Goal: Information Seeking & Learning: Learn about a topic

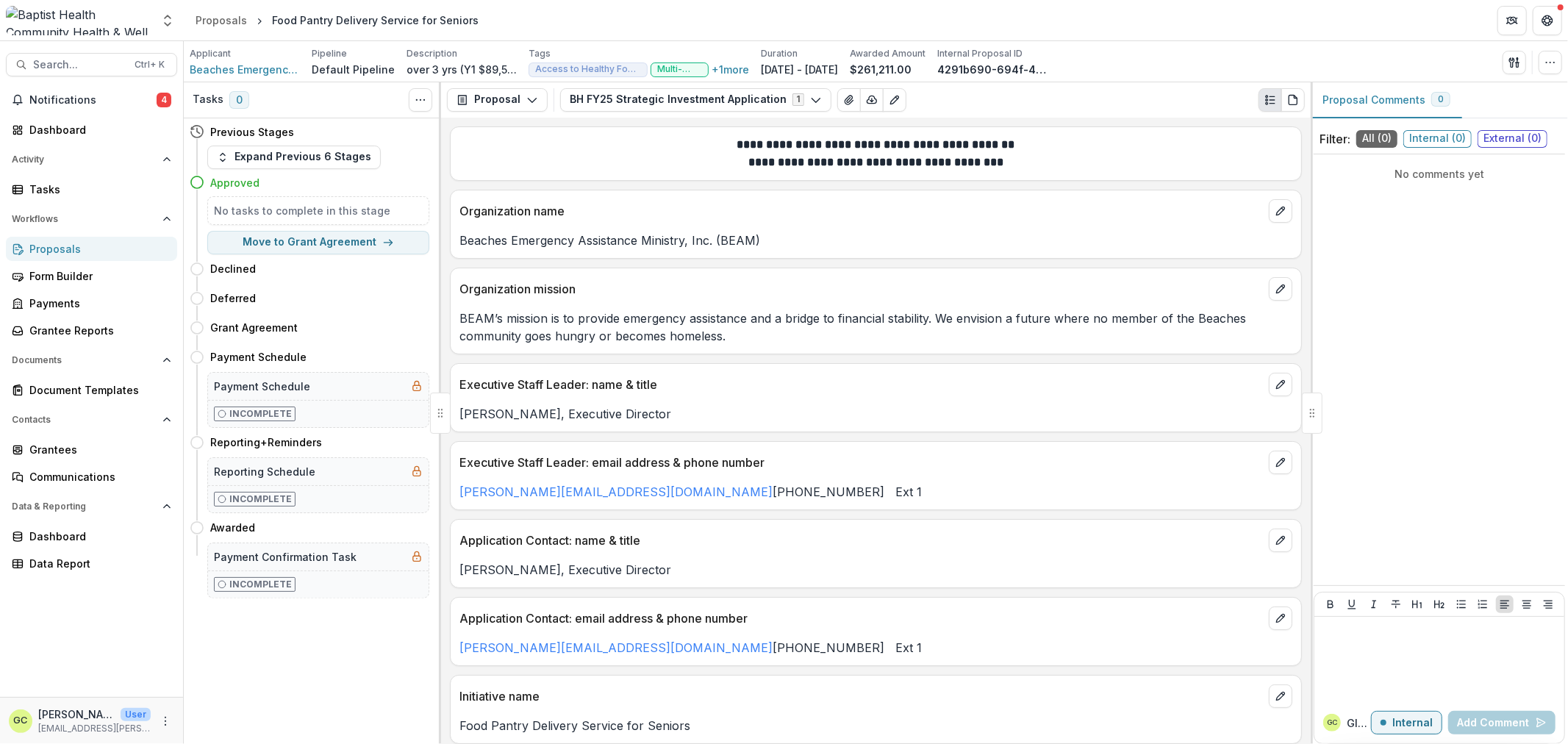
scroll to position [1796, 0]
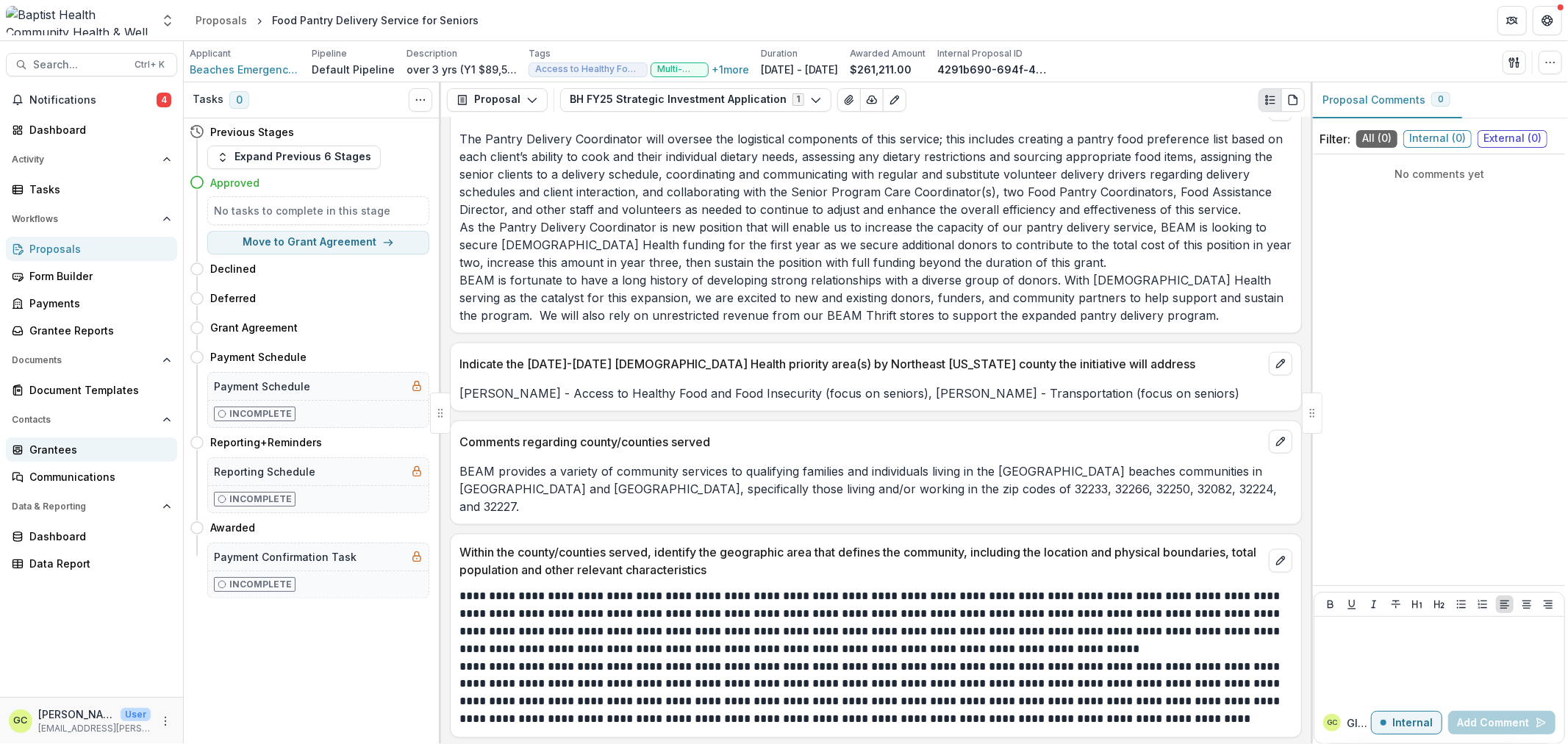
click at [50, 452] on div "Grantees" at bounding box center [98, 450] width 136 height 16
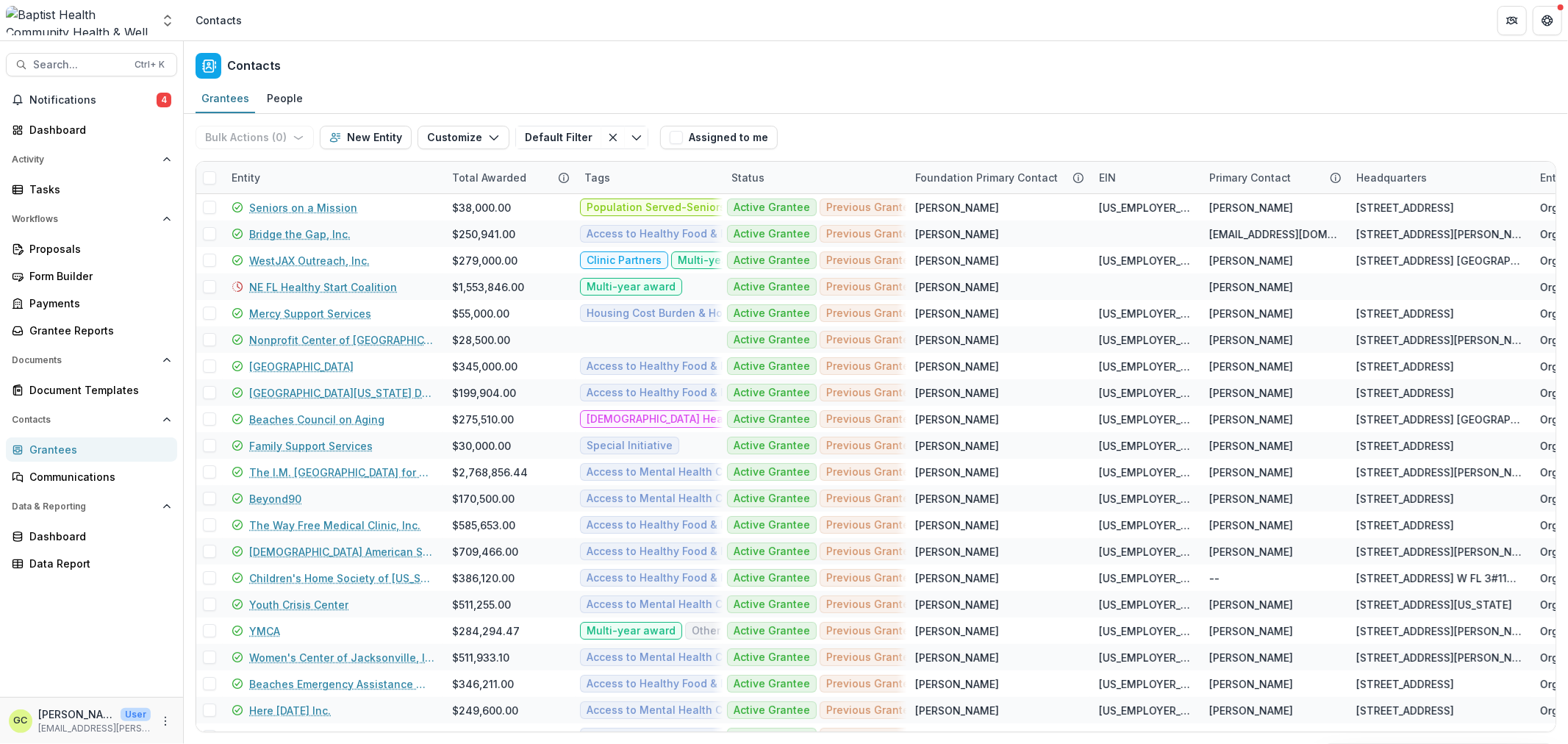
click at [240, 171] on div "Entity" at bounding box center [246, 178] width 47 height 16
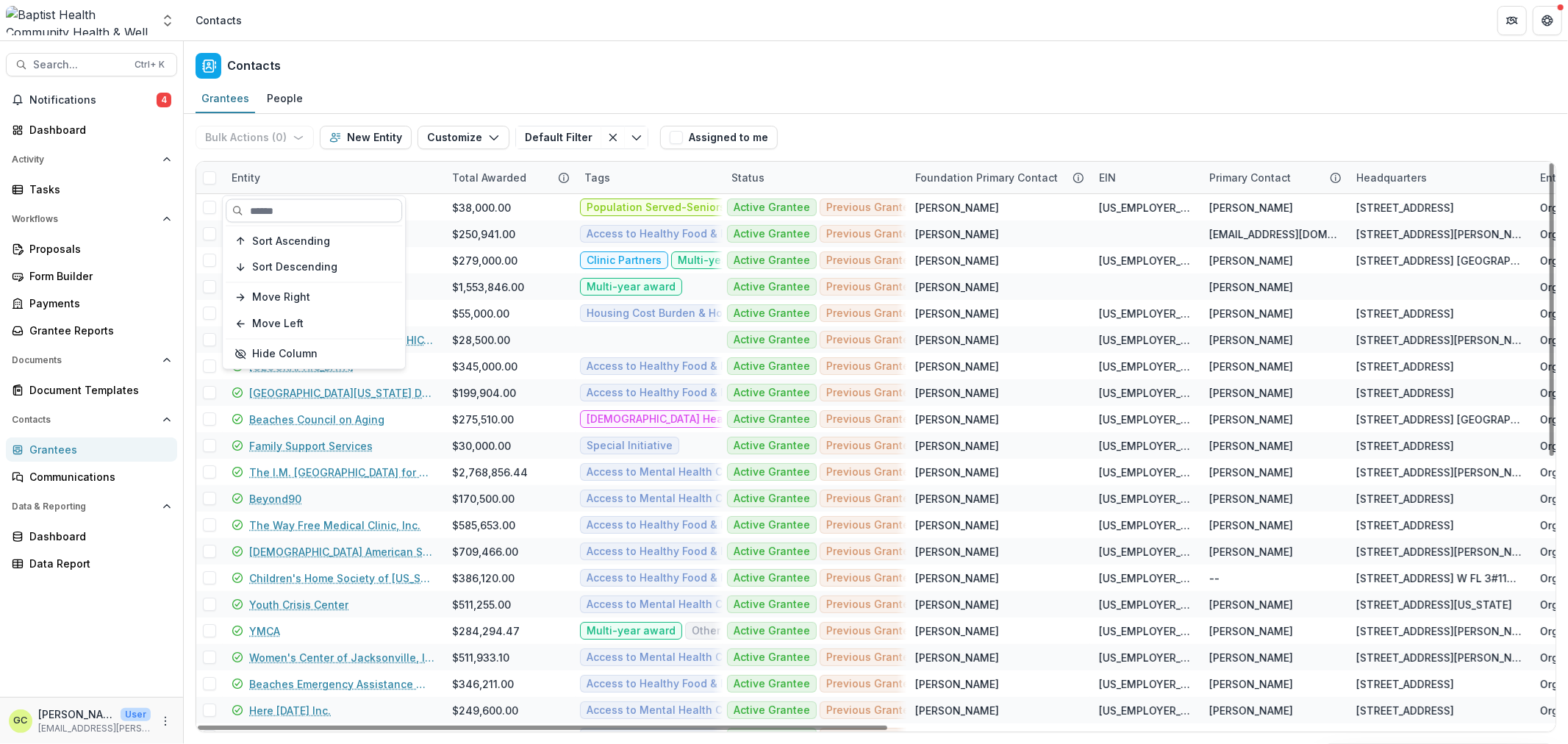
click at [290, 210] on input at bounding box center [313, 211] width 176 height 24
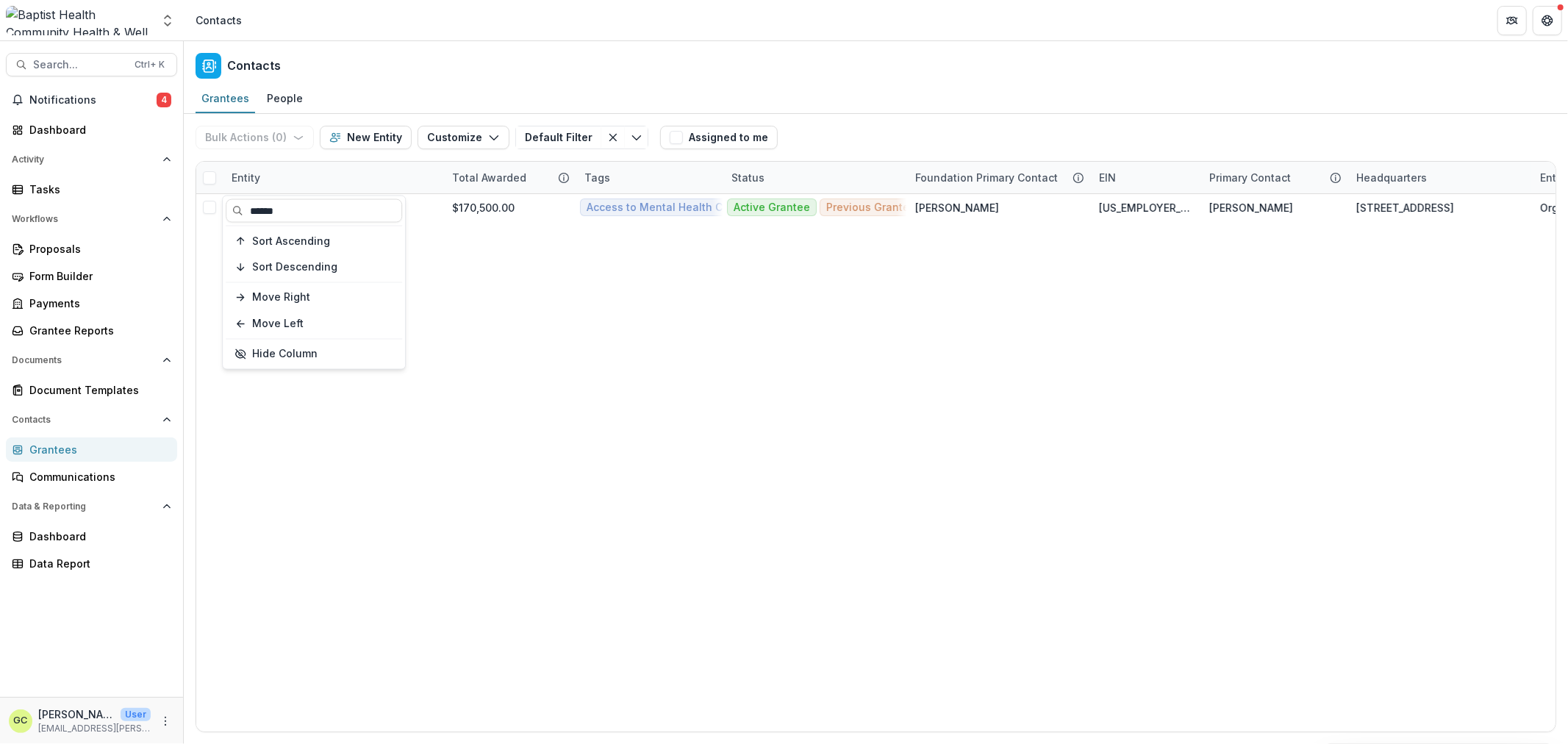
type input "******"
click at [528, 634] on div "Beyond90 $170,500.00 Access to Mental Health Care Multi-year award Population S…" at bounding box center [1525, 463] width 2658 height 537
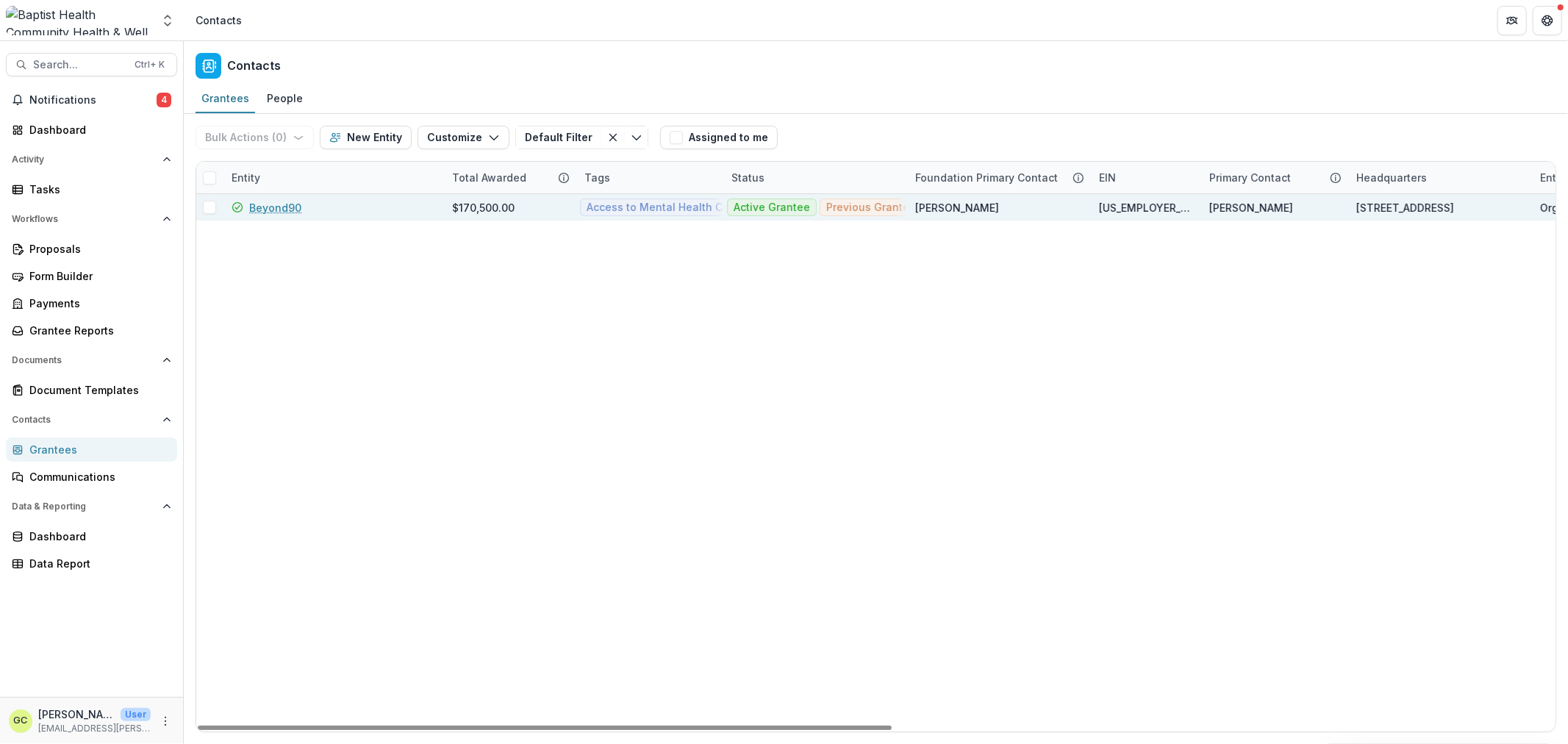
click at [277, 207] on link "Beyond90" at bounding box center [276, 208] width 52 height 16
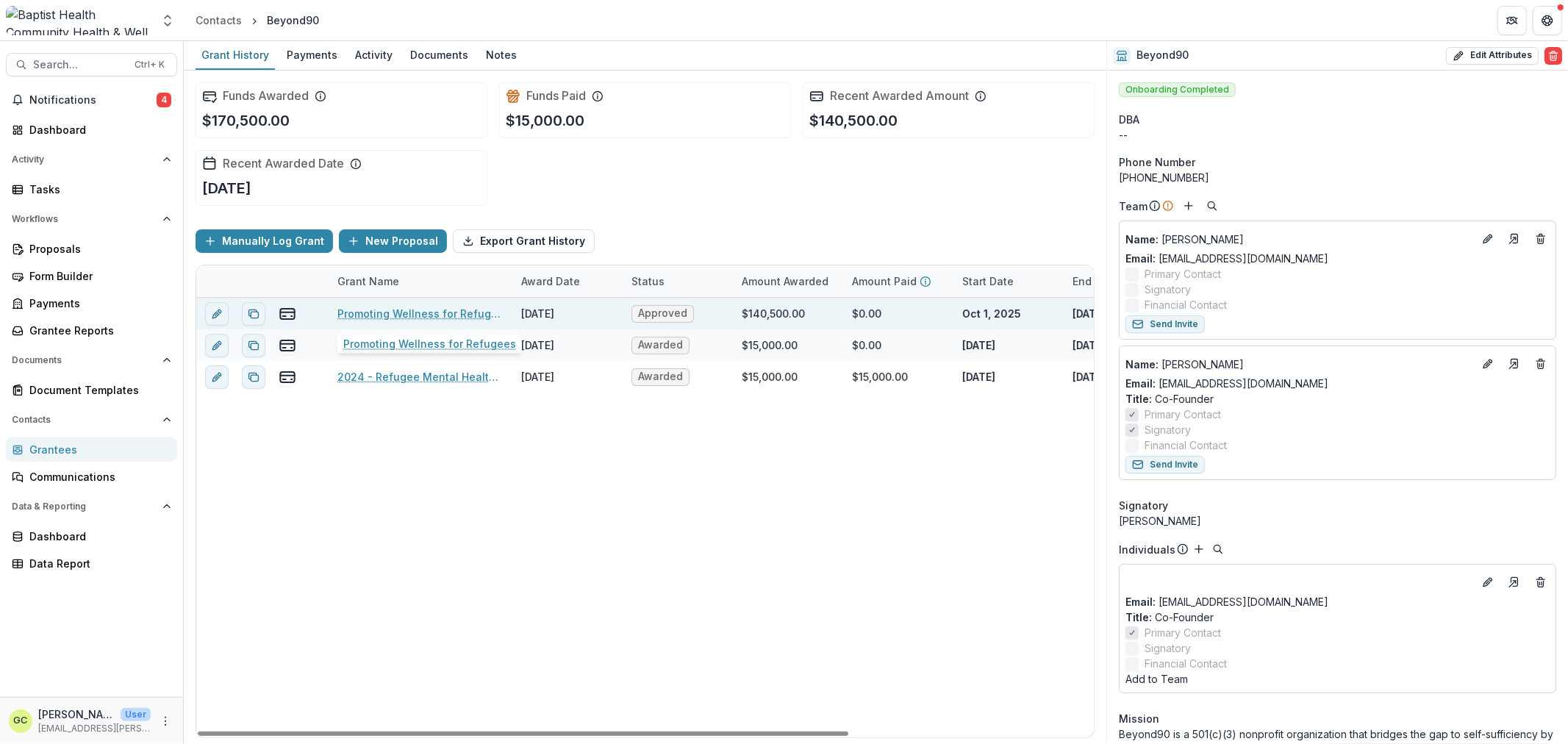
click at [447, 308] on link "Promoting Wellness for Refugees" at bounding box center [420, 313] width 166 height 16
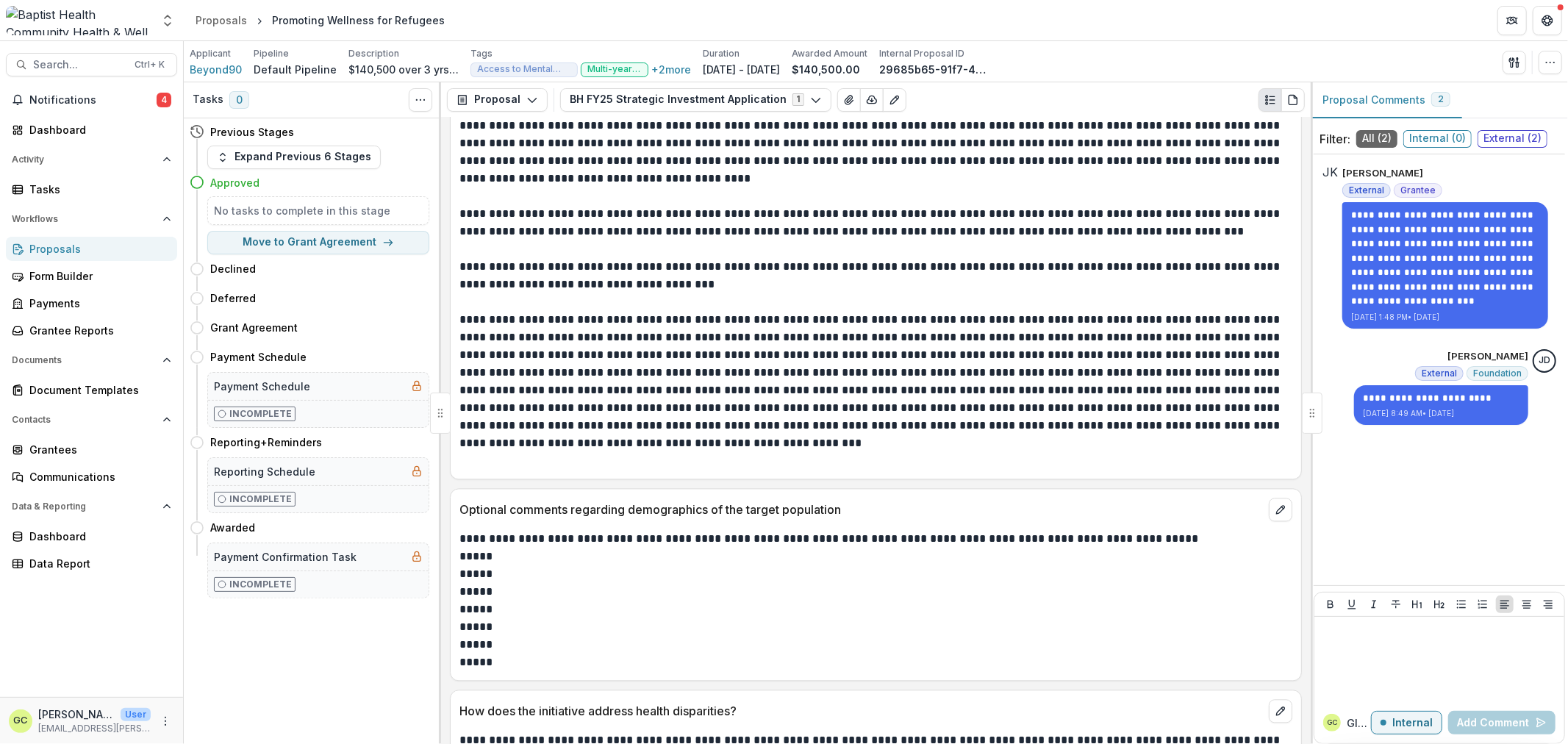
scroll to position [2695, 0]
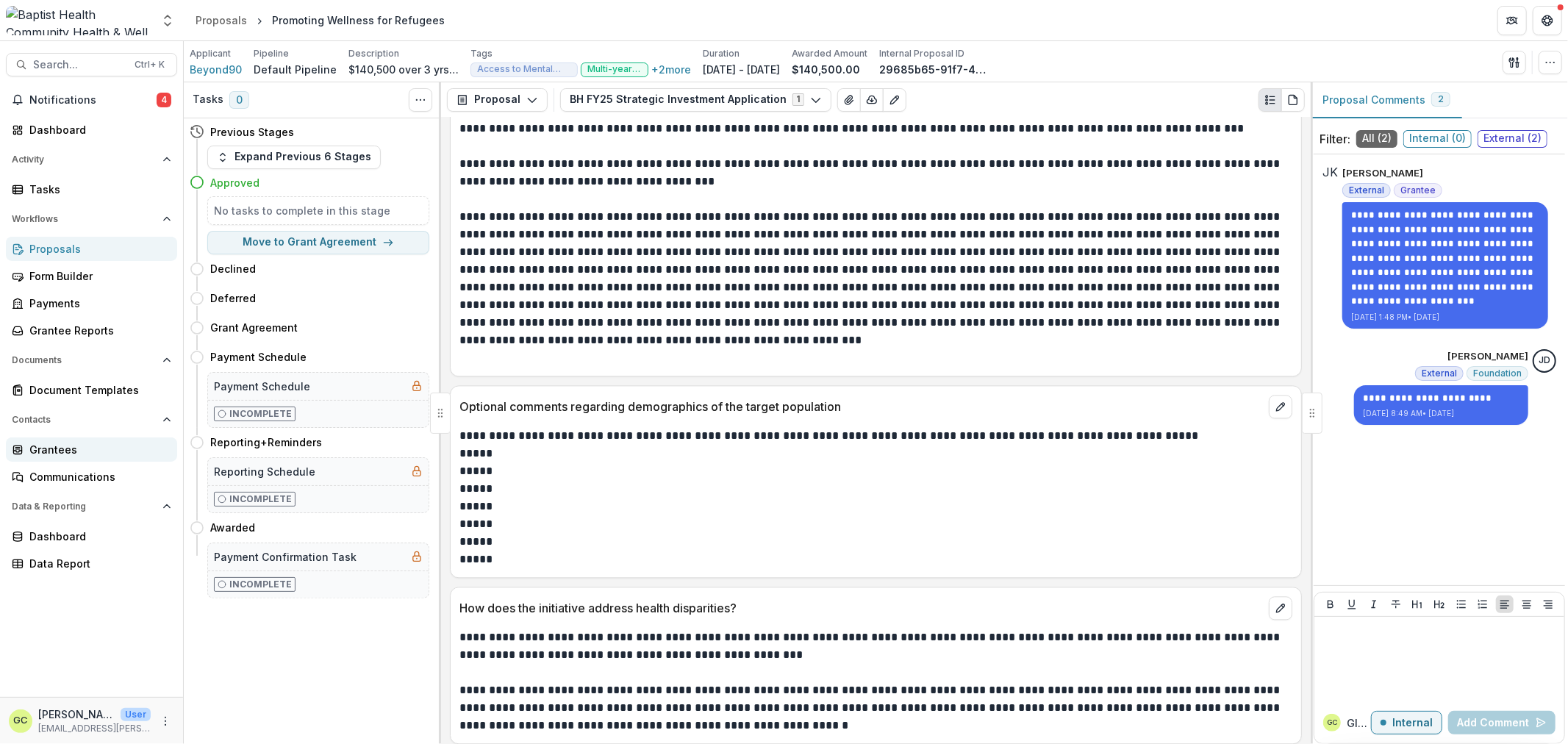
click at [75, 450] on div "Grantees" at bounding box center [98, 450] width 136 height 16
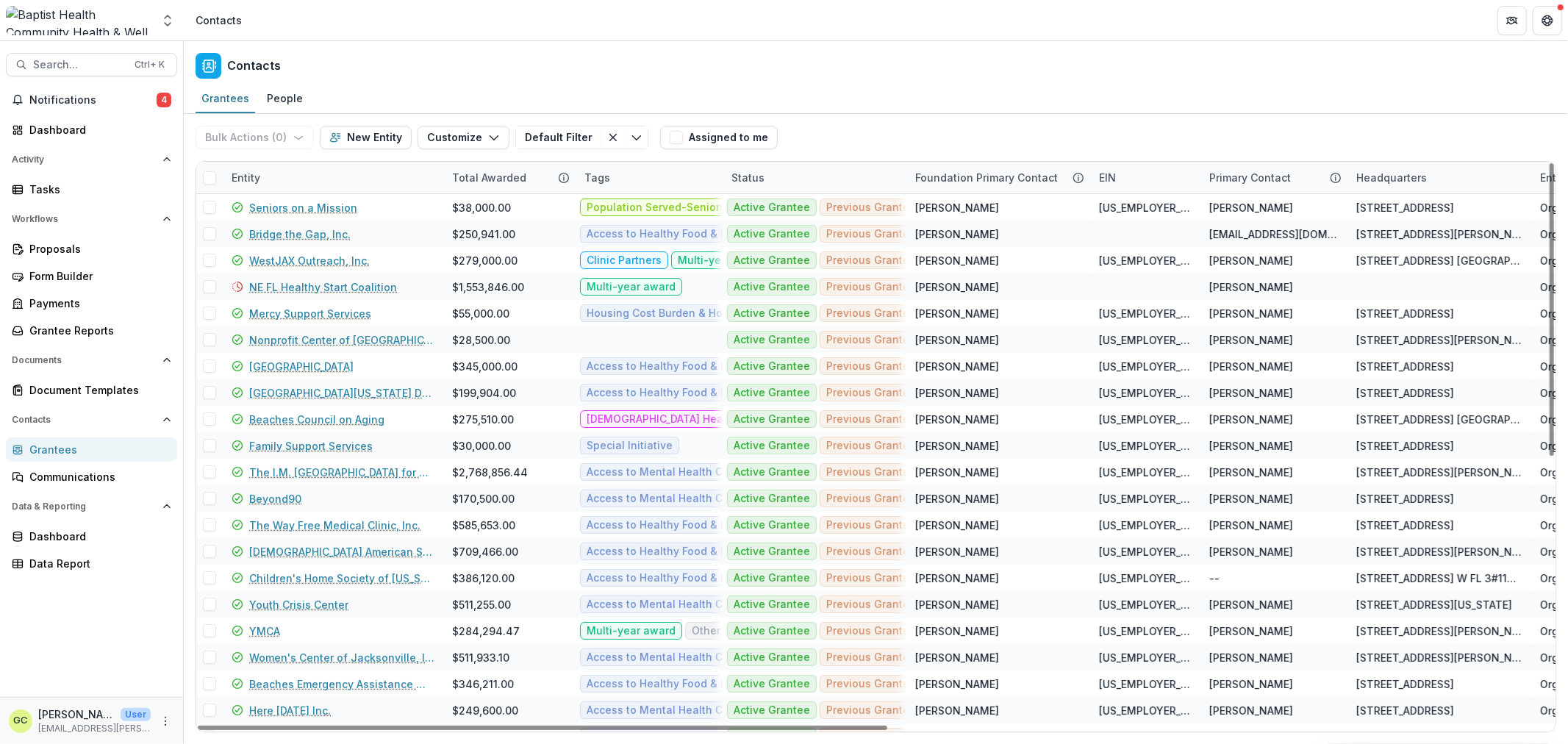
click at [246, 180] on div "Entity" at bounding box center [246, 178] width 47 height 16
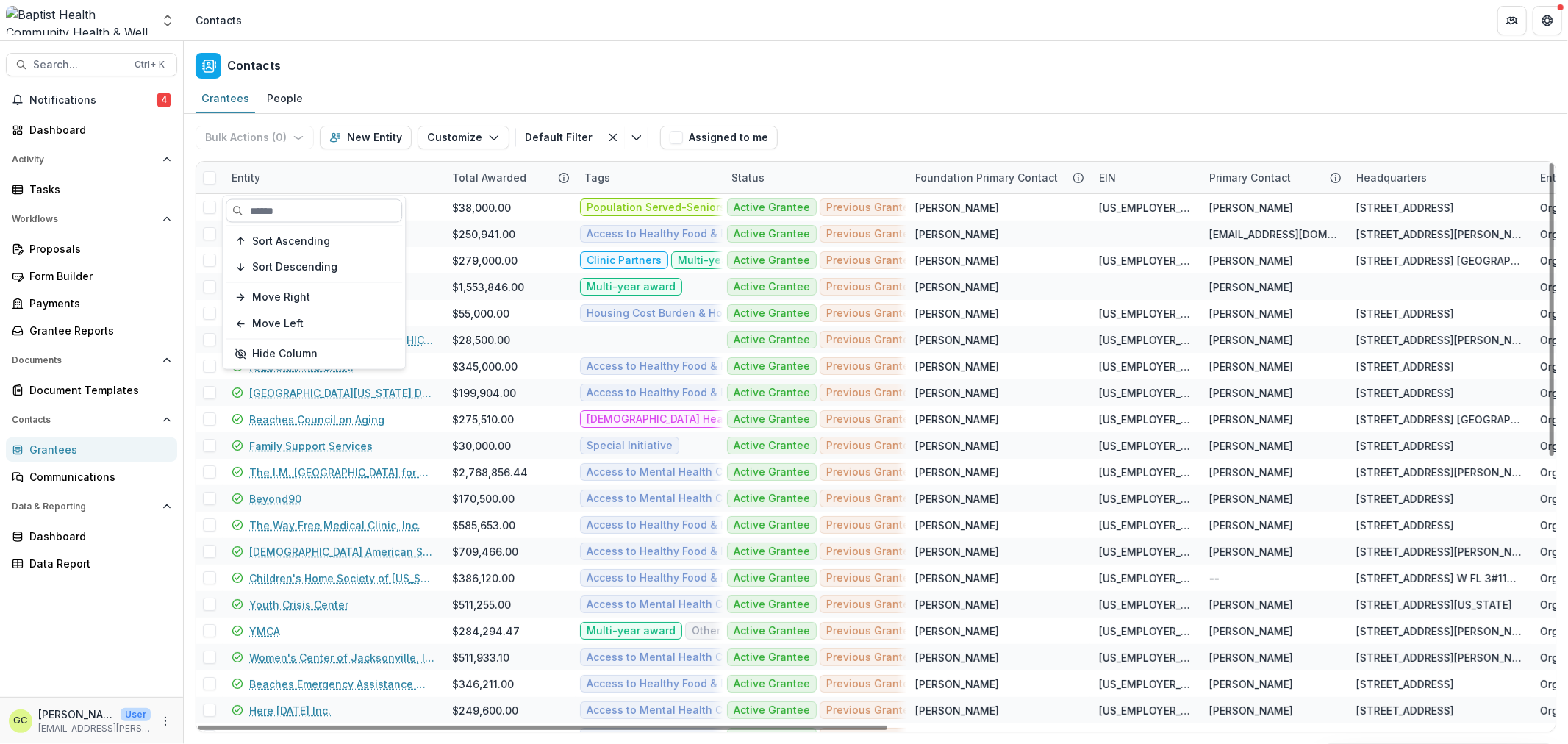
click at [292, 215] on input at bounding box center [313, 211] width 176 height 24
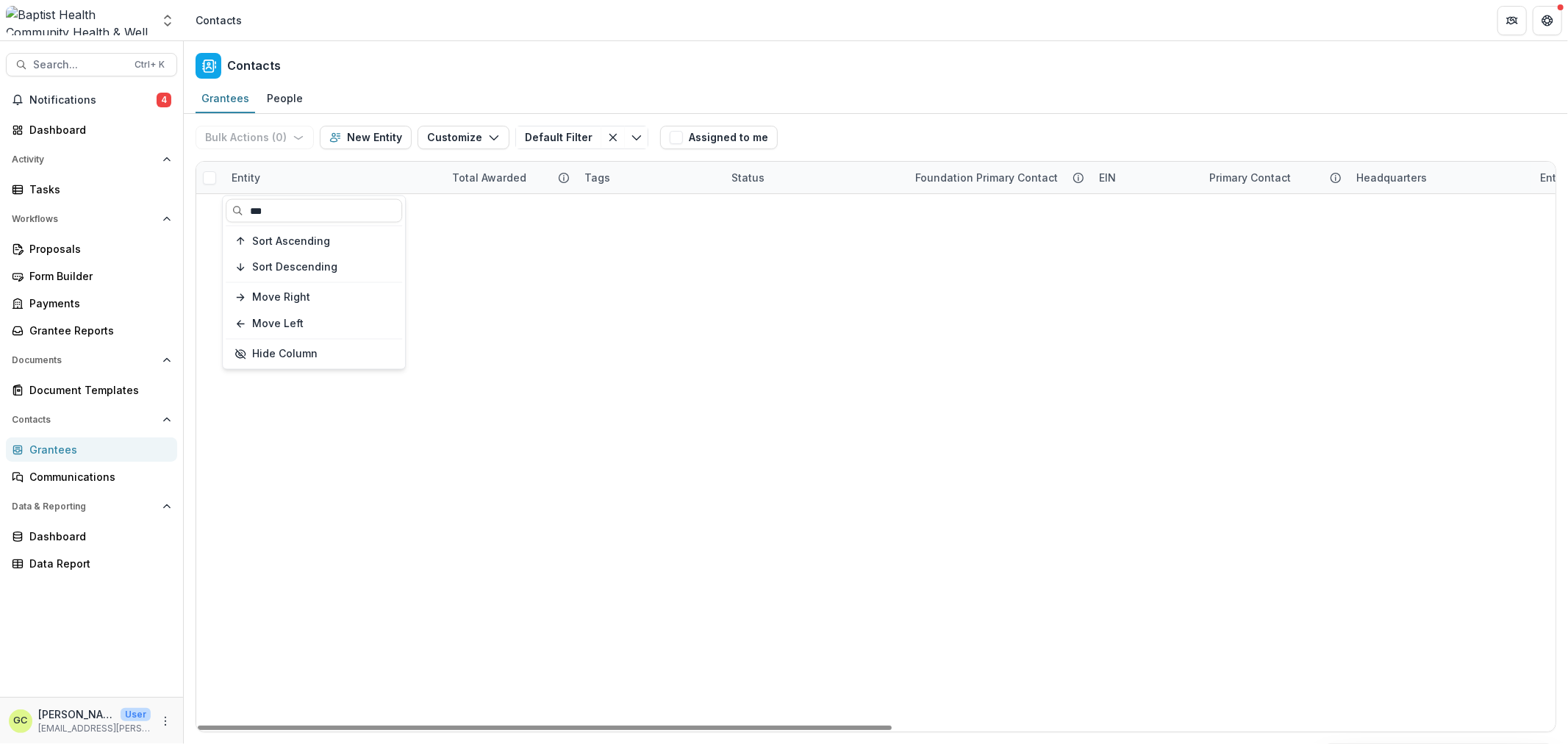
type input "***"
click at [623, 194] on div "Clay County Habitat For Humanity Inc $15,000.00 Active Grantee -- [US_EMPLOYER_…" at bounding box center [876, 194] width 1360 height 0
click at [298, 233] on link "Bit of Faith Ranch, Inc." at bounding box center [307, 235] width 115 height 16
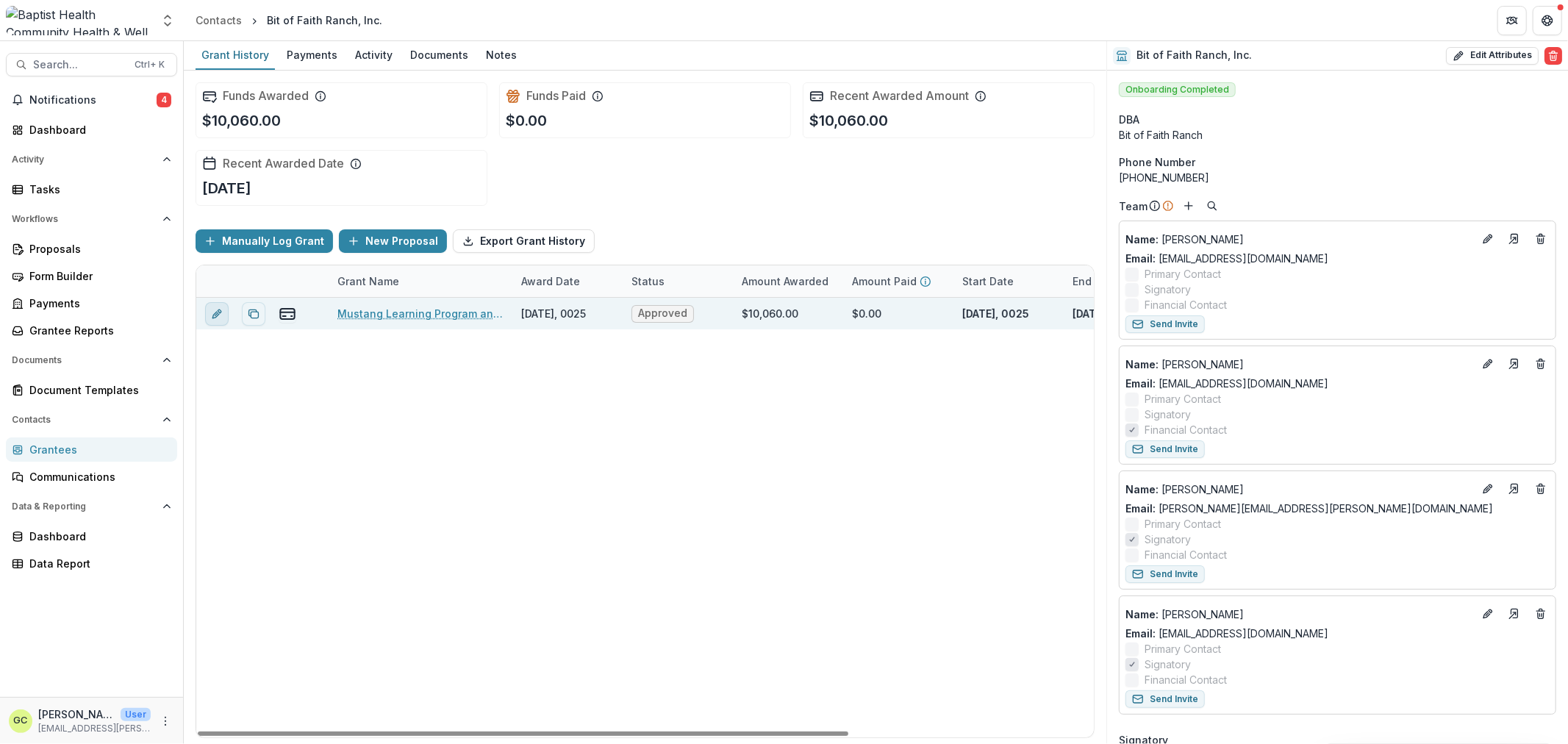
click at [213, 313] on icon "edit" at bounding box center [216, 314] width 7 height 7
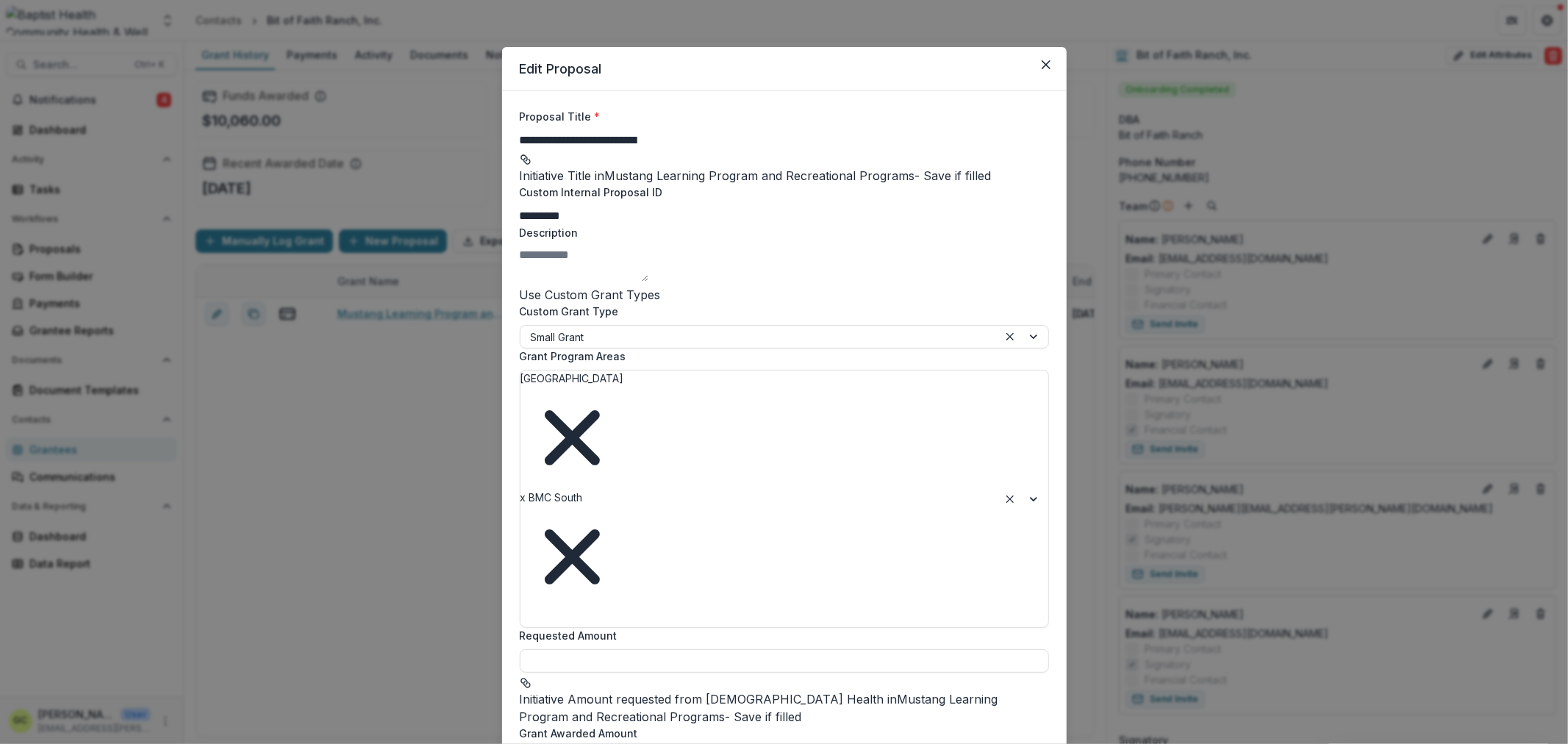
type input "*******"
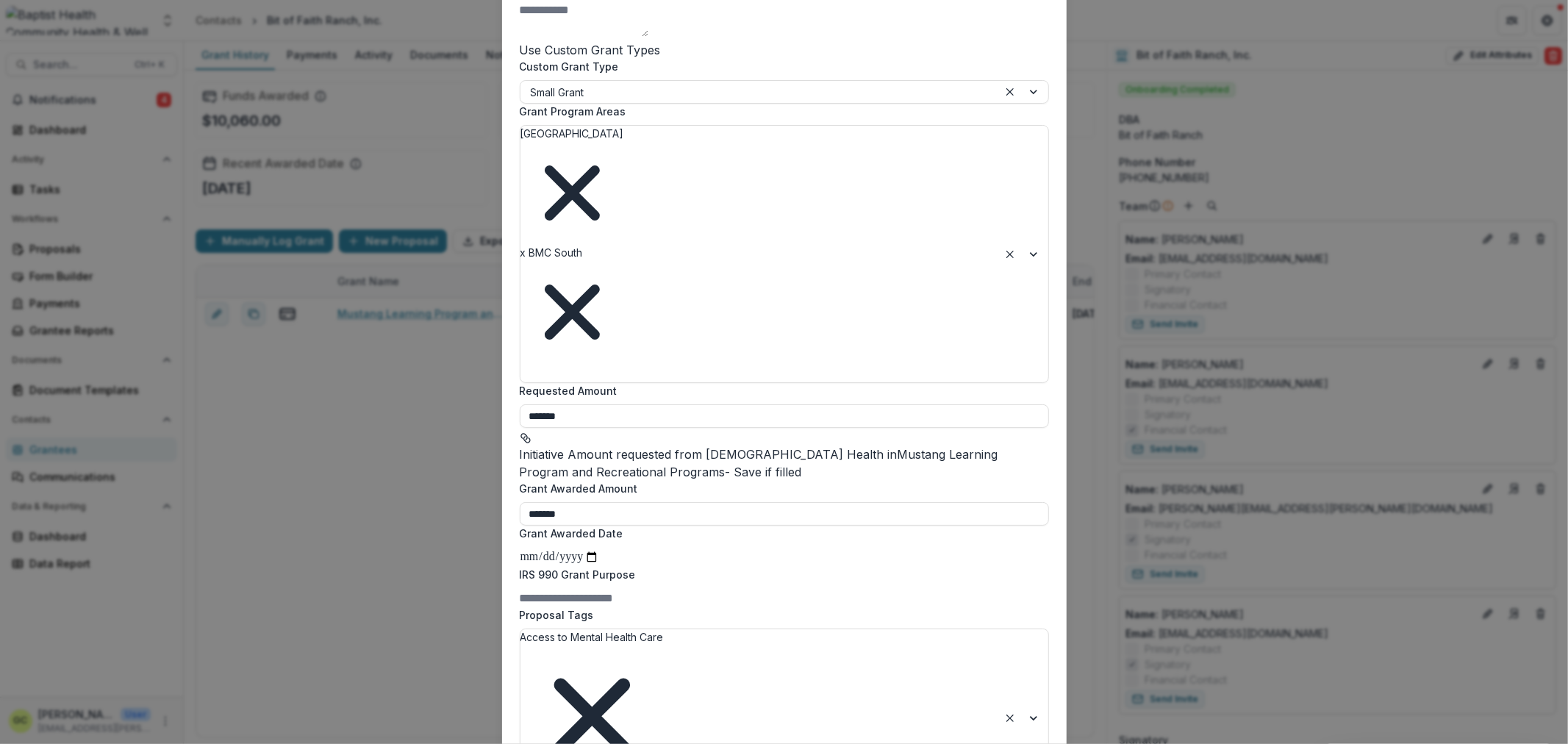
scroll to position [319, 0]
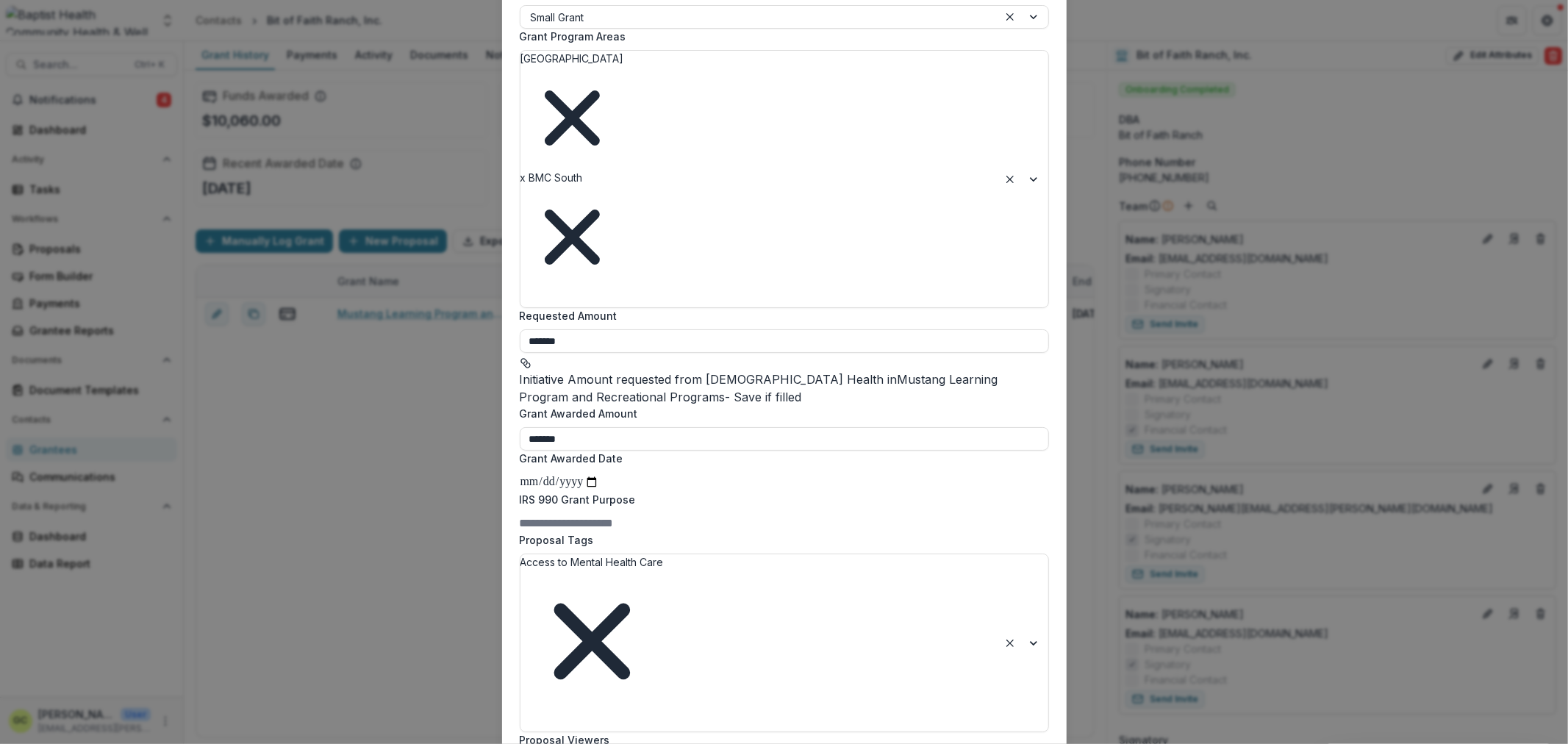
type input "**********"
click at [579, 472] on input "**********" at bounding box center [560, 481] width 80 height 19
type input "**********"
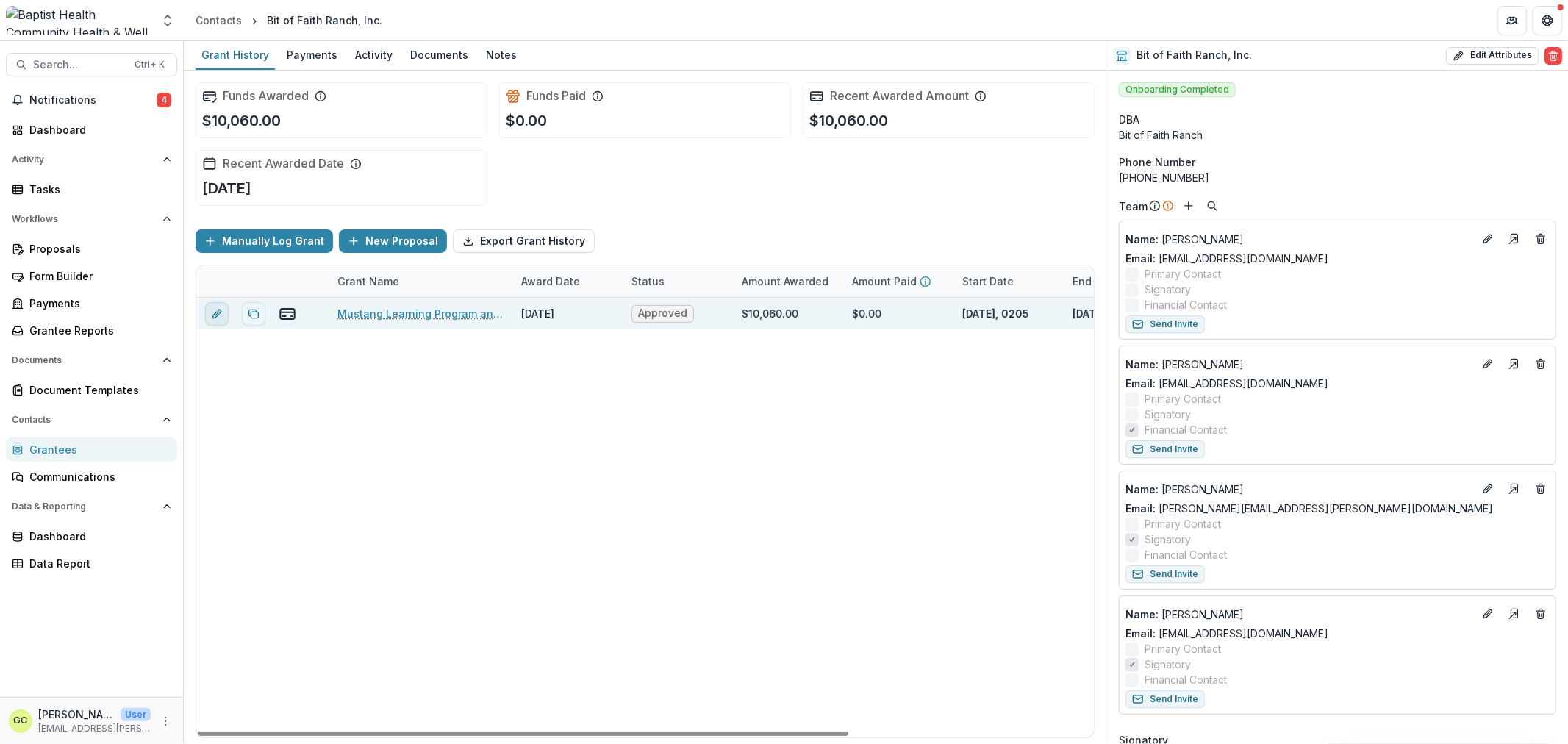
click at [216, 317] on icon "edit" at bounding box center [216, 314] width 7 height 7
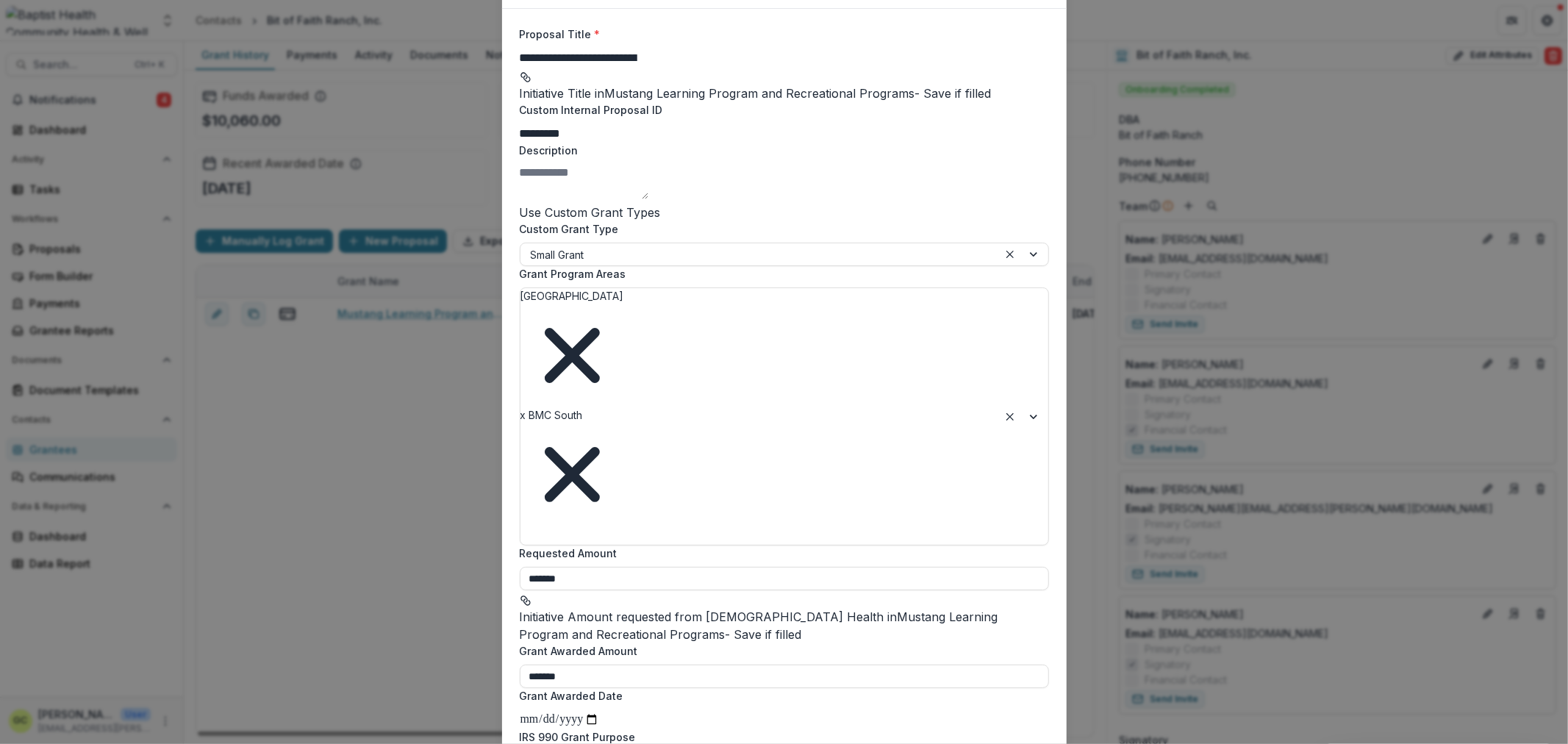
scroll to position [163, 0]
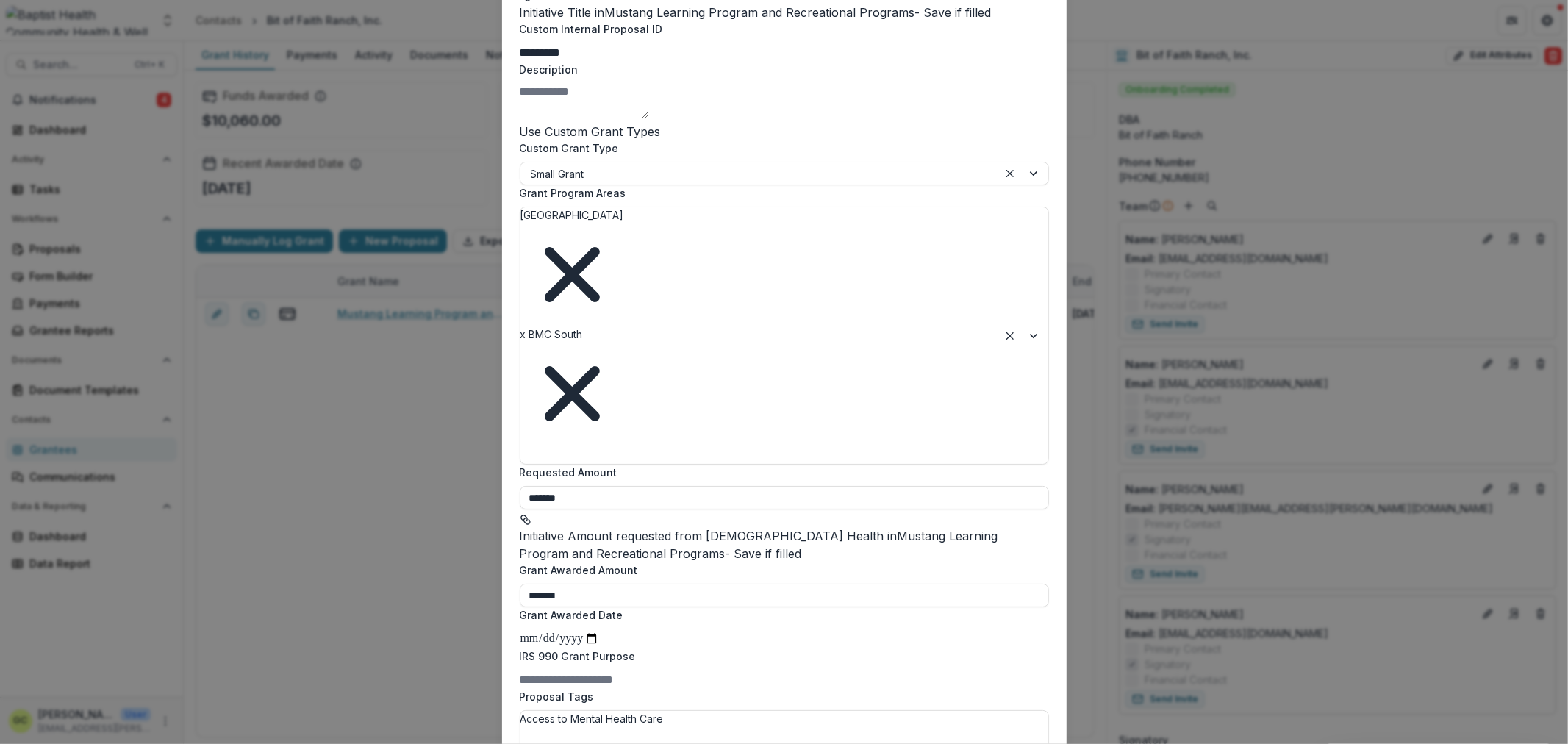
type input "**********"
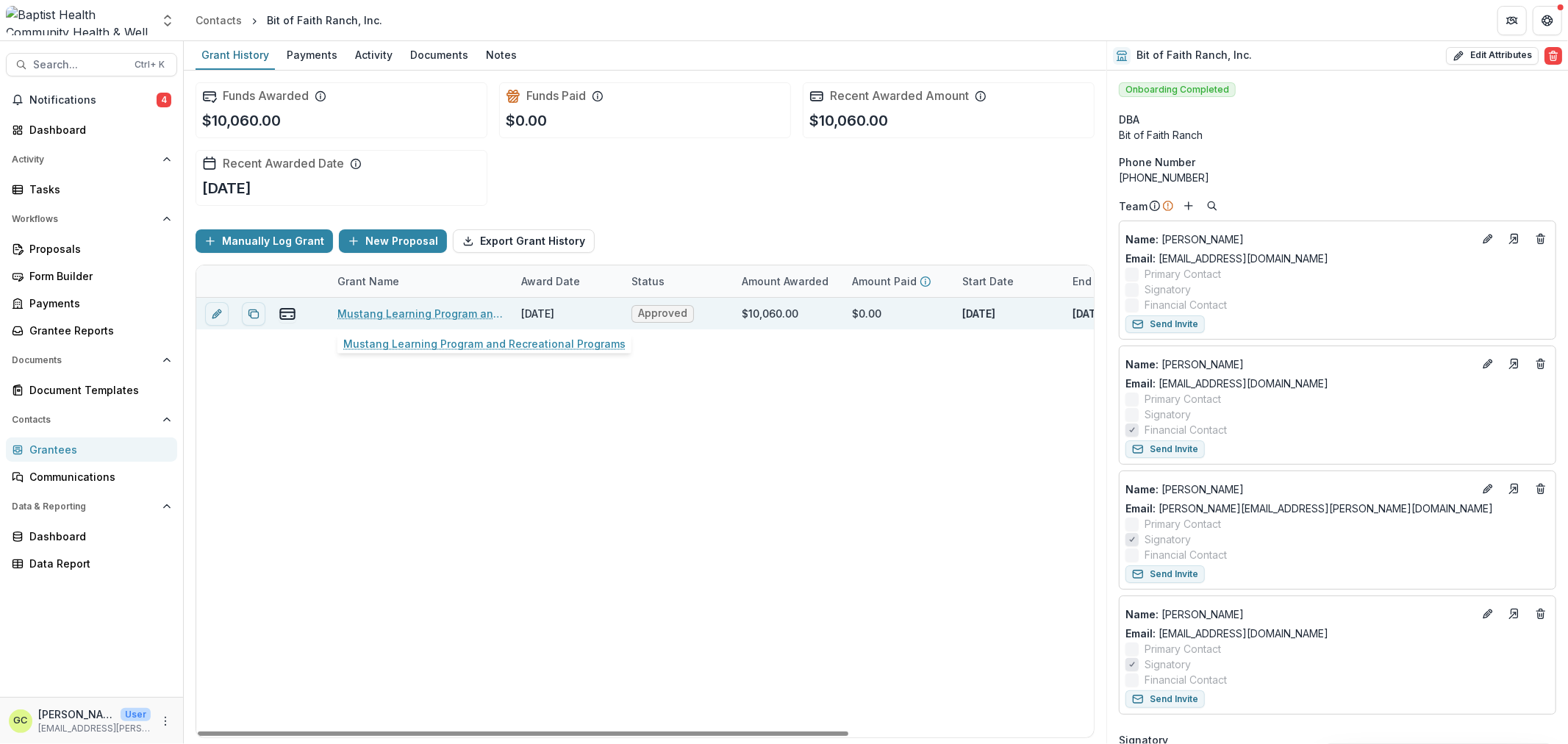
click at [410, 314] on link "Mustang Learning Program and Recreational Programs" at bounding box center [420, 313] width 166 height 16
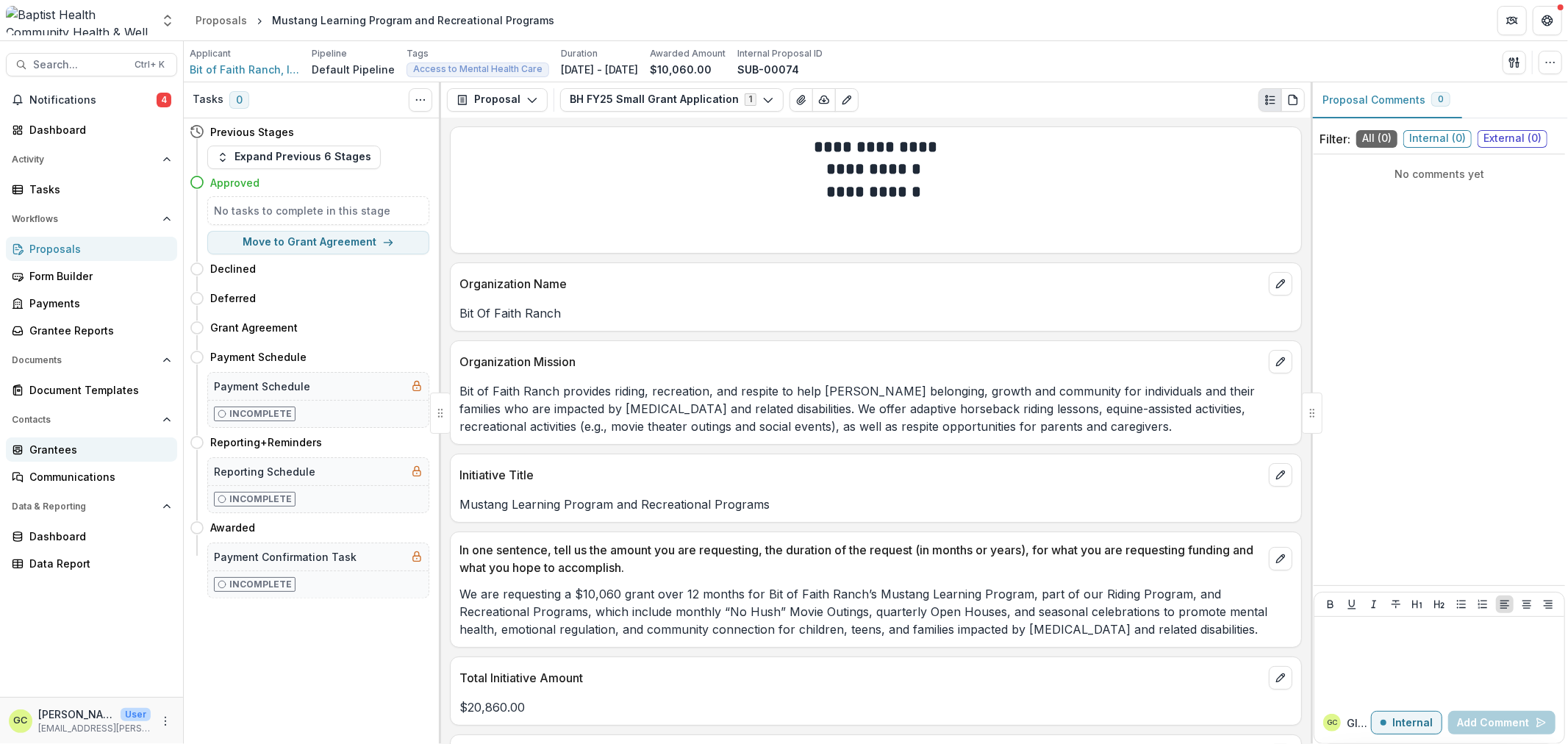
click at [46, 450] on div "Grantees" at bounding box center [98, 450] width 136 height 16
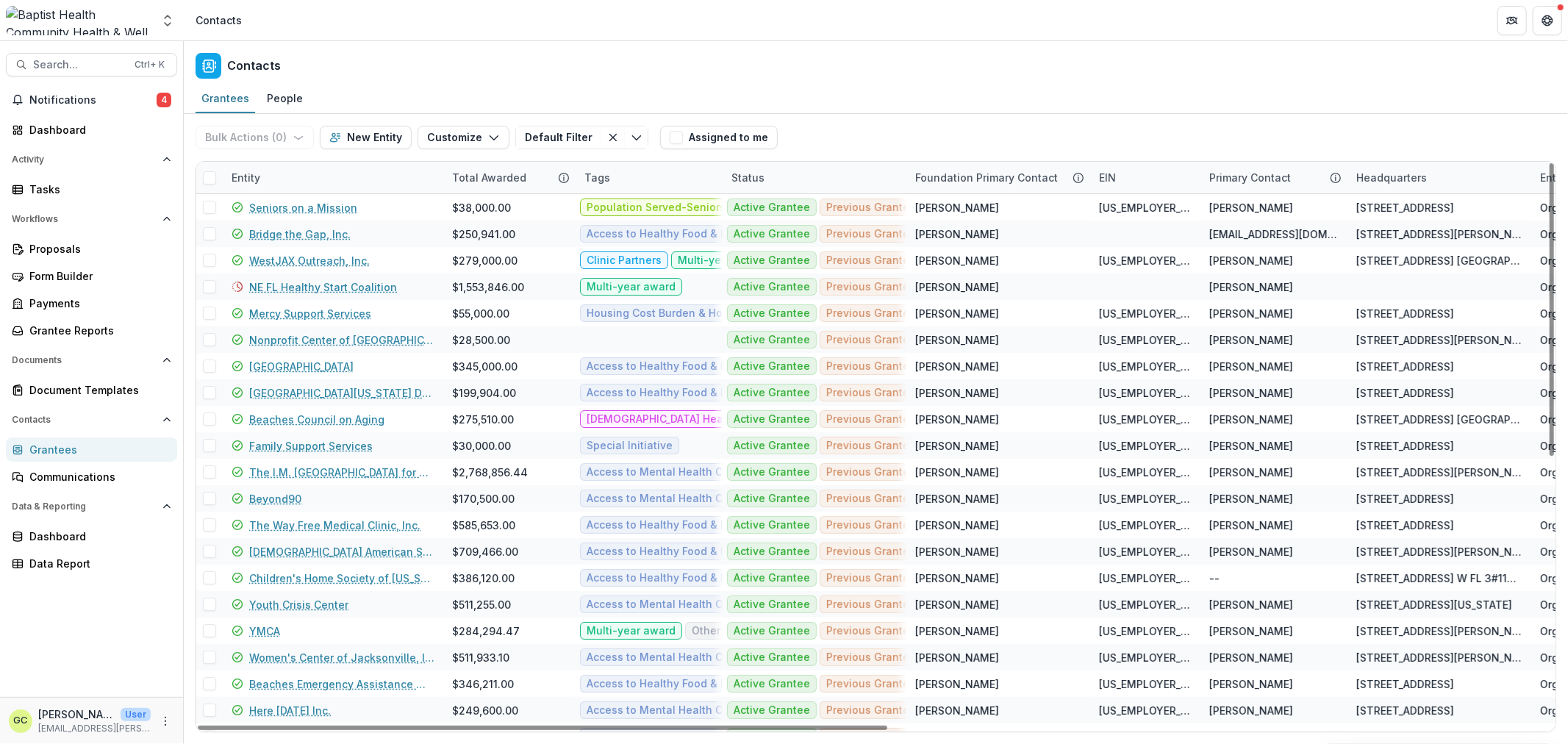
click at [266, 176] on div "Entity" at bounding box center [246, 178] width 47 height 16
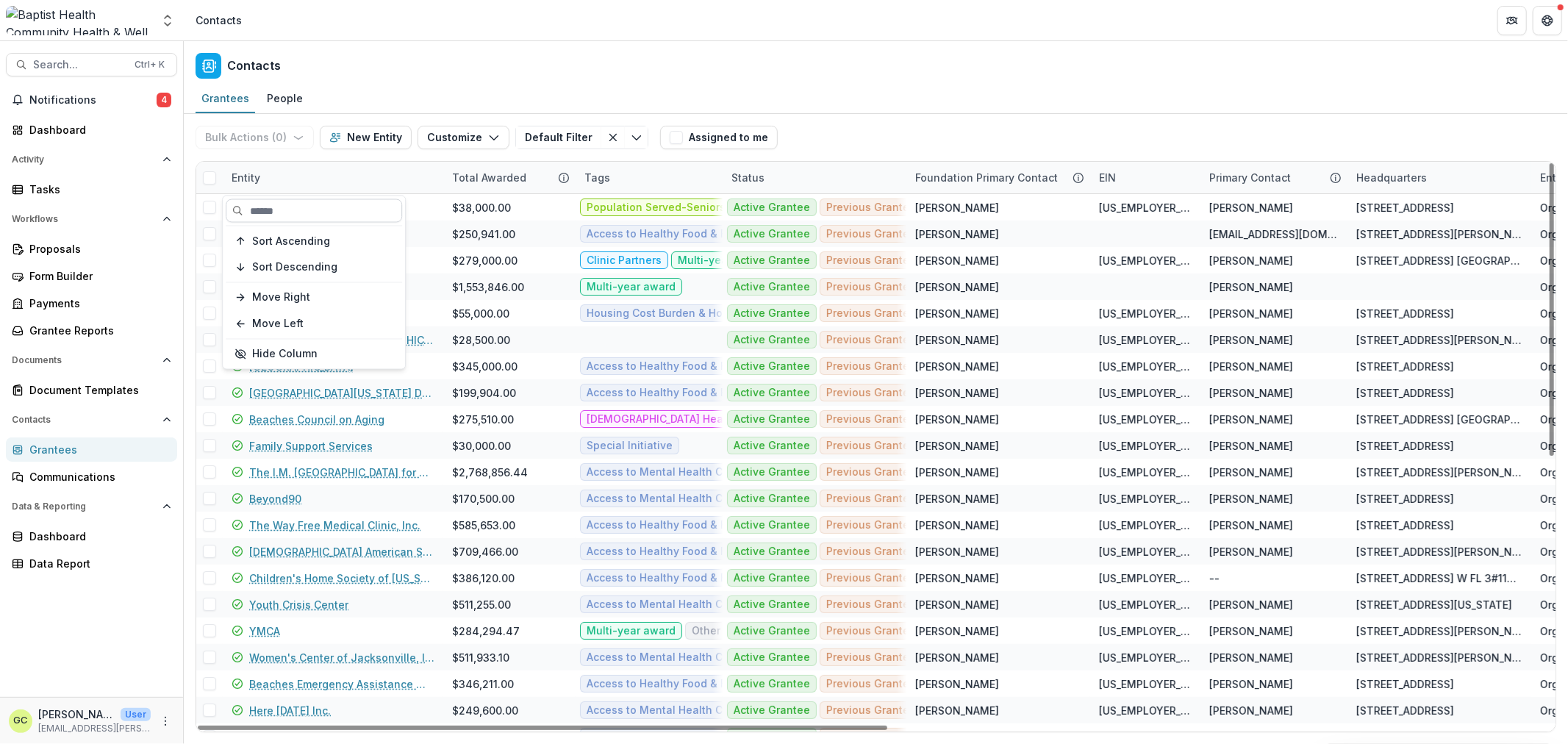
click at [307, 211] on input at bounding box center [313, 211] width 176 height 24
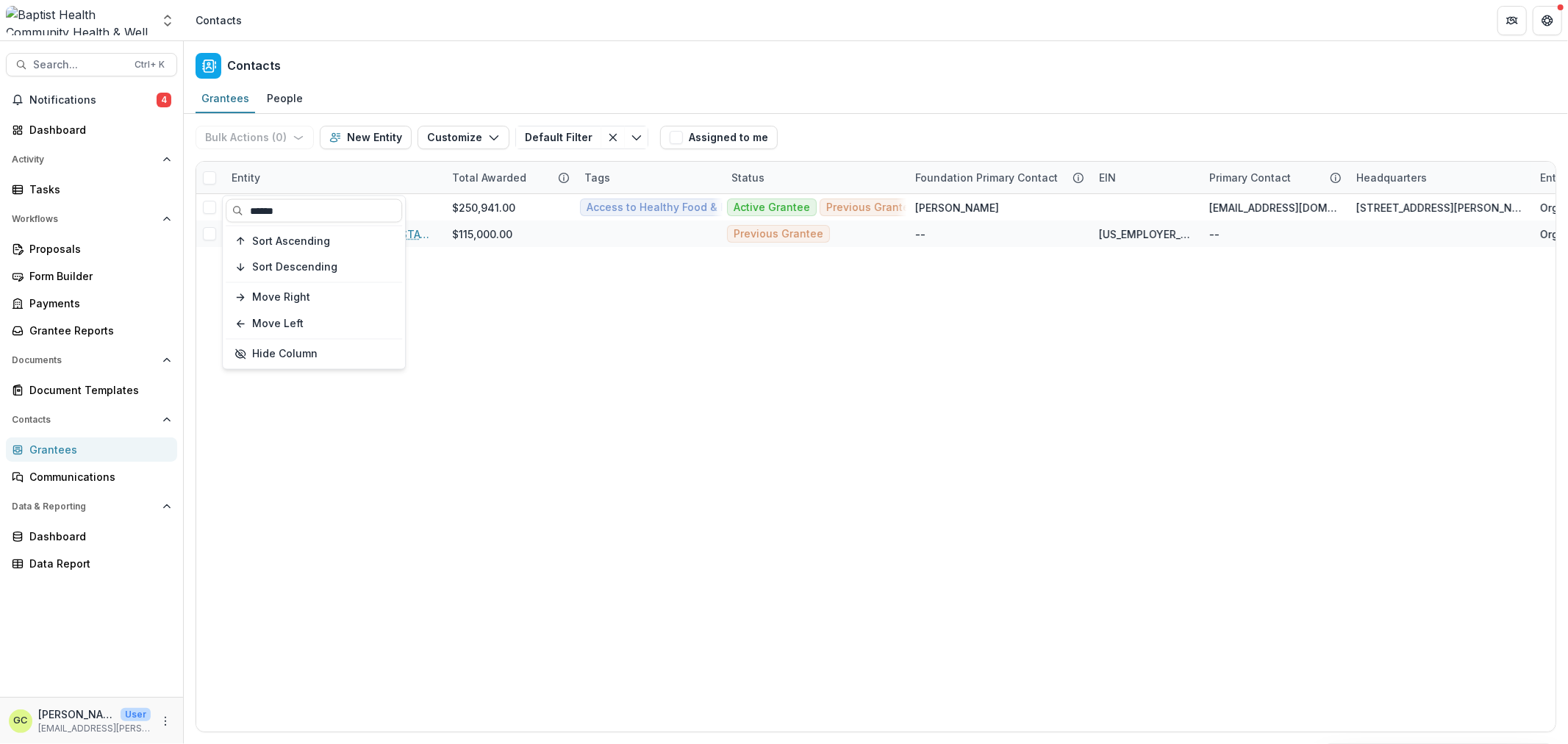
type input "******"
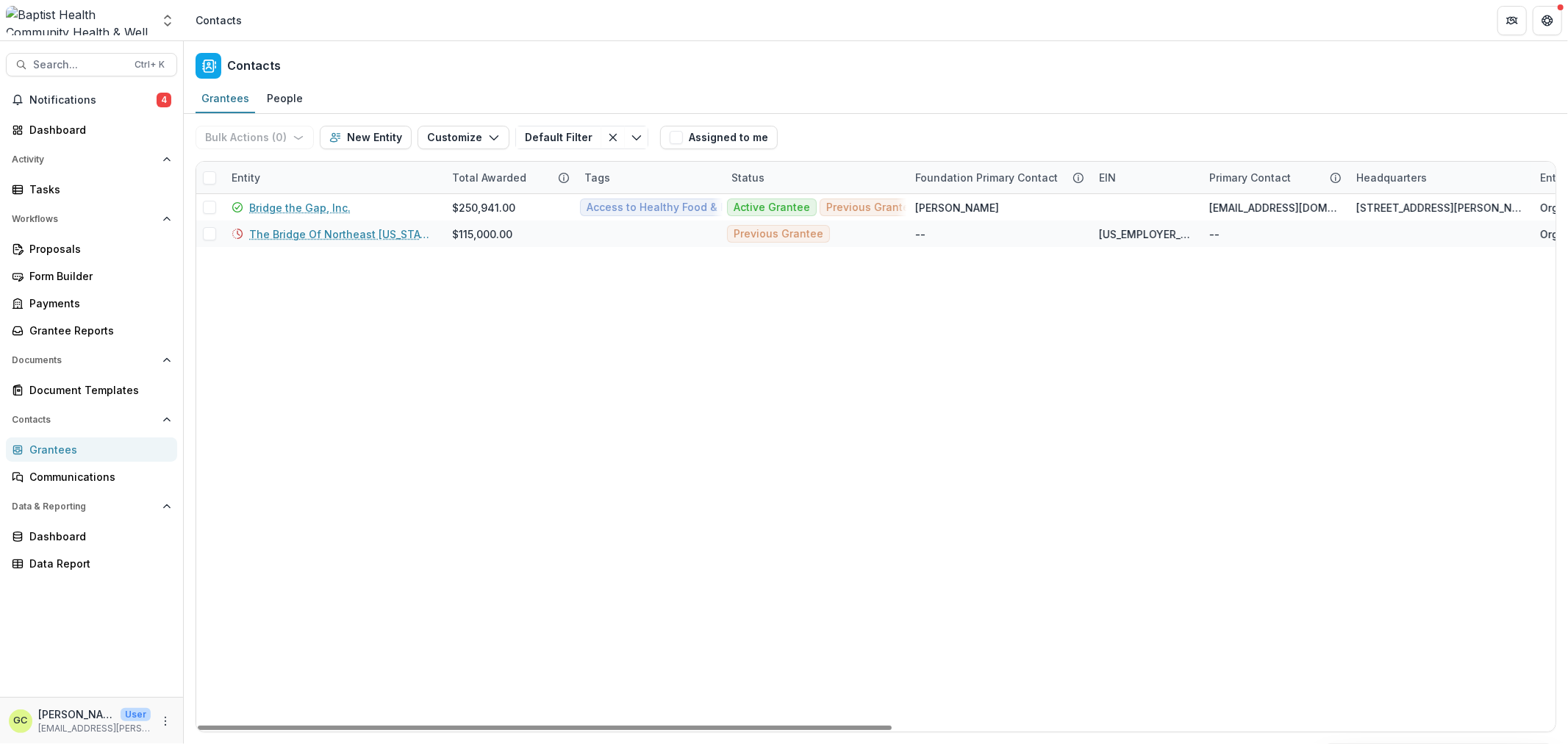
click at [783, 568] on div "Bridge the Gap, Inc. $250,941.00 Access to Healthy Food & Food Security [DEMOGR…" at bounding box center [1525, 463] width 2658 height 537
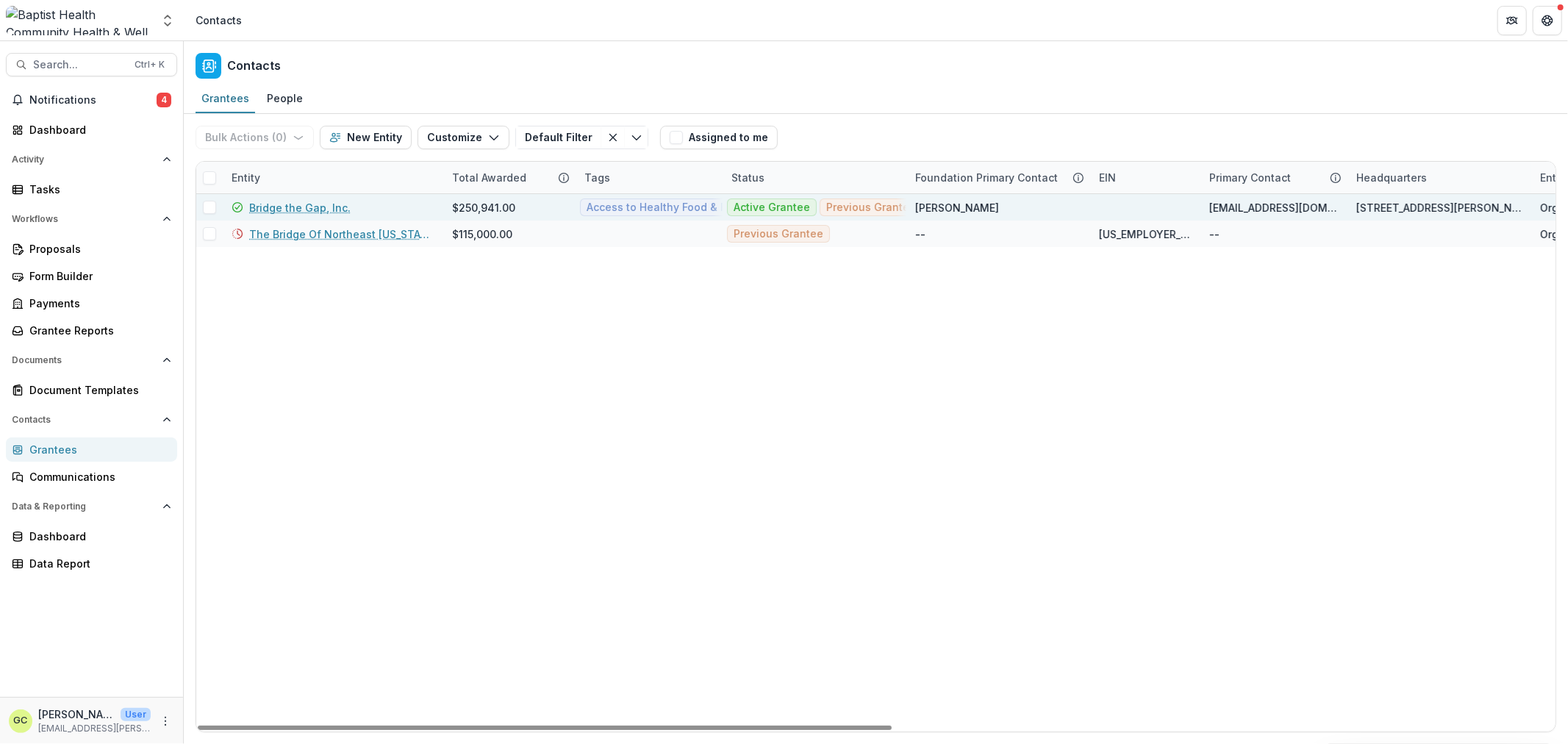
click at [321, 206] on link "Bridge the Gap, Inc." at bounding box center [300, 208] width 101 height 16
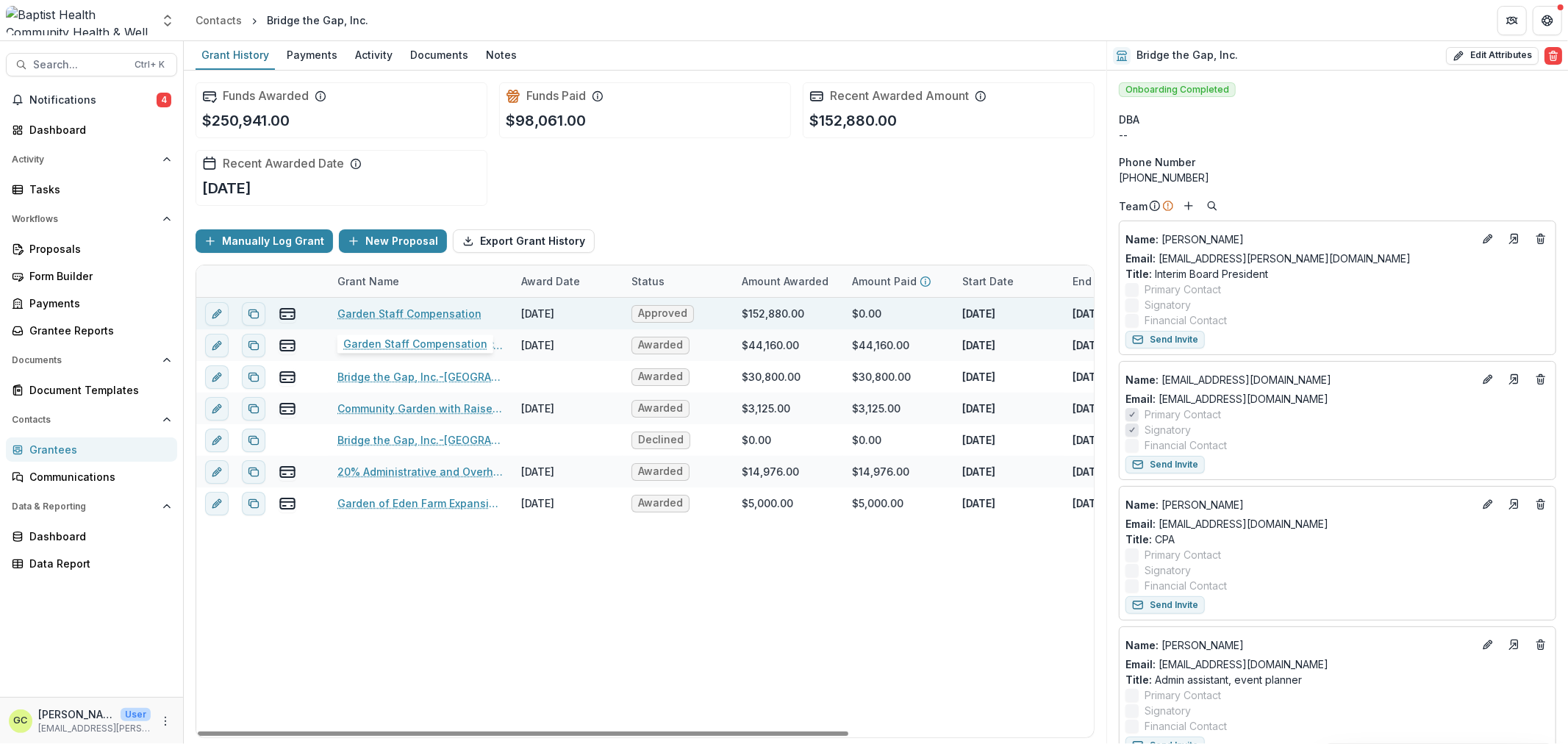
click at [446, 311] on link "Garden Staff Compensation" at bounding box center [409, 313] width 144 height 16
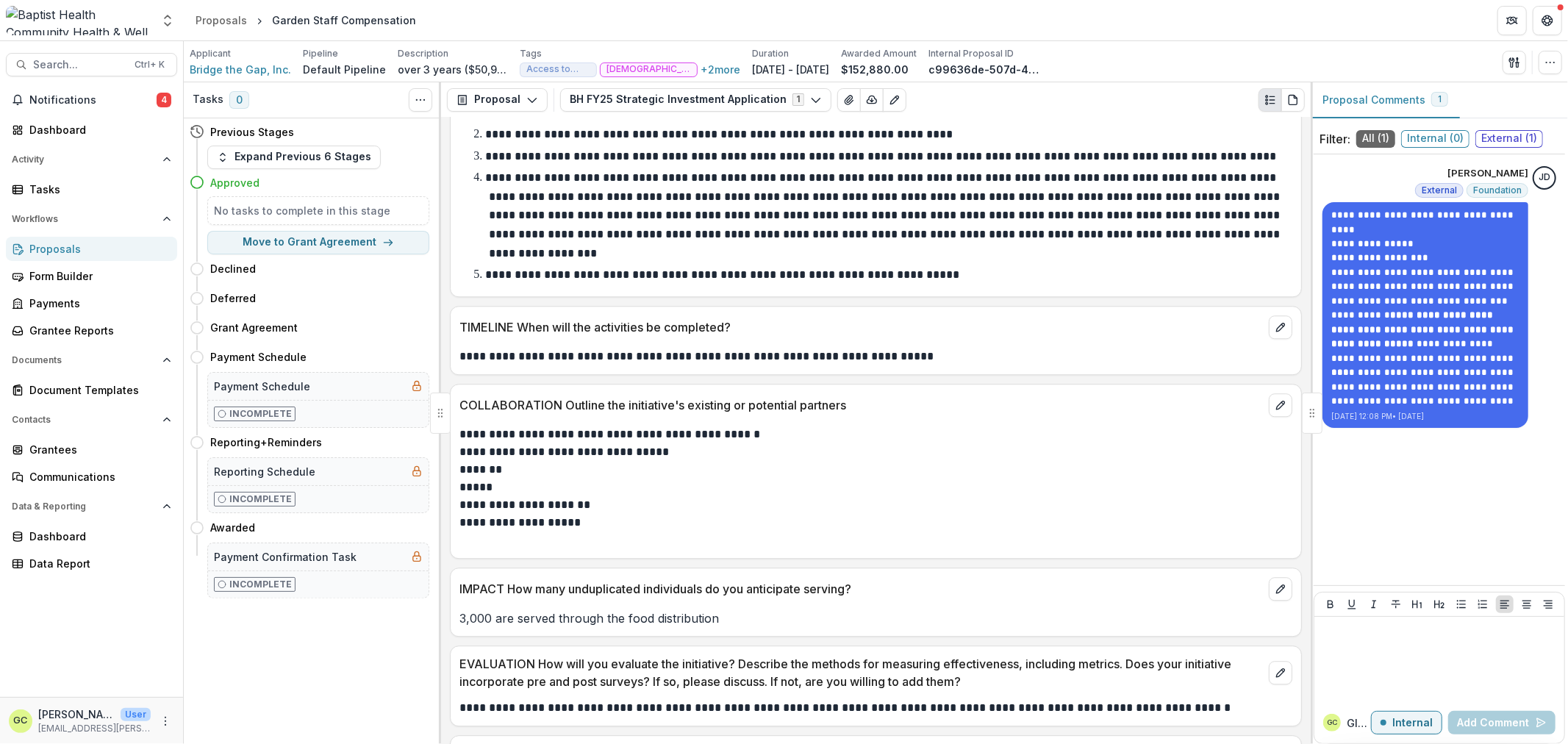
scroll to position [3266, 0]
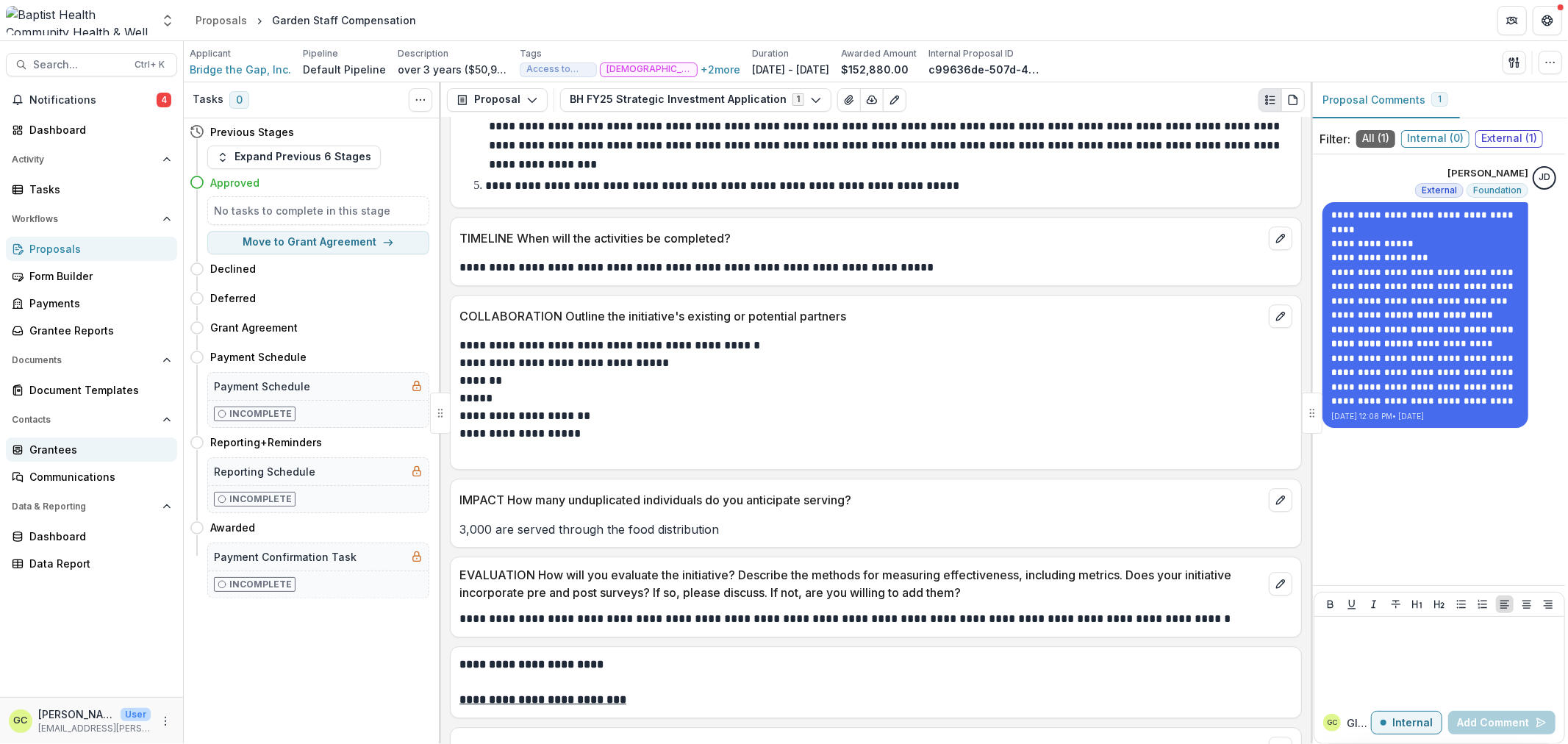
click at [69, 447] on div "Grantees" at bounding box center [98, 450] width 136 height 16
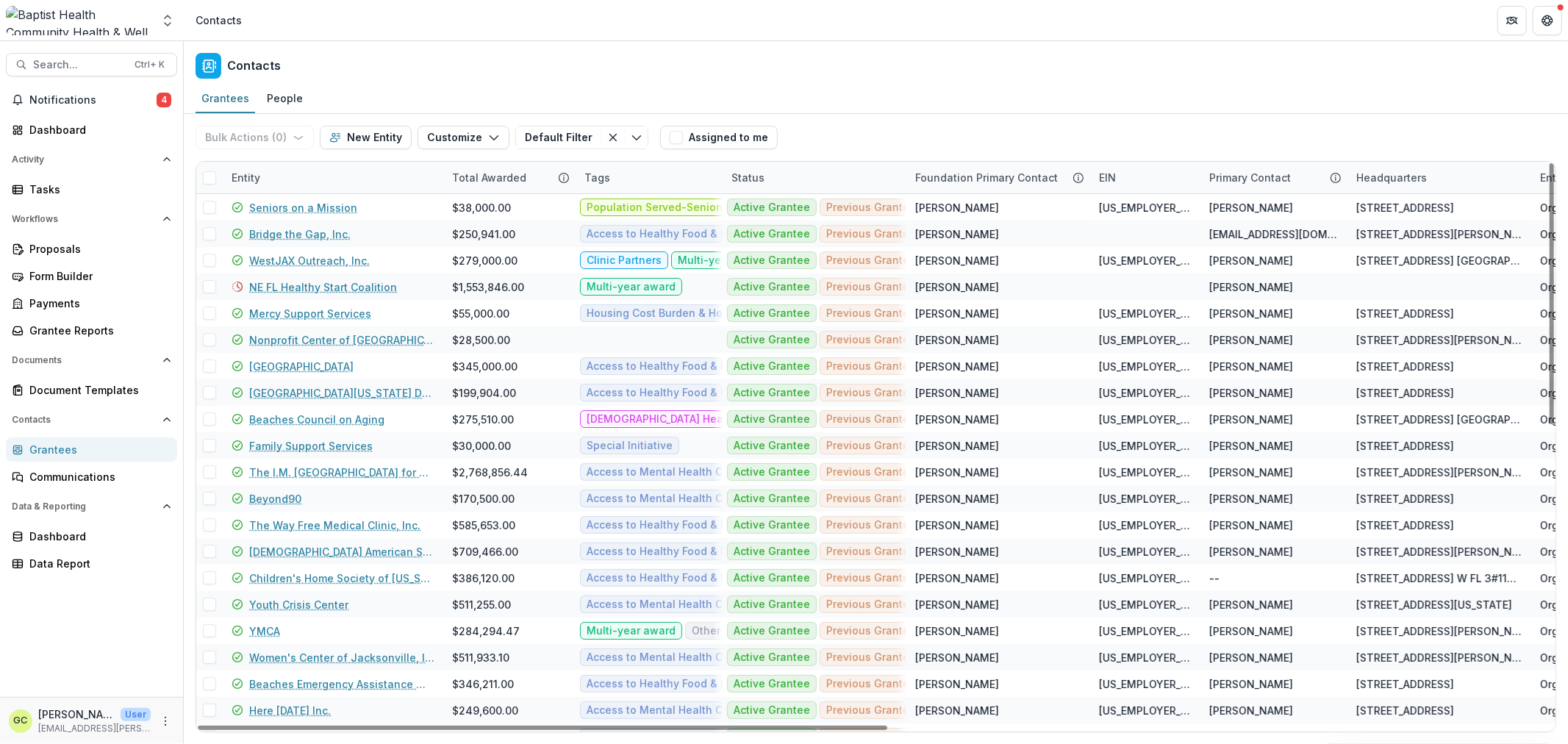
click at [254, 178] on div "Entity" at bounding box center [246, 178] width 47 height 16
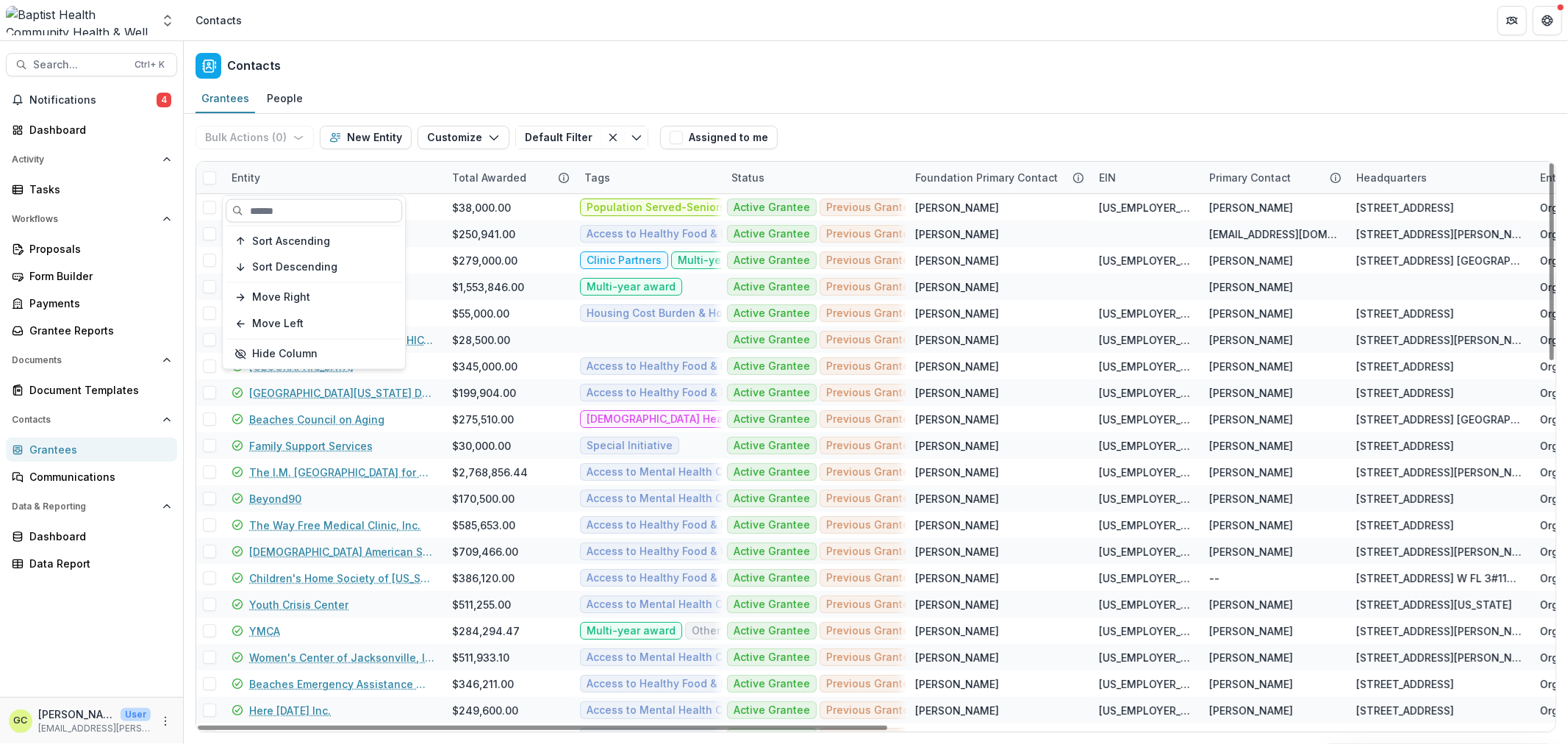
click at [286, 214] on input at bounding box center [313, 211] width 176 height 24
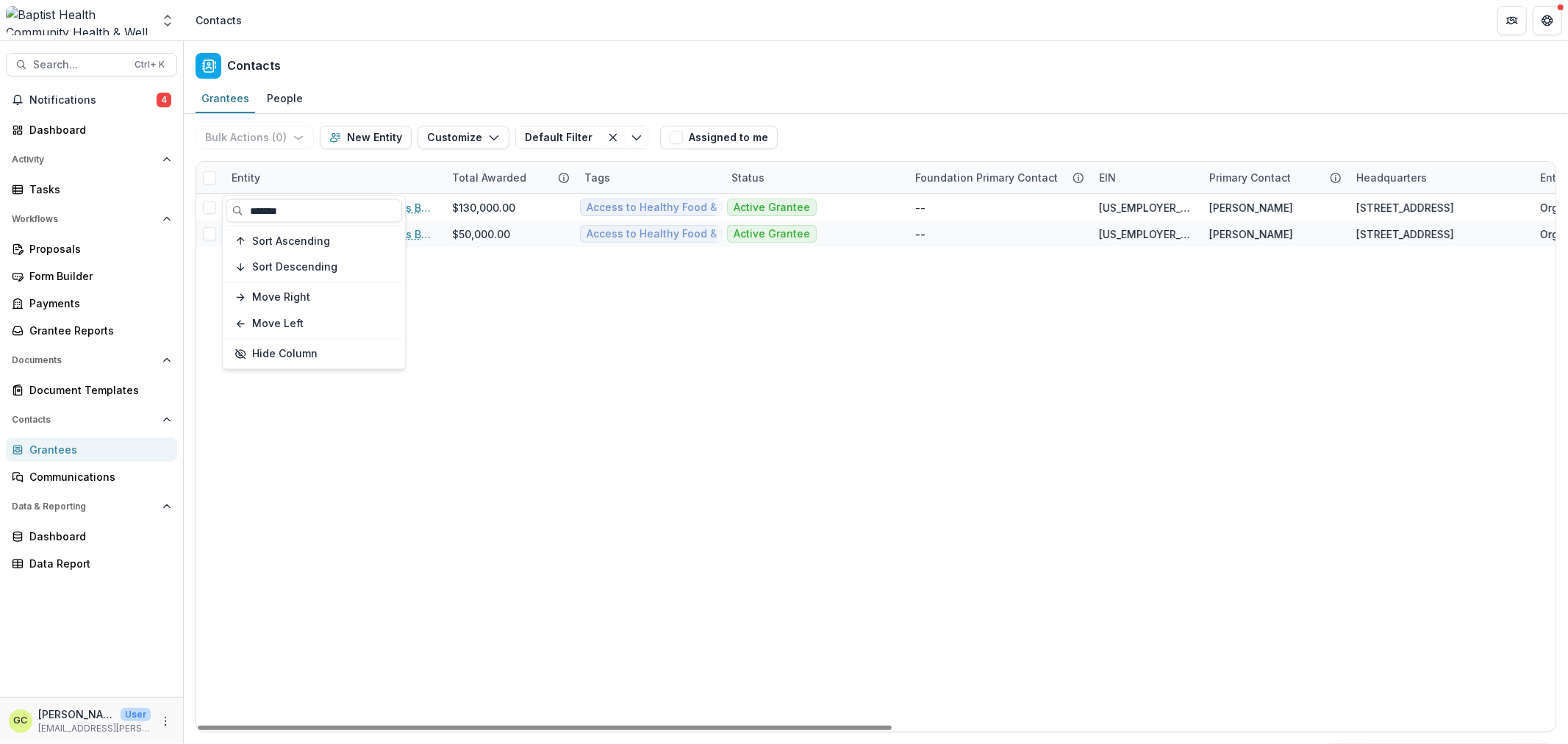
type input "*******"
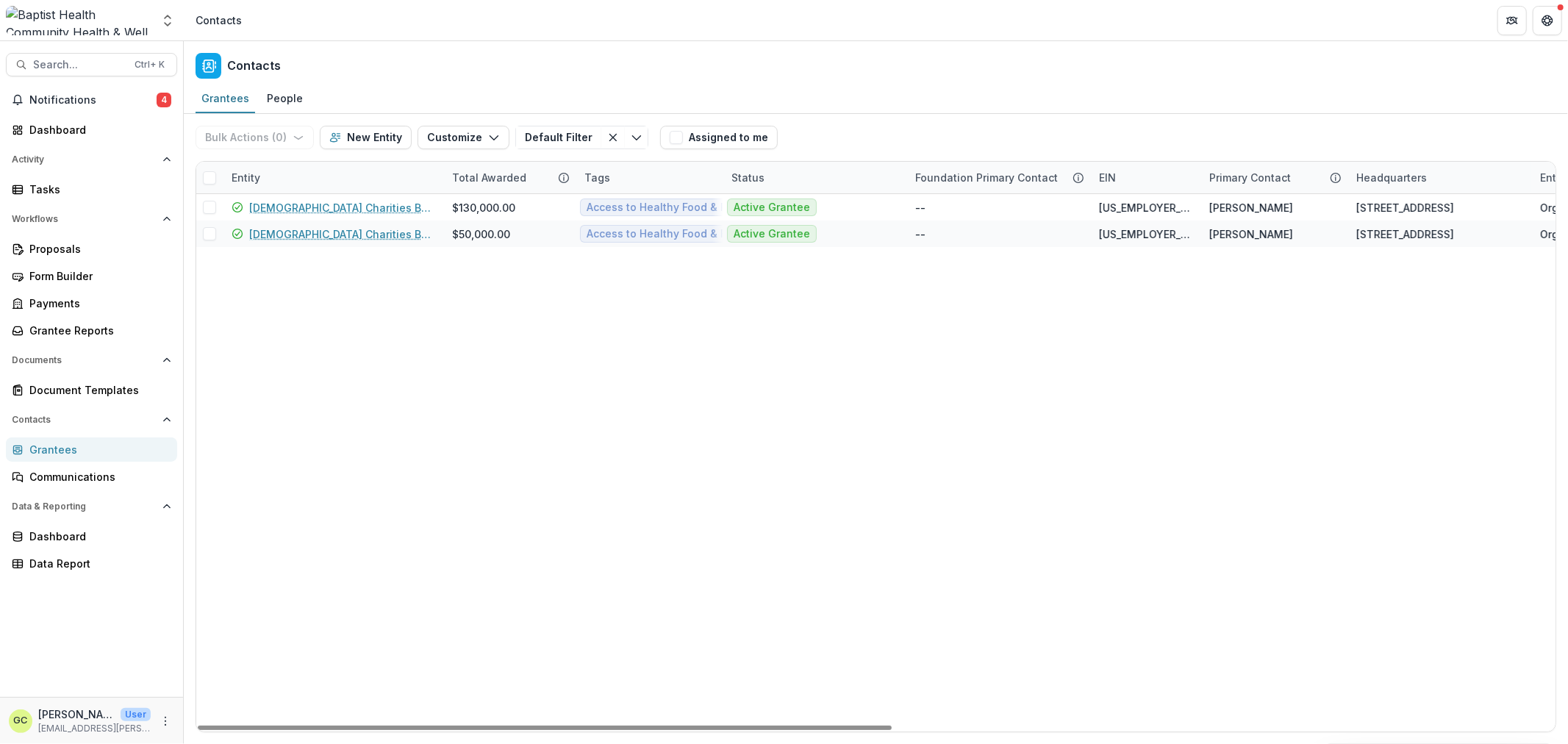
click at [824, 557] on div "[DEMOGRAPHIC_DATA] Charities Bureau, Inc. [GEOGRAPHIC_DATA] $130,000.00 Access …" at bounding box center [1525, 463] width 2658 height 537
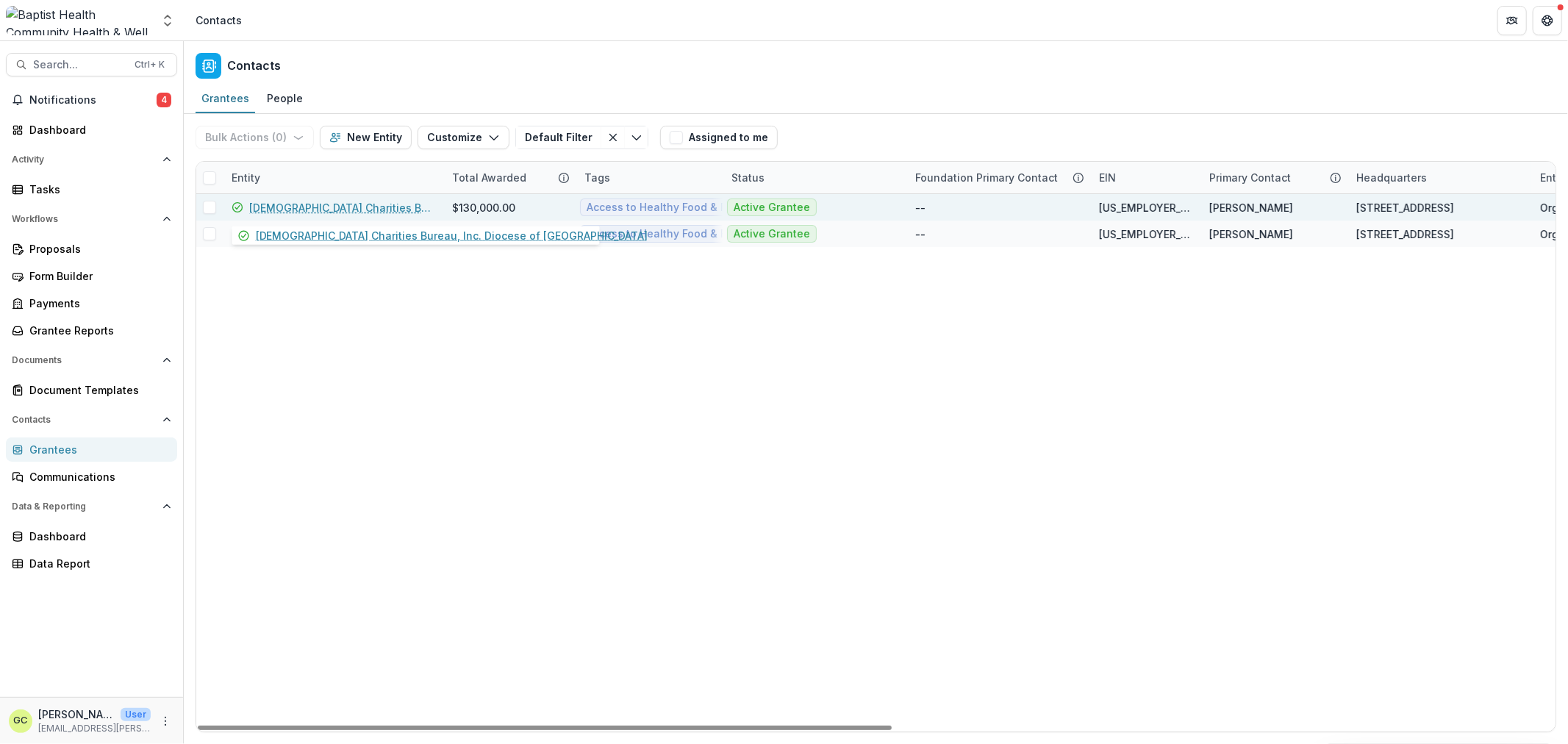
click at [376, 204] on link "[DEMOGRAPHIC_DATA] Charities Bureau, Inc. Diocese of [GEOGRAPHIC_DATA]" at bounding box center [342, 208] width 185 height 16
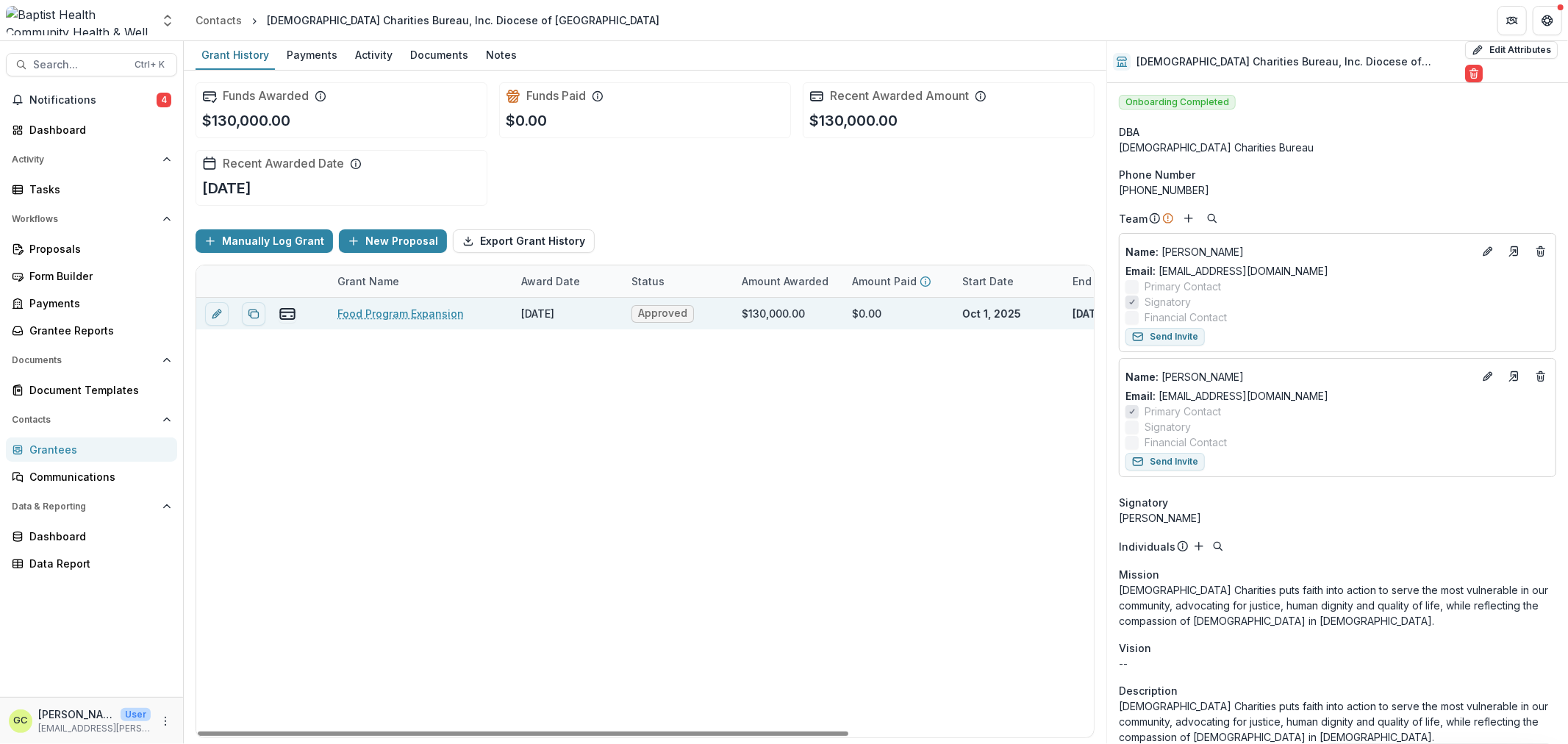
click at [393, 317] on link "Food Program Expansion" at bounding box center [400, 313] width 126 height 16
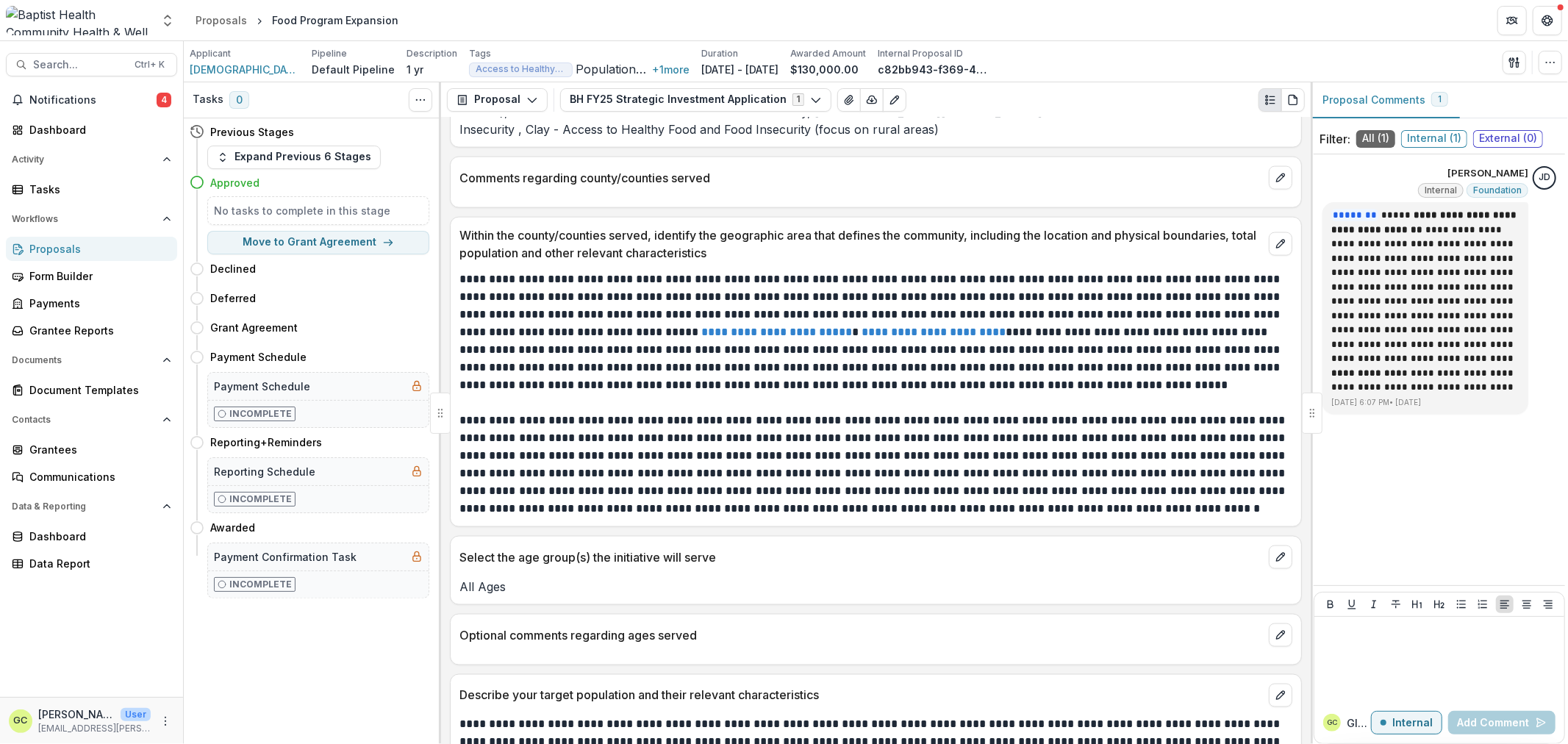
scroll to position [1796, 0]
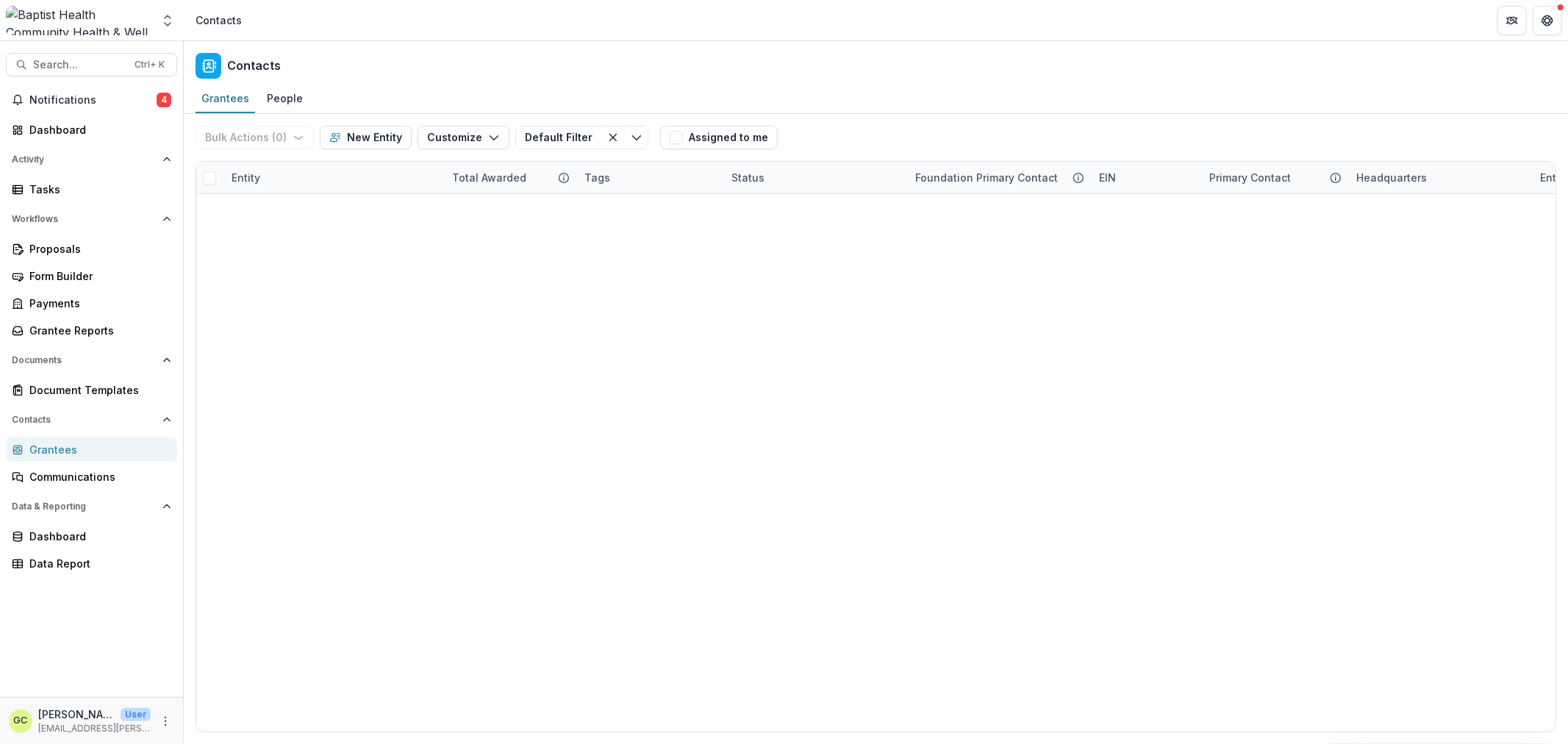
click at [252, 177] on div "Entity" at bounding box center [246, 178] width 47 height 16
click at [290, 216] on input at bounding box center [313, 211] width 176 height 24
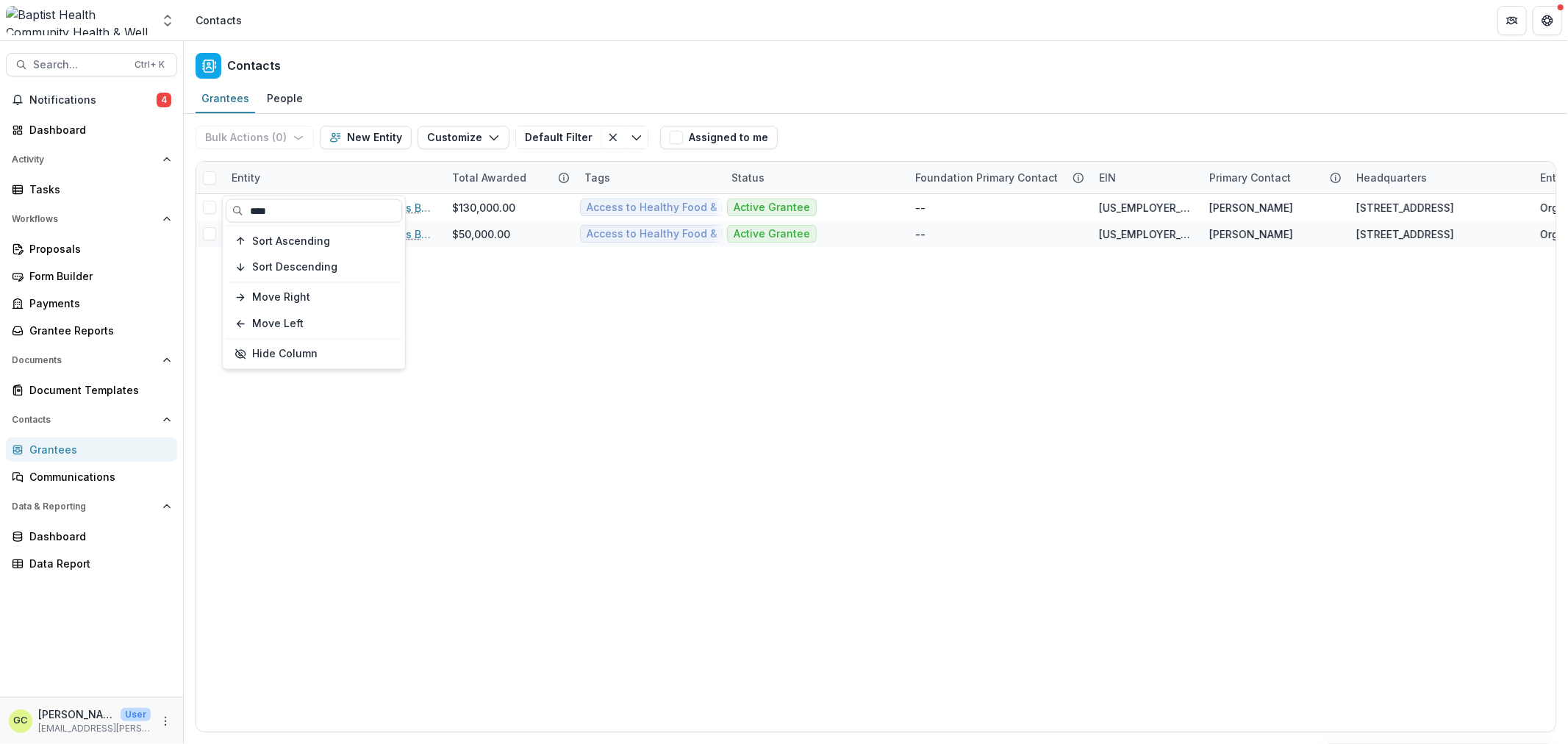
type input "****"
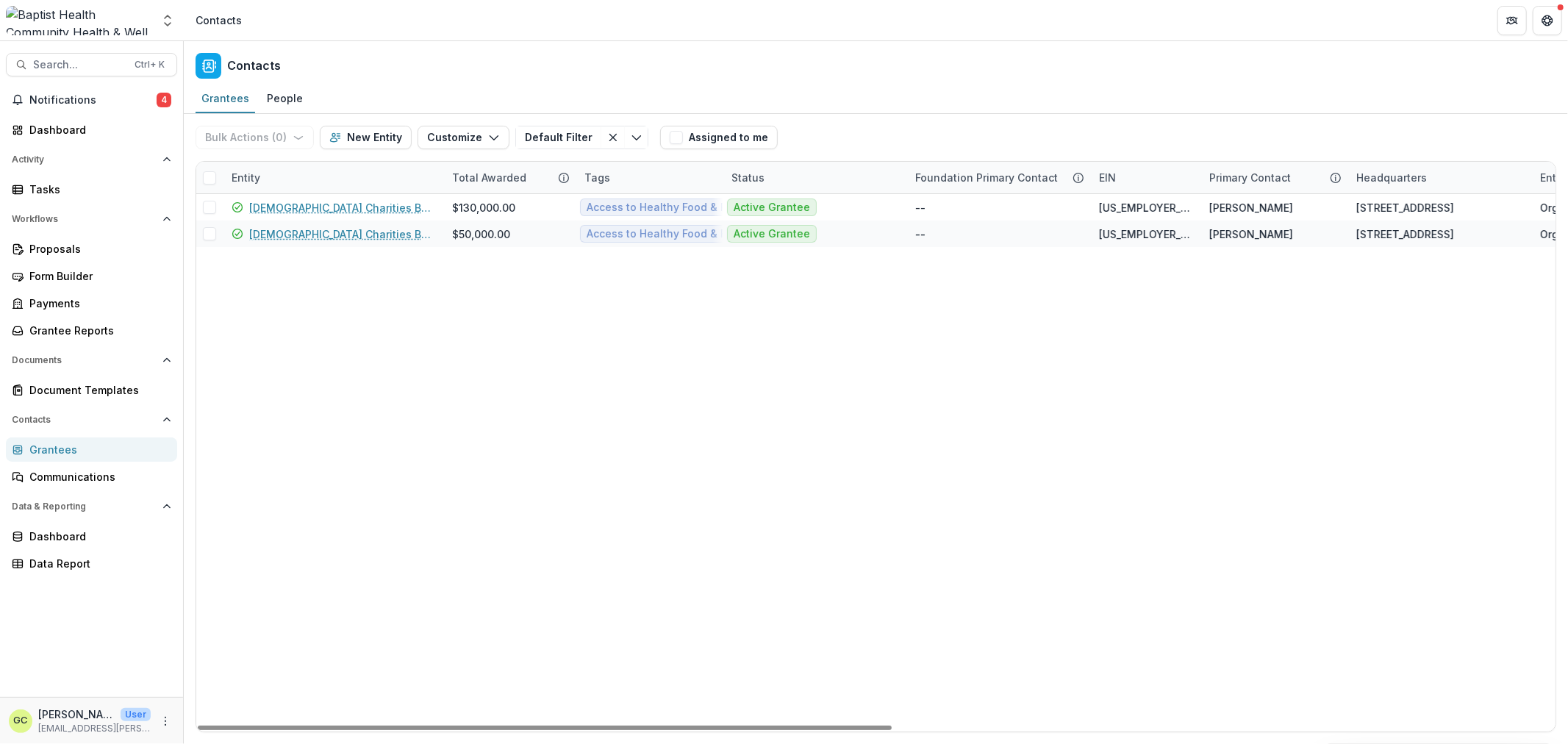
click at [584, 517] on div "[DEMOGRAPHIC_DATA] Charities Bureau, Inc. [GEOGRAPHIC_DATA] $130,000.00 Access …" at bounding box center [1525, 463] width 2658 height 537
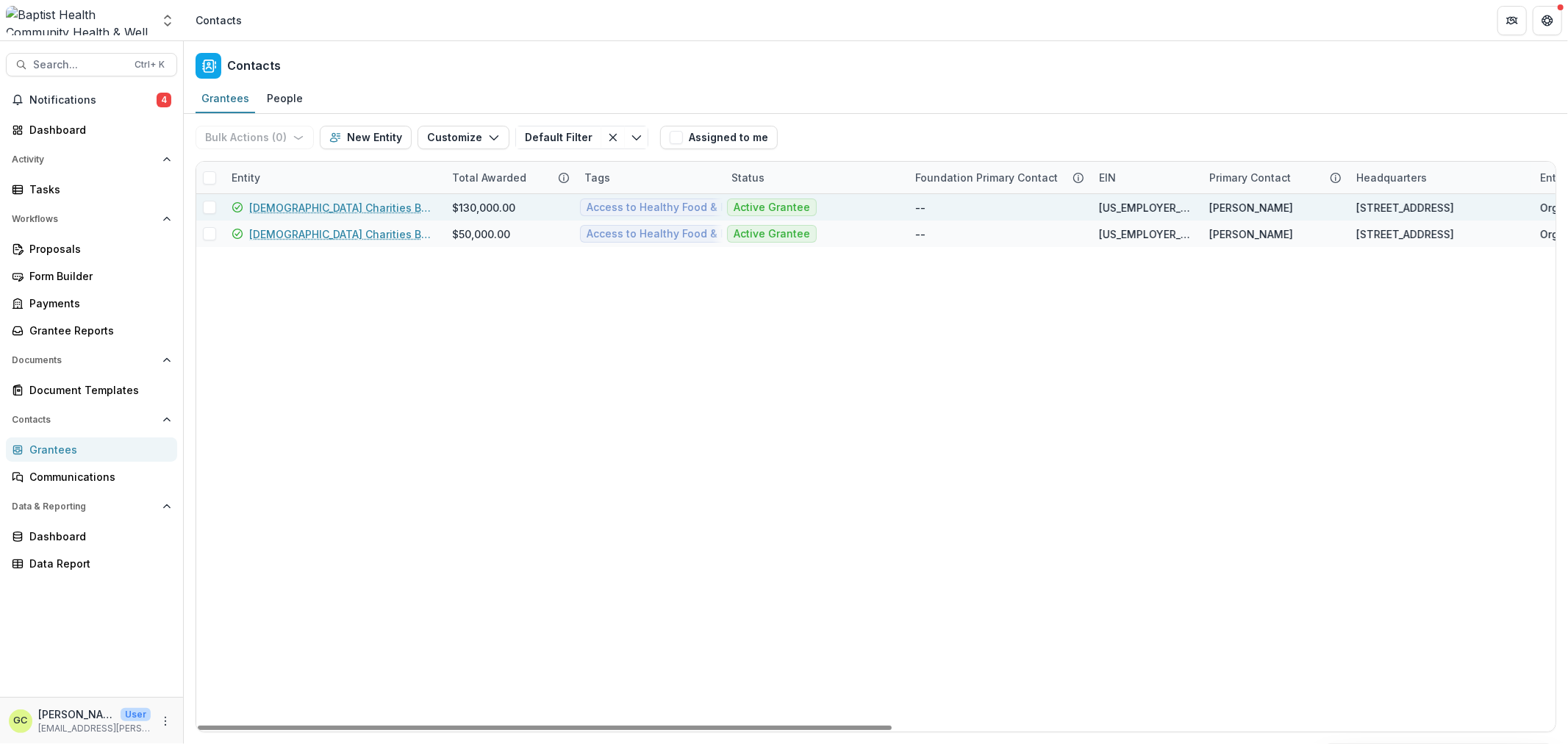
click at [385, 210] on link "[DEMOGRAPHIC_DATA] Charities Bureau, Inc. Diocese of [GEOGRAPHIC_DATA]" at bounding box center [342, 208] width 185 height 16
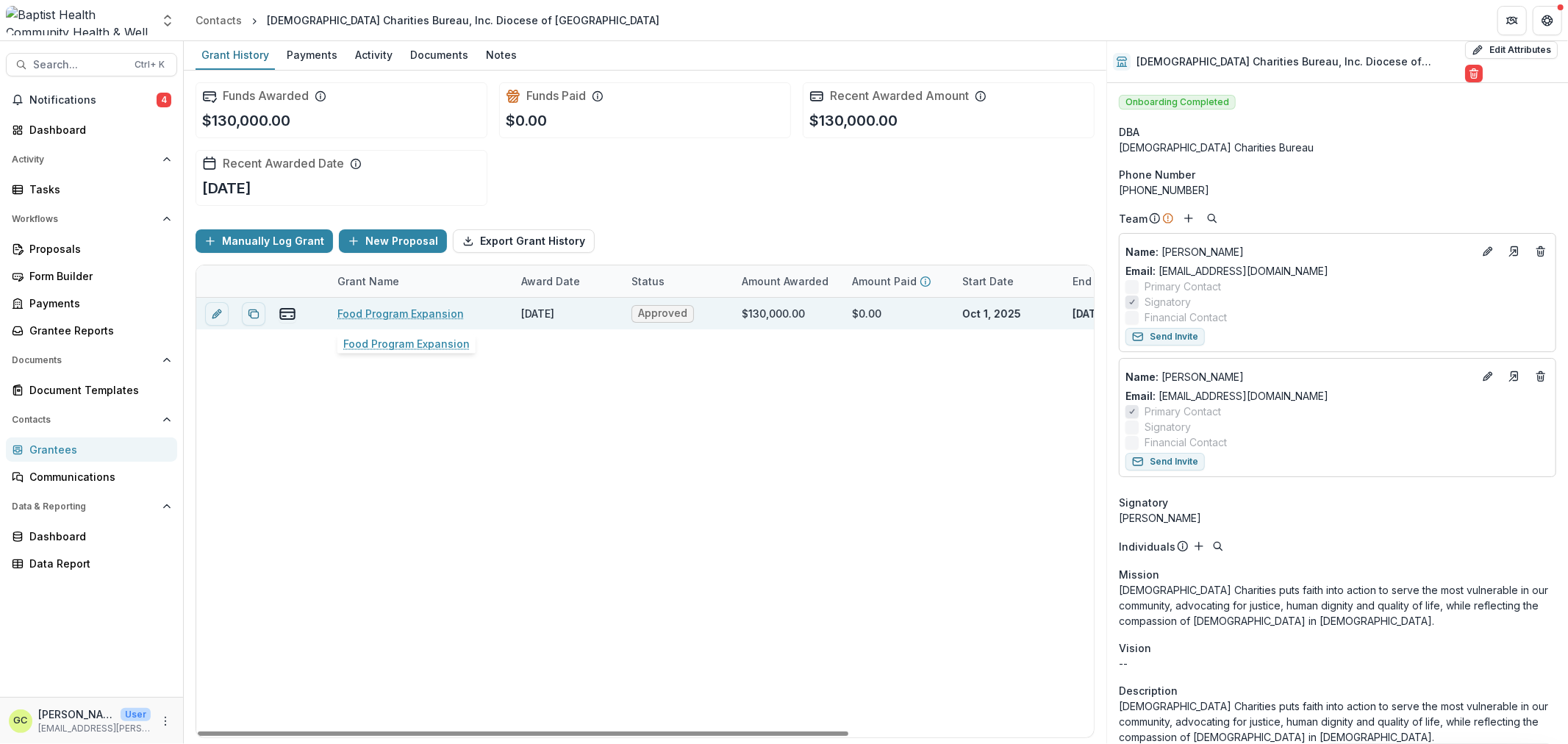
click at [407, 313] on link "Food Program Expansion" at bounding box center [400, 313] width 126 height 16
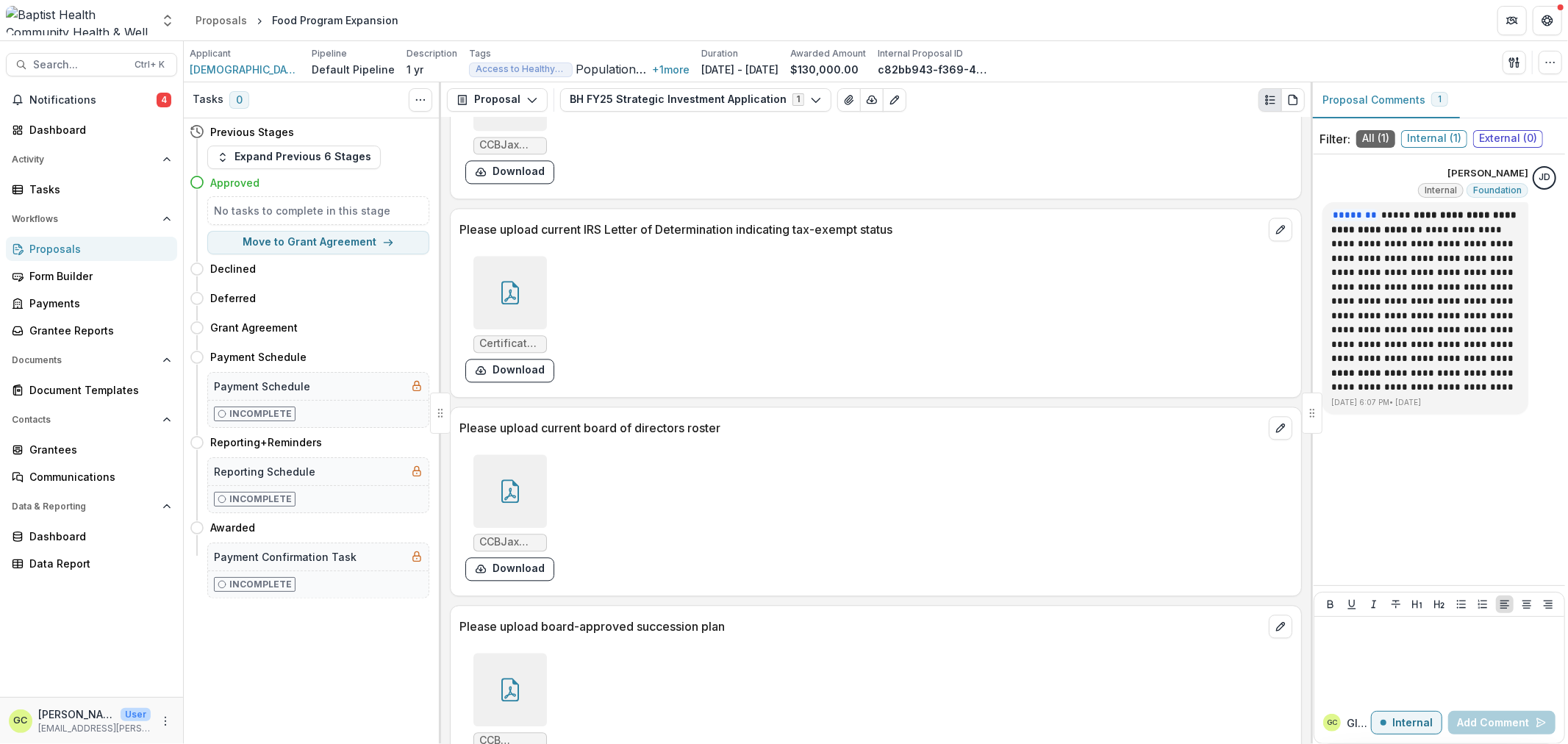
scroll to position [8046, 0]
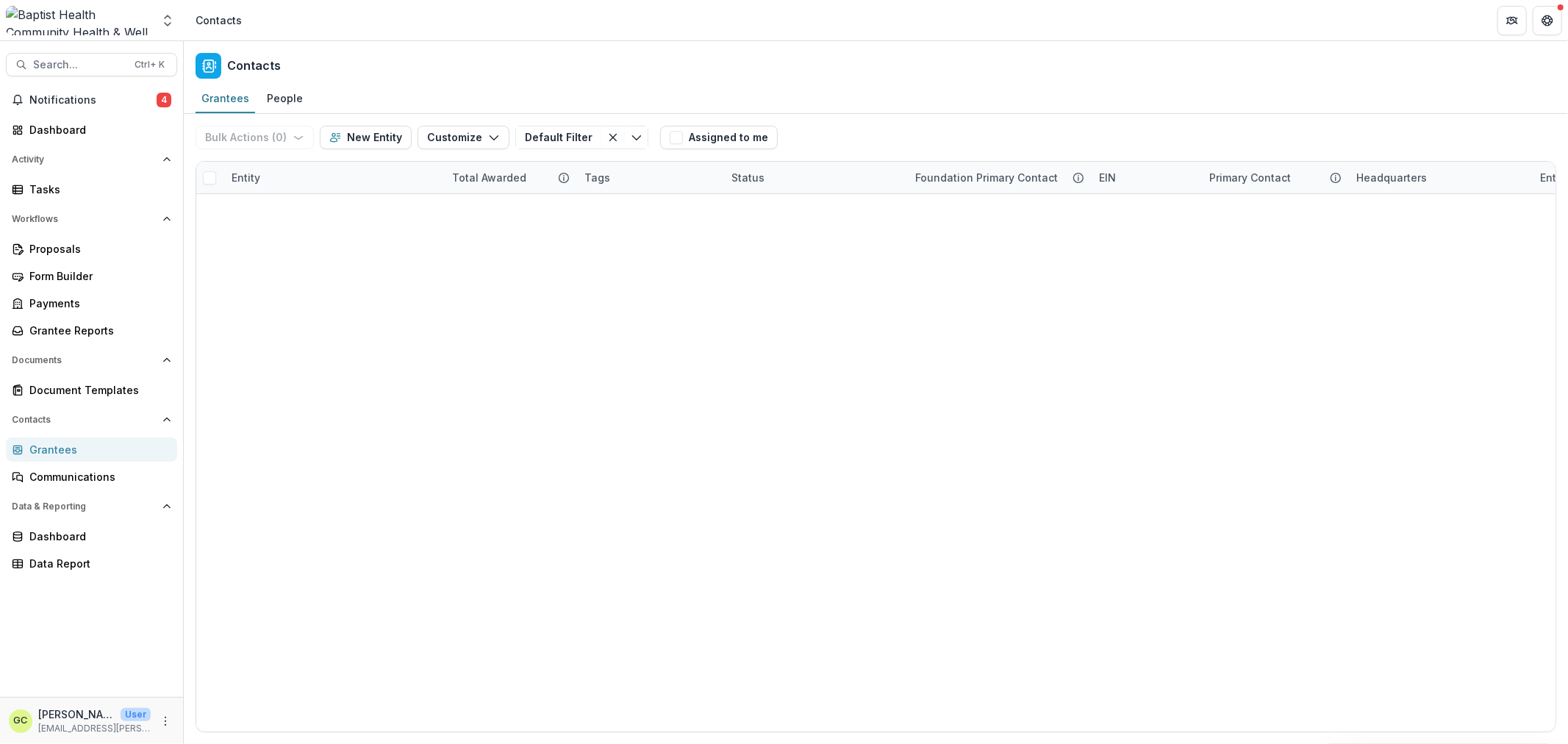
click at [255, 173] on div "Entity" at bounding box center [246, 178] width 47 height 16
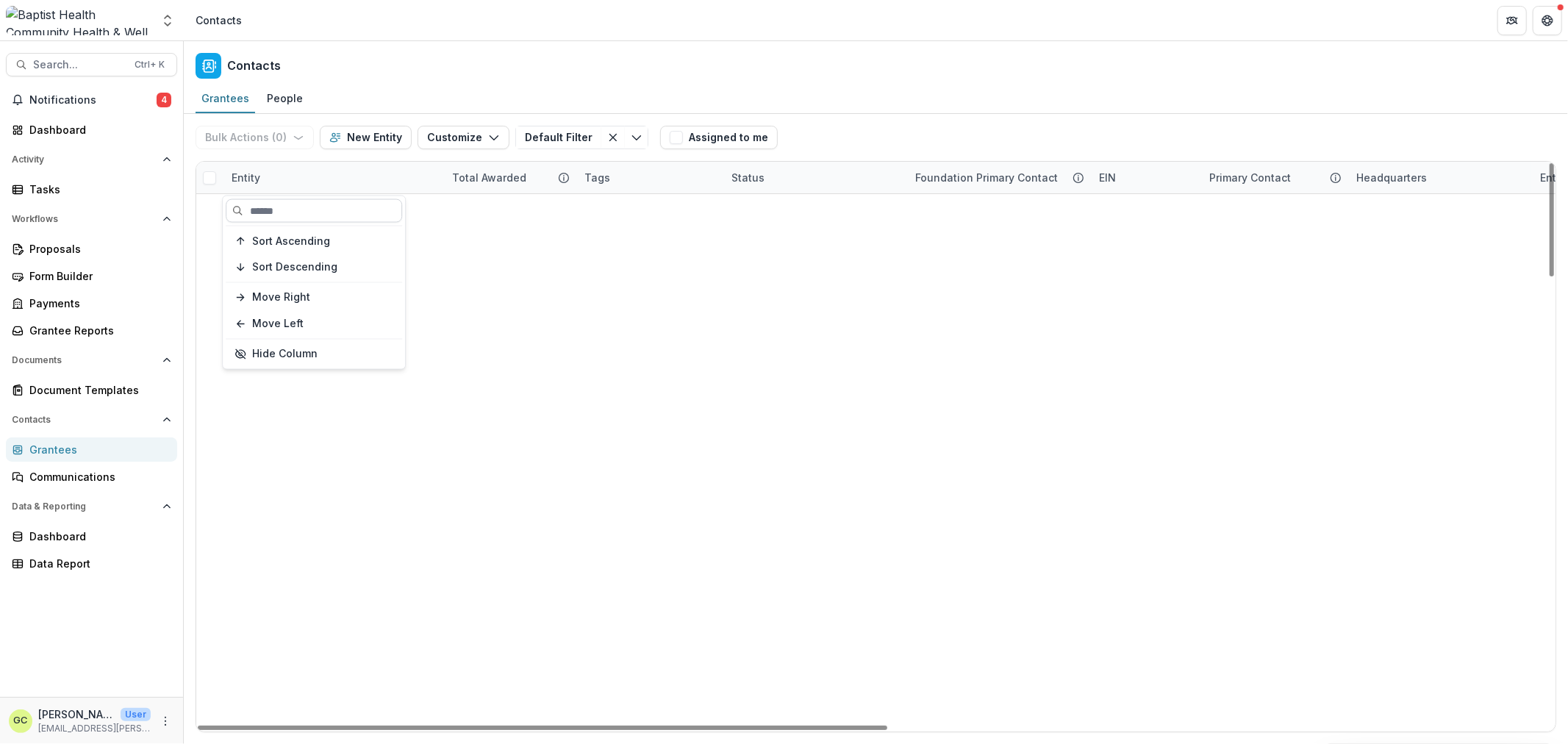
click at [305, 213] on input at bounding box center [313, 211] width 176 height 24
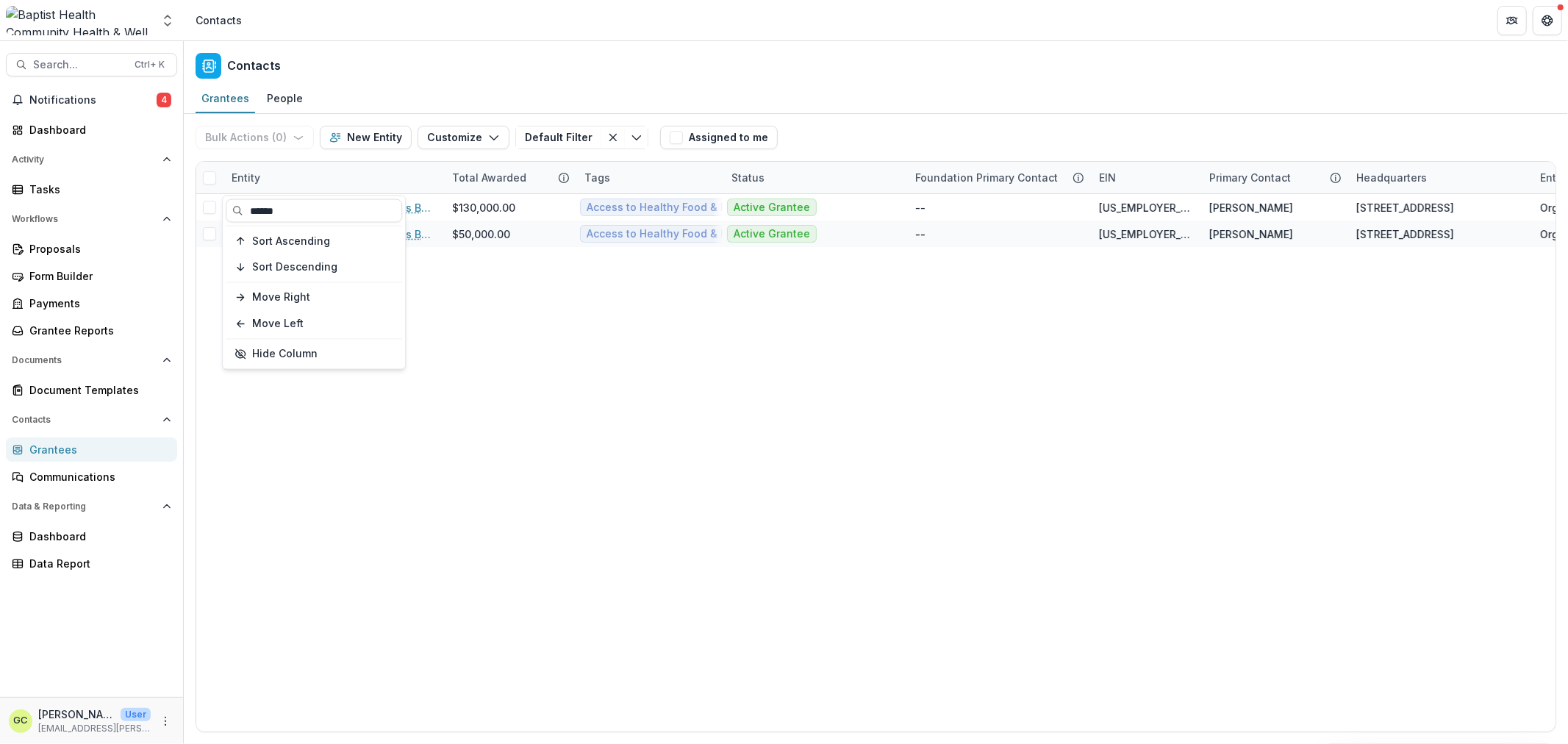
type input "******"
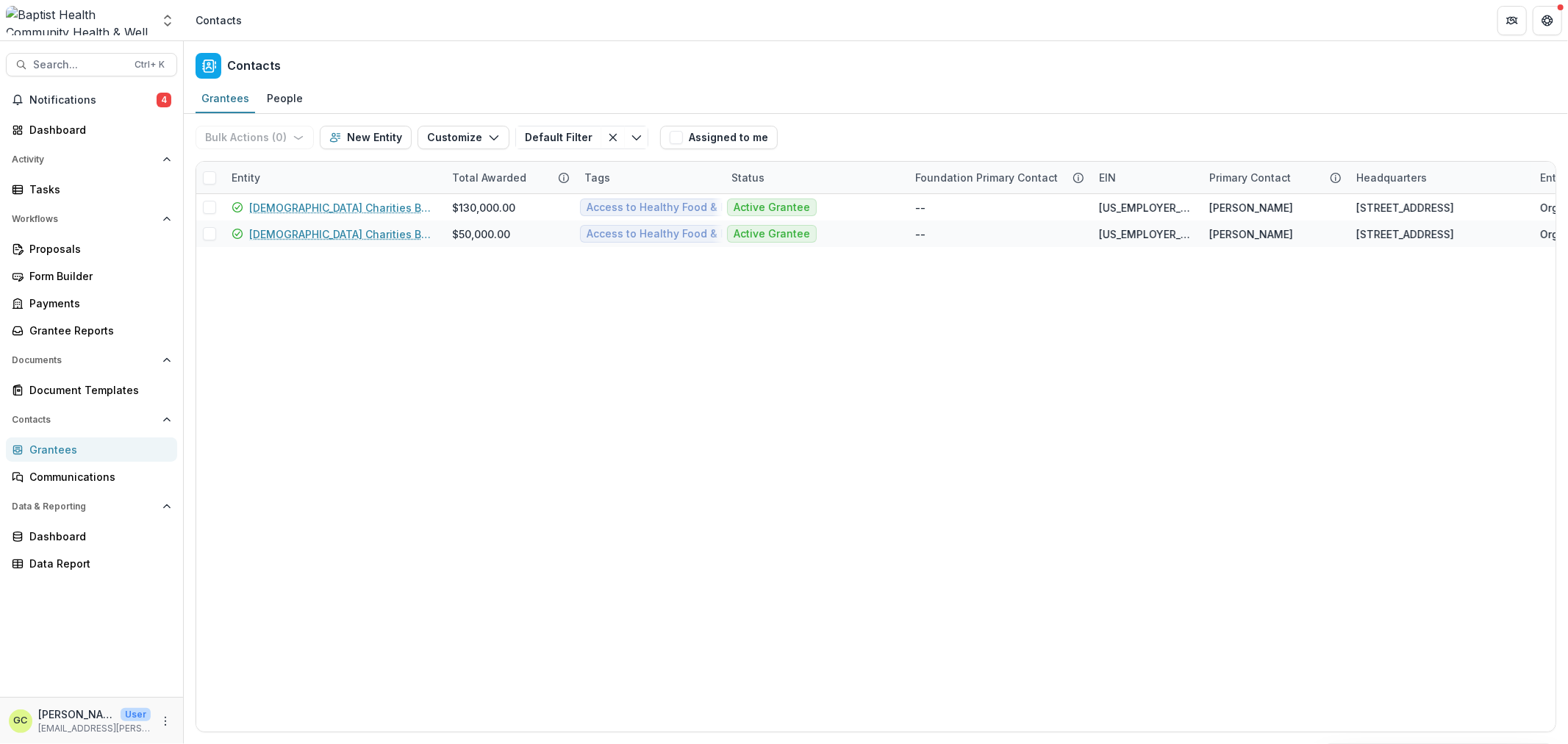
click at [568, 390] on div "[DEMOGRAPHIC_DATA] Charities Bureau, Inc. [GEOGRAPHIC_DATA] $130,000.00 Access …" at bounding box center [1525, 463] width 2658 height 537
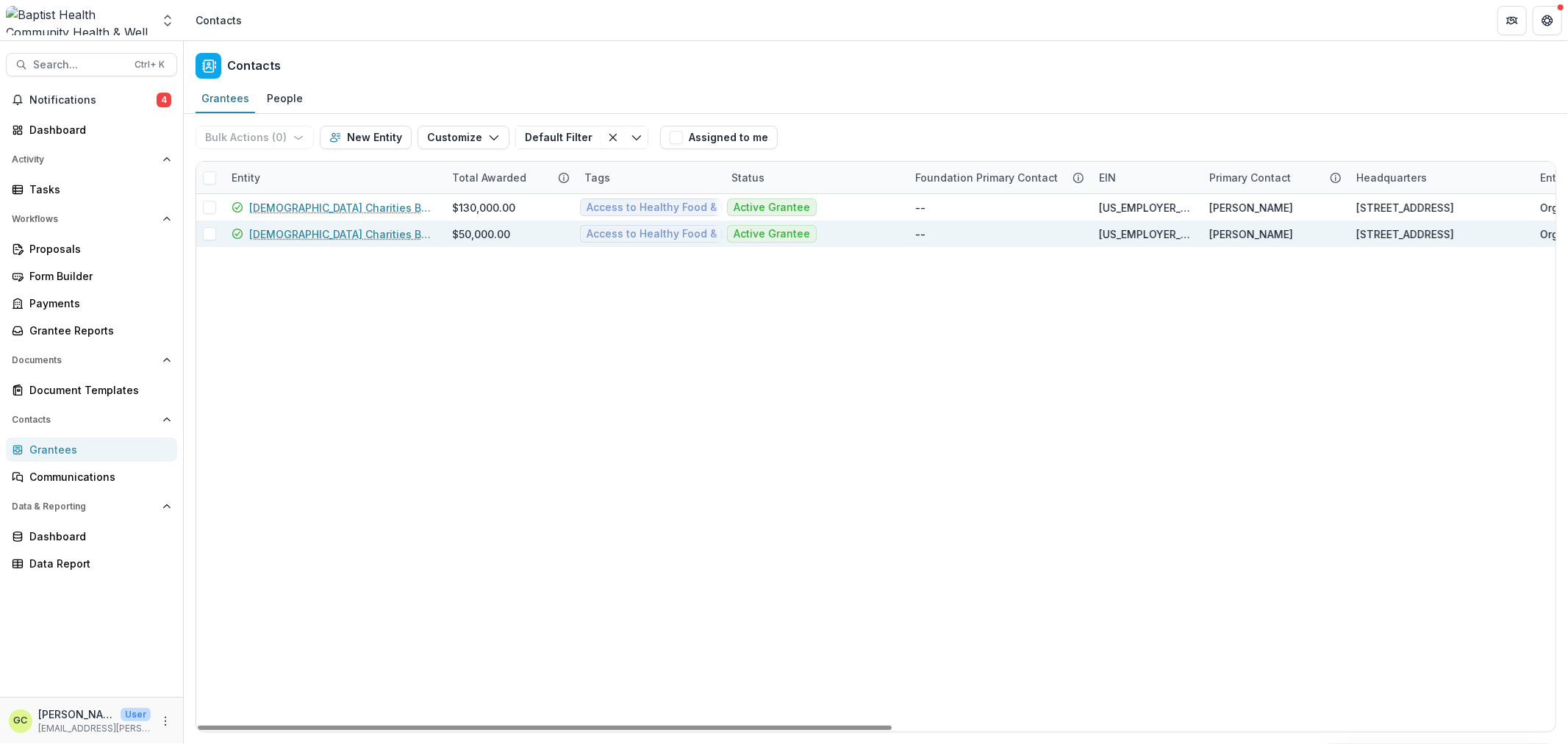
click at [404, 232] on link "[DEMOGRAPHIC_DATA] Charities Bureau, St. Augustine Regional Office" at bounding box center [342, 235] width 185 height 16
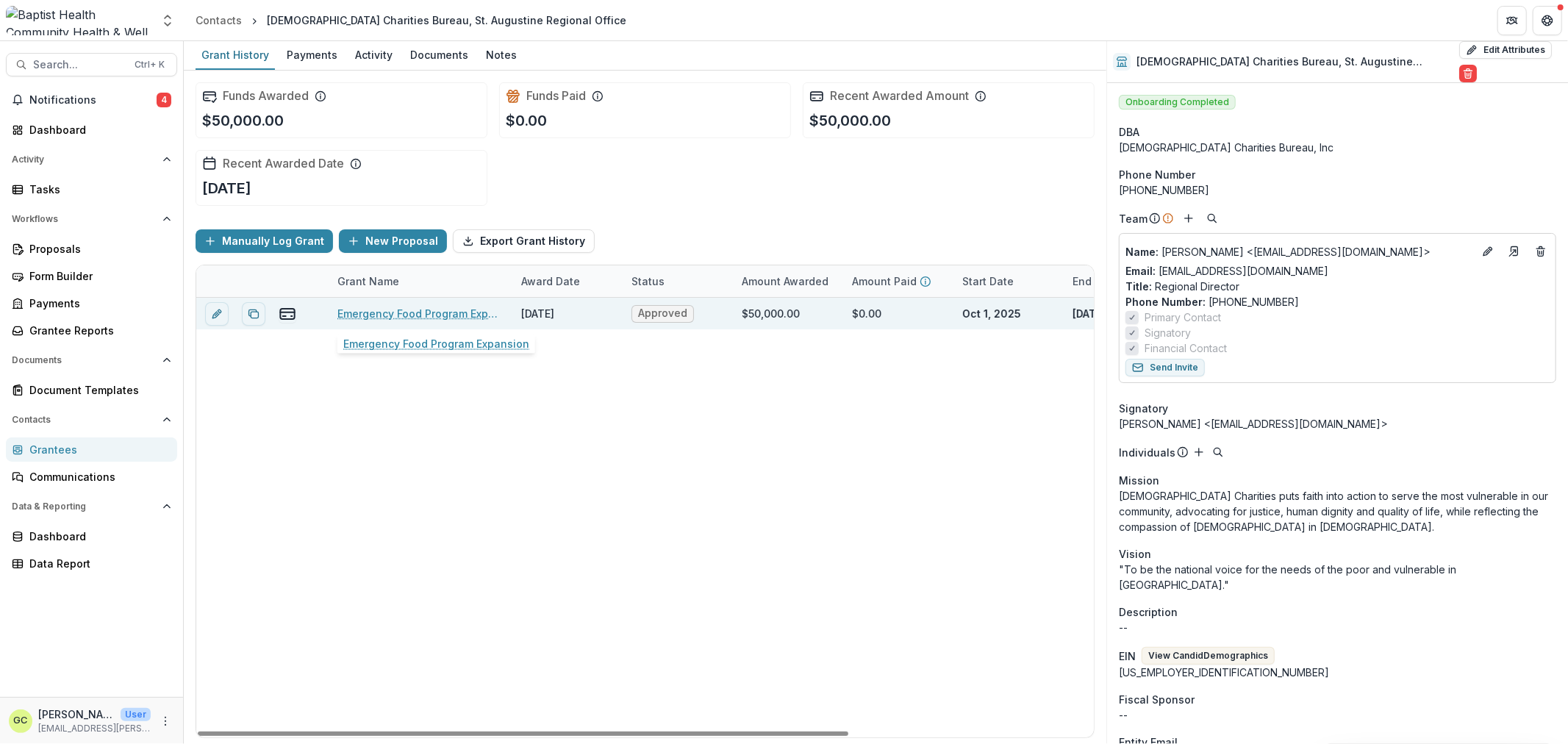
click at [407, 317] on link "Emergency Food Program Expansion" at bounding box center [420, 313] width 166 height 16
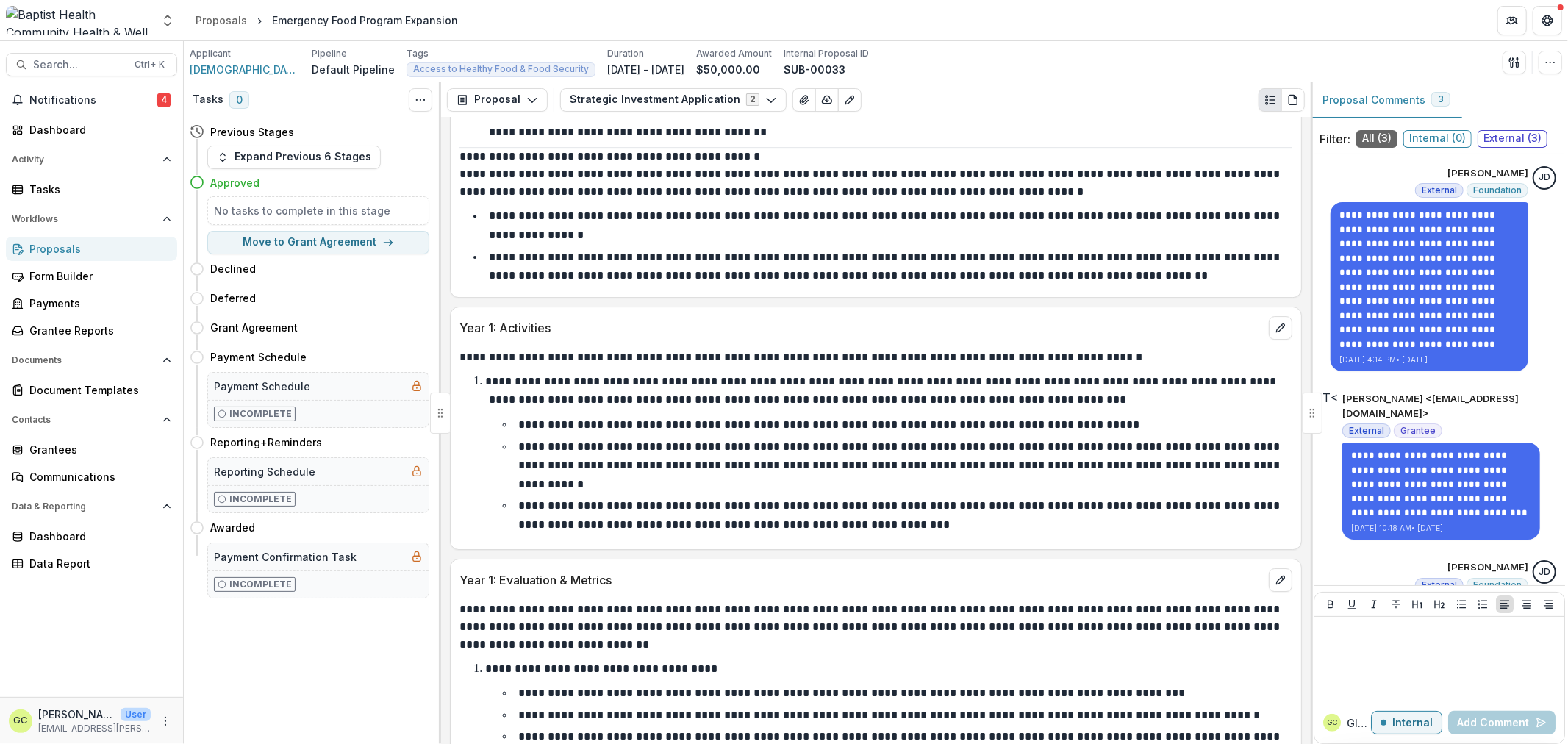
scroll to position [4001, 0]
drag, startPoint x: 50, startPoint y: 436, endPoint x: 50, endPoint y: 450, distance: 14.0
click at [50, 436] on div "Contacts Grantees Communications" at bounding box center [92, 448] width 183 height 81
click at [50, 450] on div "Grantees" at bounding box center [98, 450] width 136 height 16
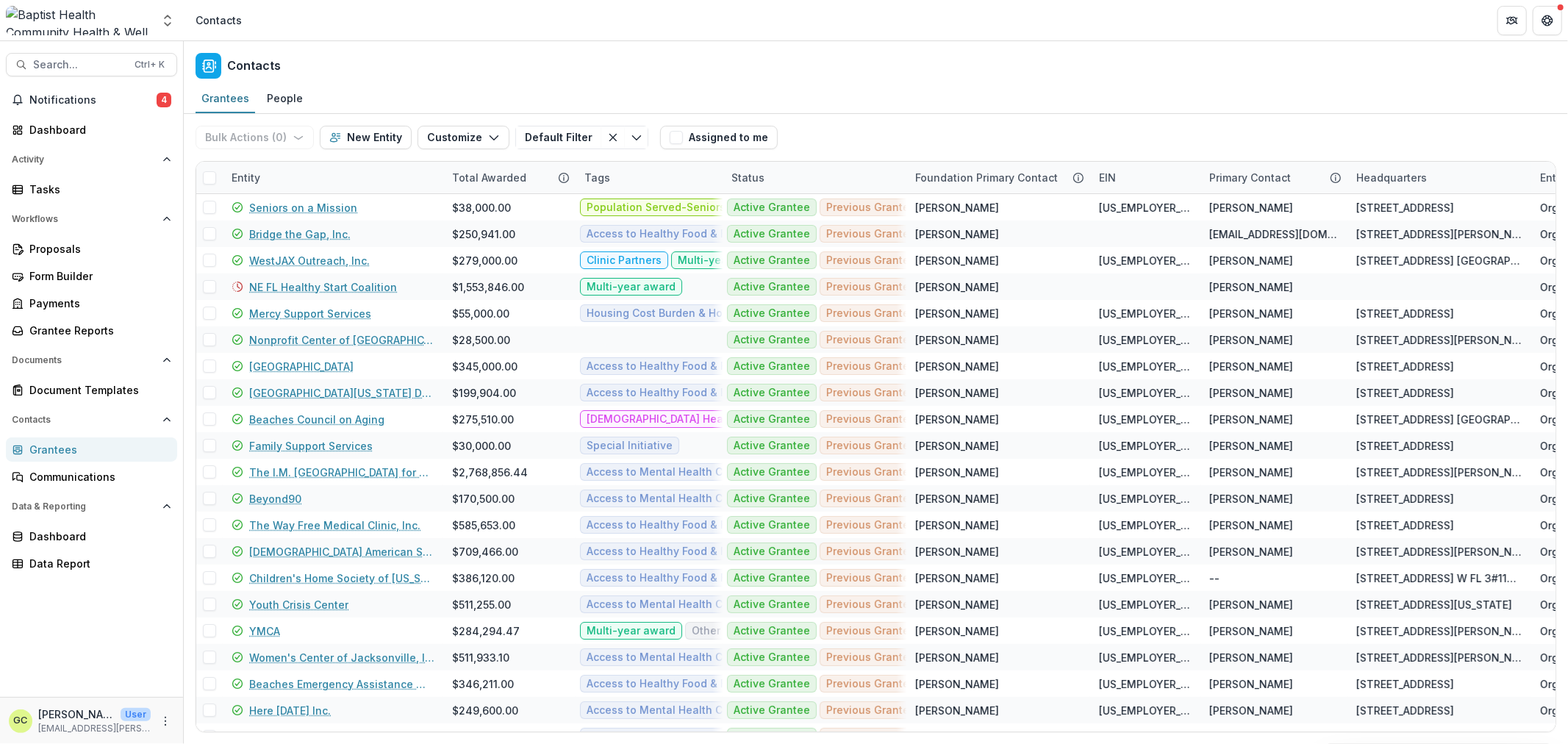
click at [247, 175] on div "Entity" at bounding box center [246, 178] width 47 height 16
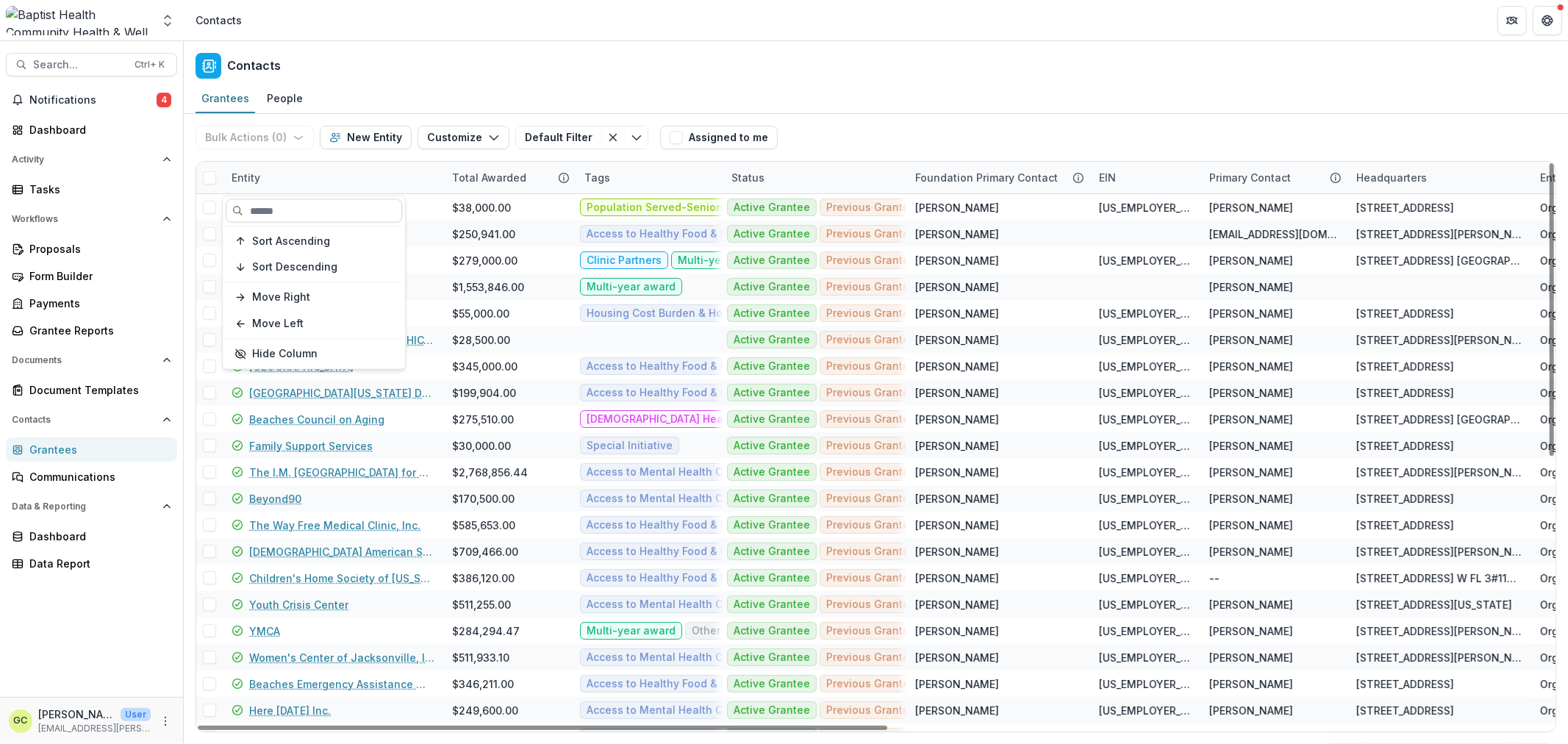
click at [278, 215] on input at bounding box center [313, 211] width 176 height 24
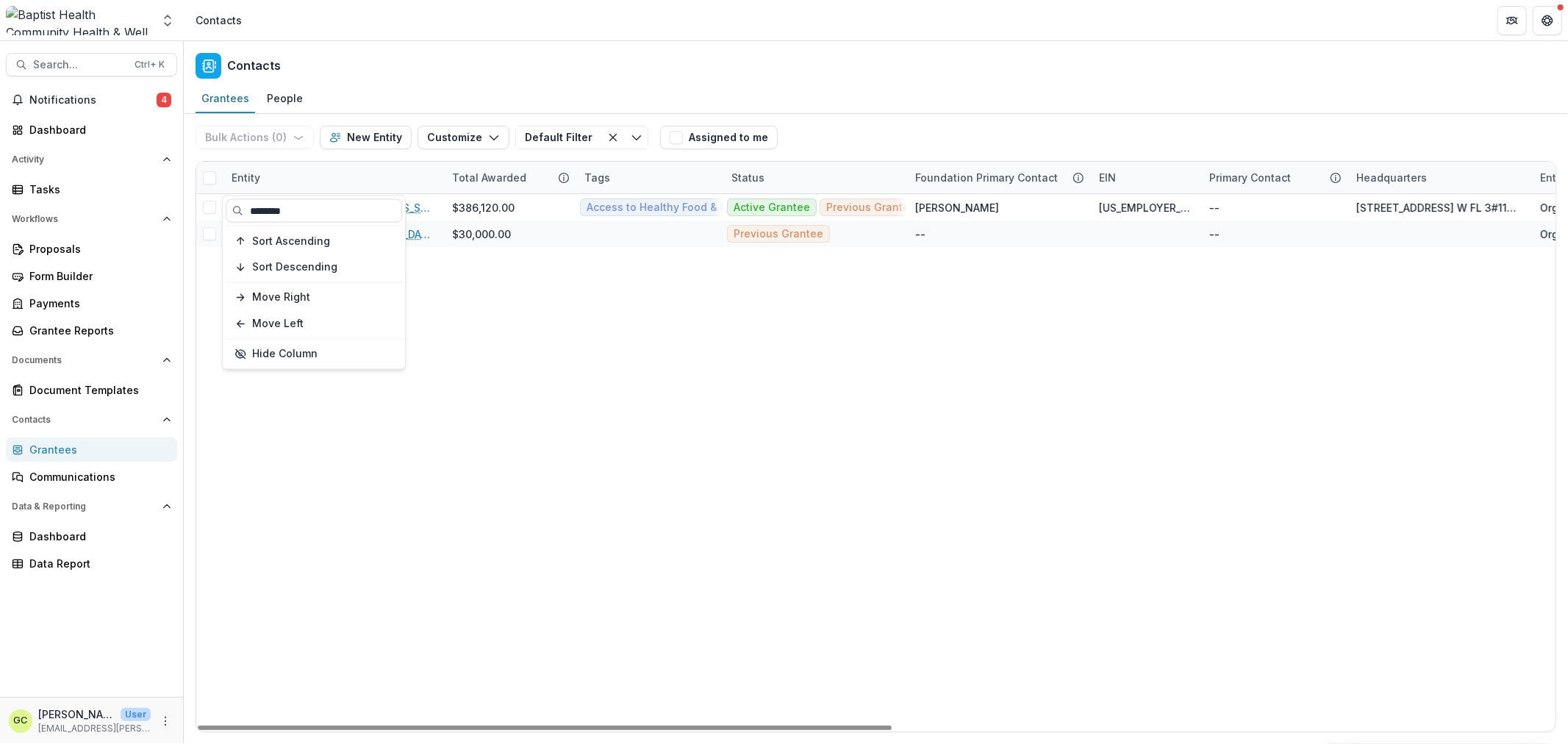
type input "********"
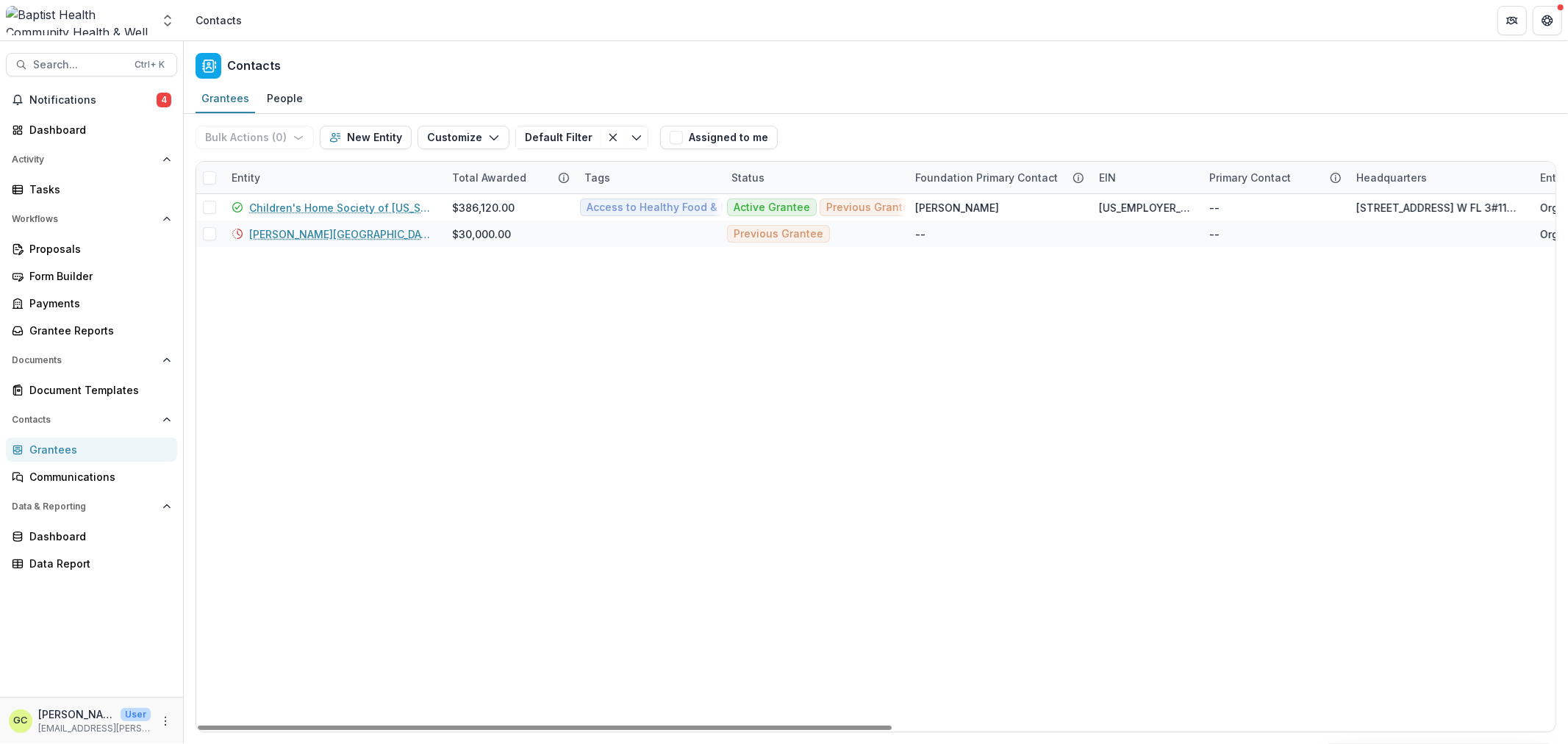
click at [651, 397] on div "Children's Home Society of [US_STATE], Inc. $386,120.00 Access to Healthy Food …" at bounding box center [1525, 463] width 2658 height 537
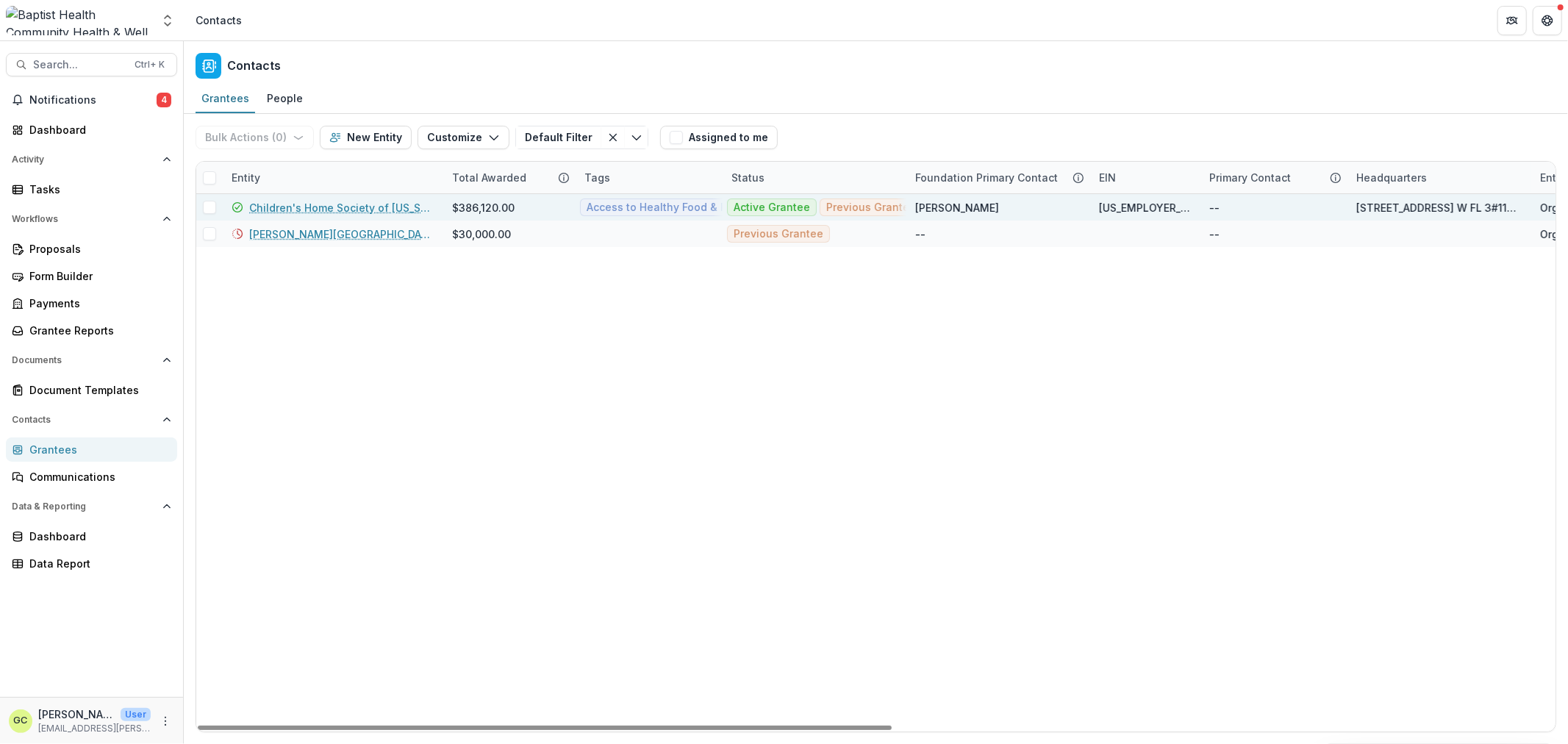
click at [340, 200] on link "Children's Home Society of [US_STATE], Inc." at bounding box center [342, 208] width 185 height 16
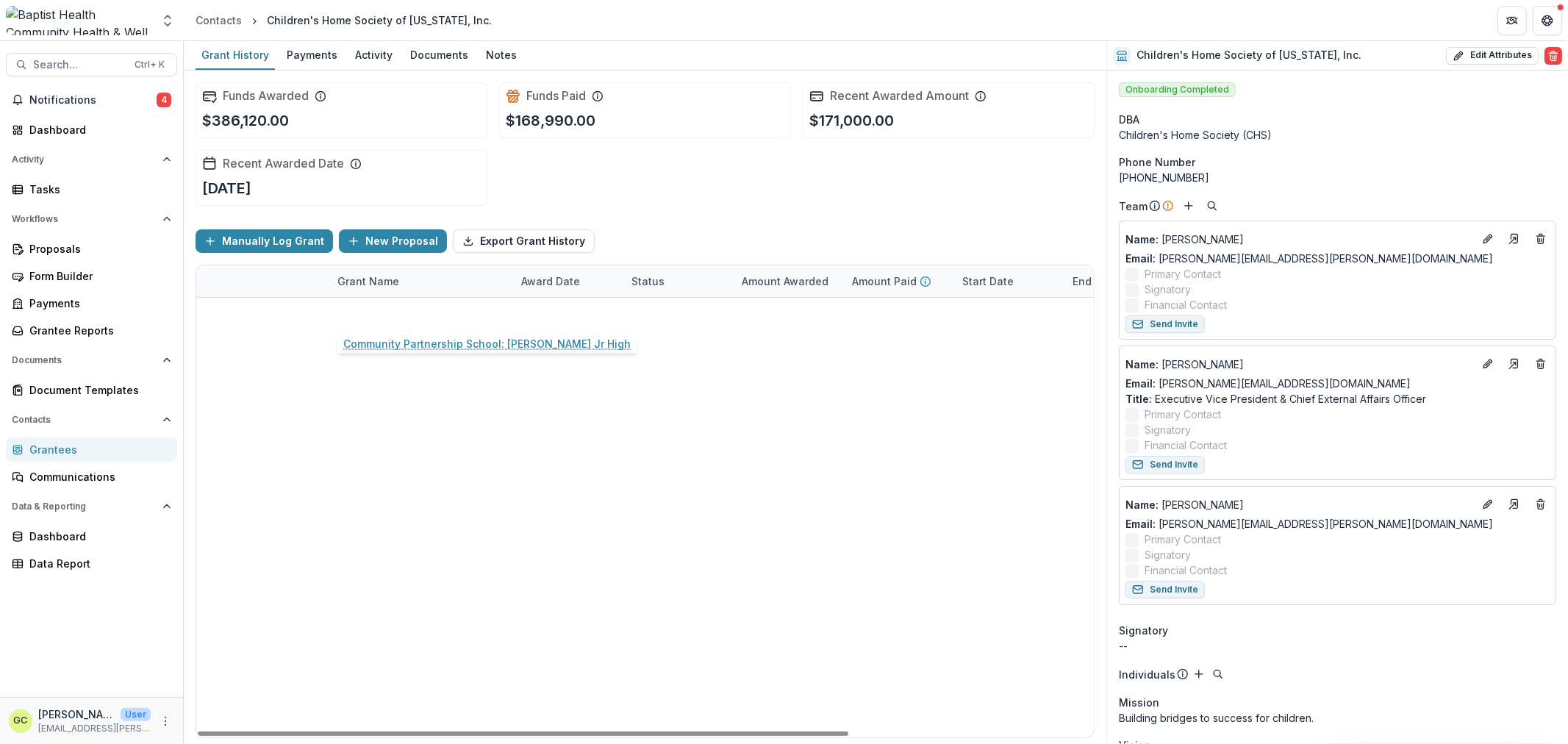
click at [419, 314] on link "Community Partnership School: [PERSON_NAME] Jr High" at bounding box center [420, 313] width 166 height 16
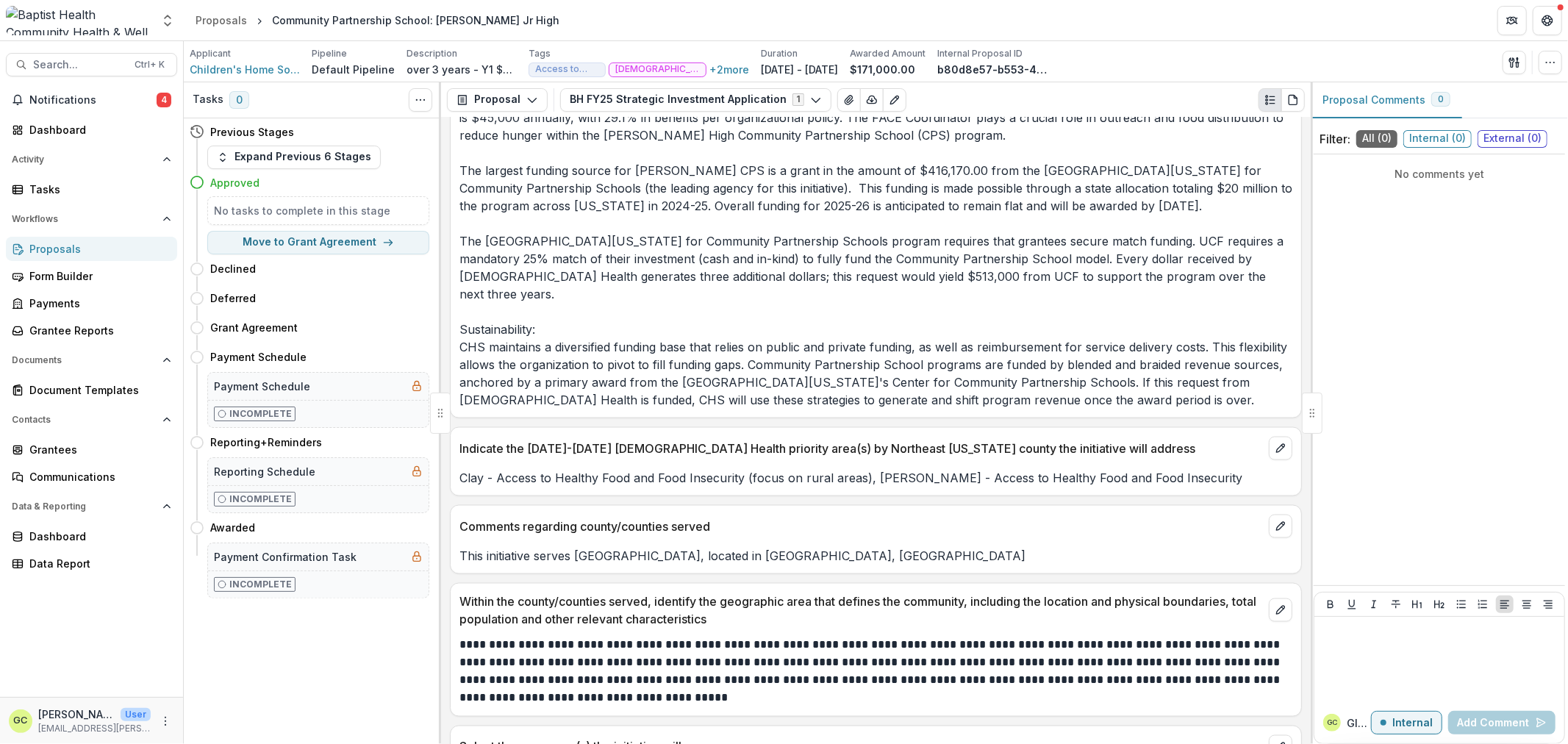
scroll to position [1878, 0]
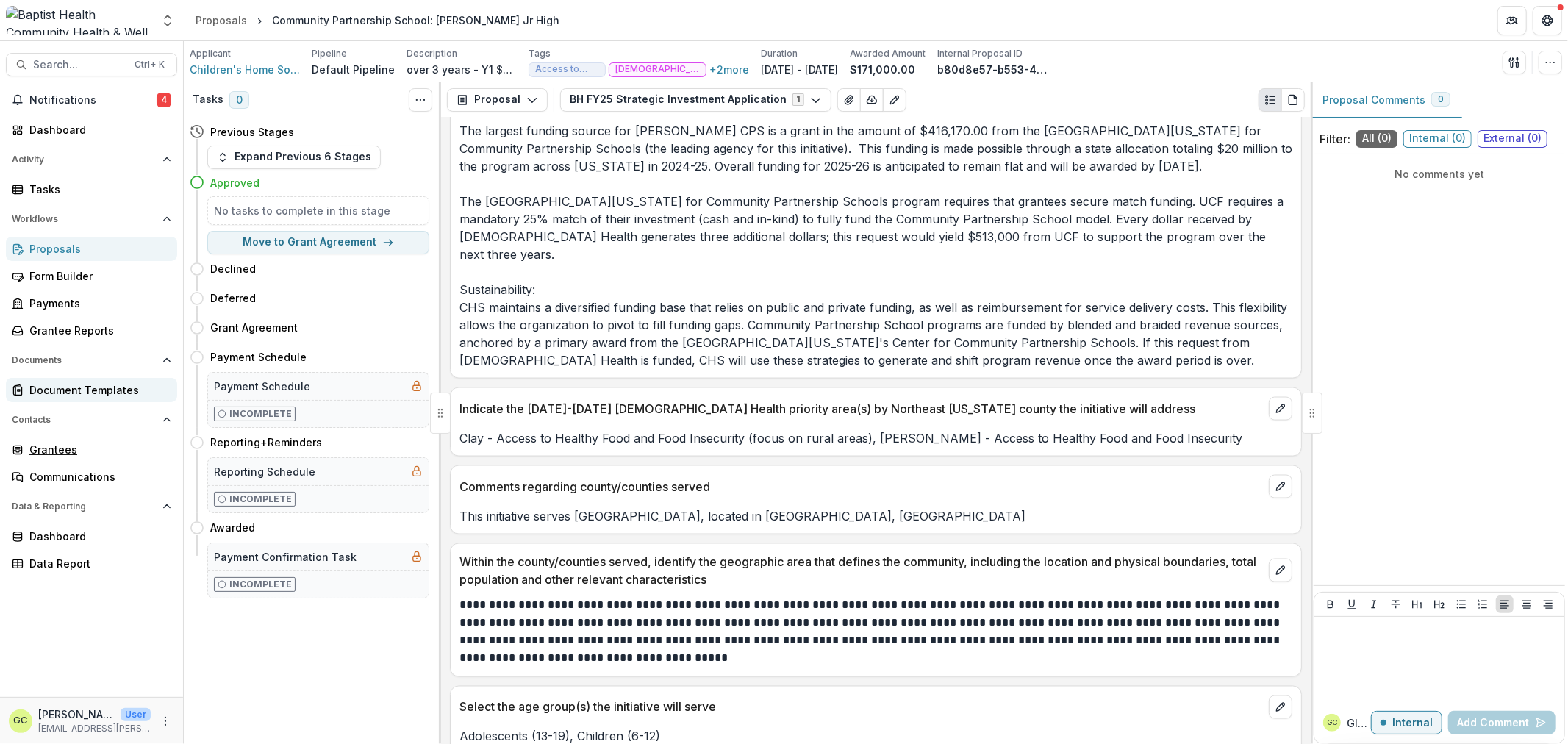
drag, startPoint x: 58, startPoint y: 450, endPoint x: 143, endPoint y: 395, distance: 101.2
click at [58, 450] on div "Grantees" at bounding box center [98, 450] width 136 height 16
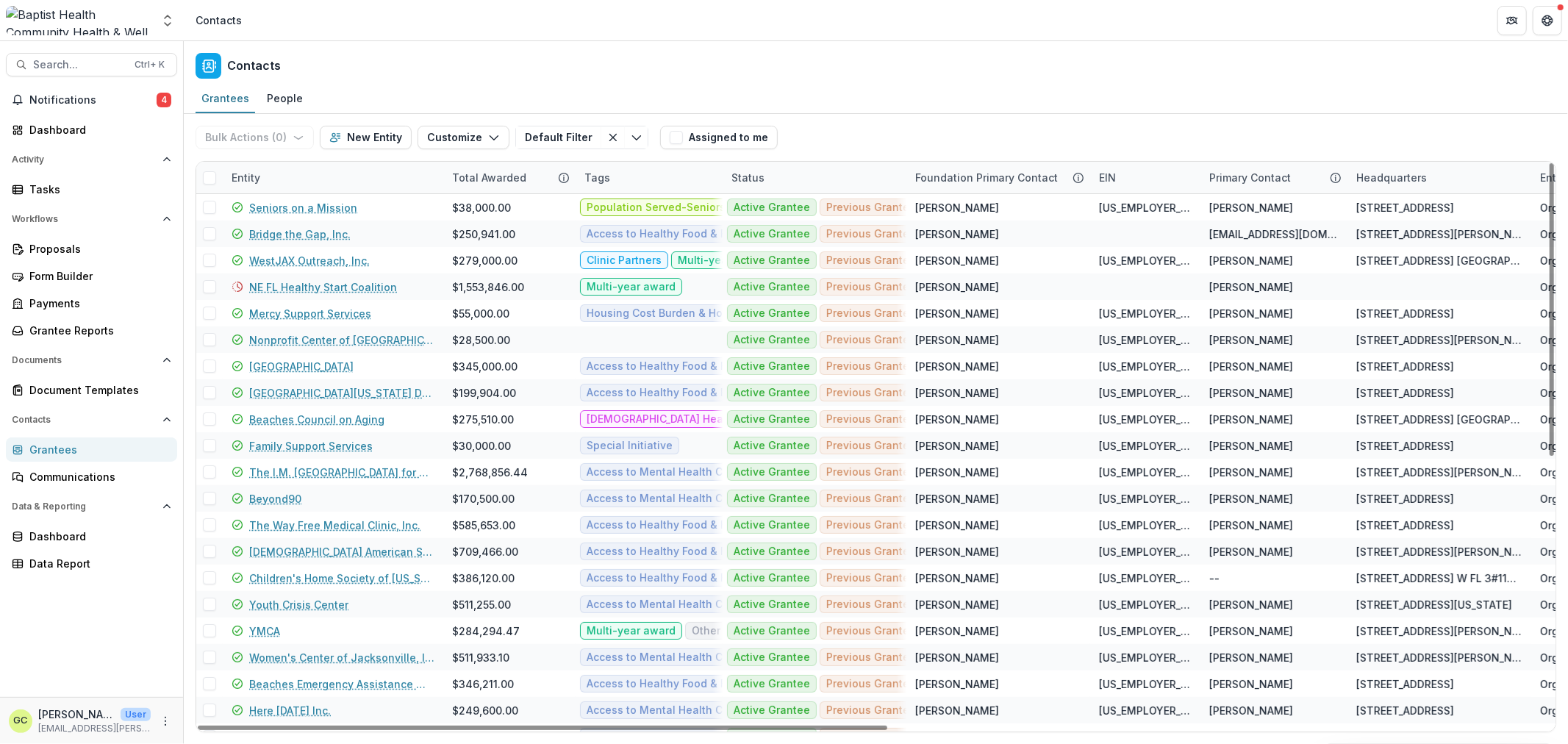
click at [267, 182] on div "Entity" at bounding box center [246, 178] width 47 height 16
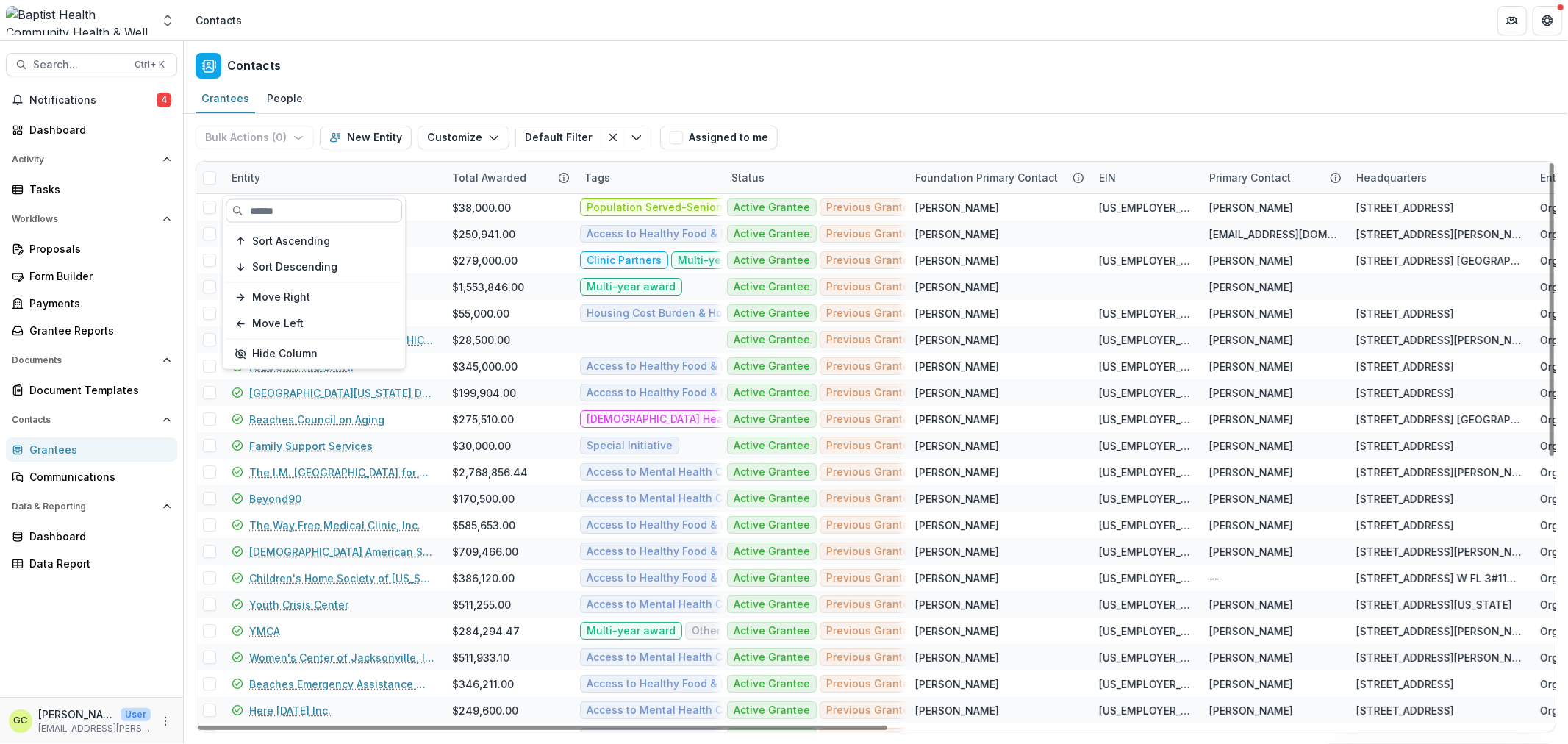
click at [269, 215] on input at bounding box center [313, 211] width 176 height 24
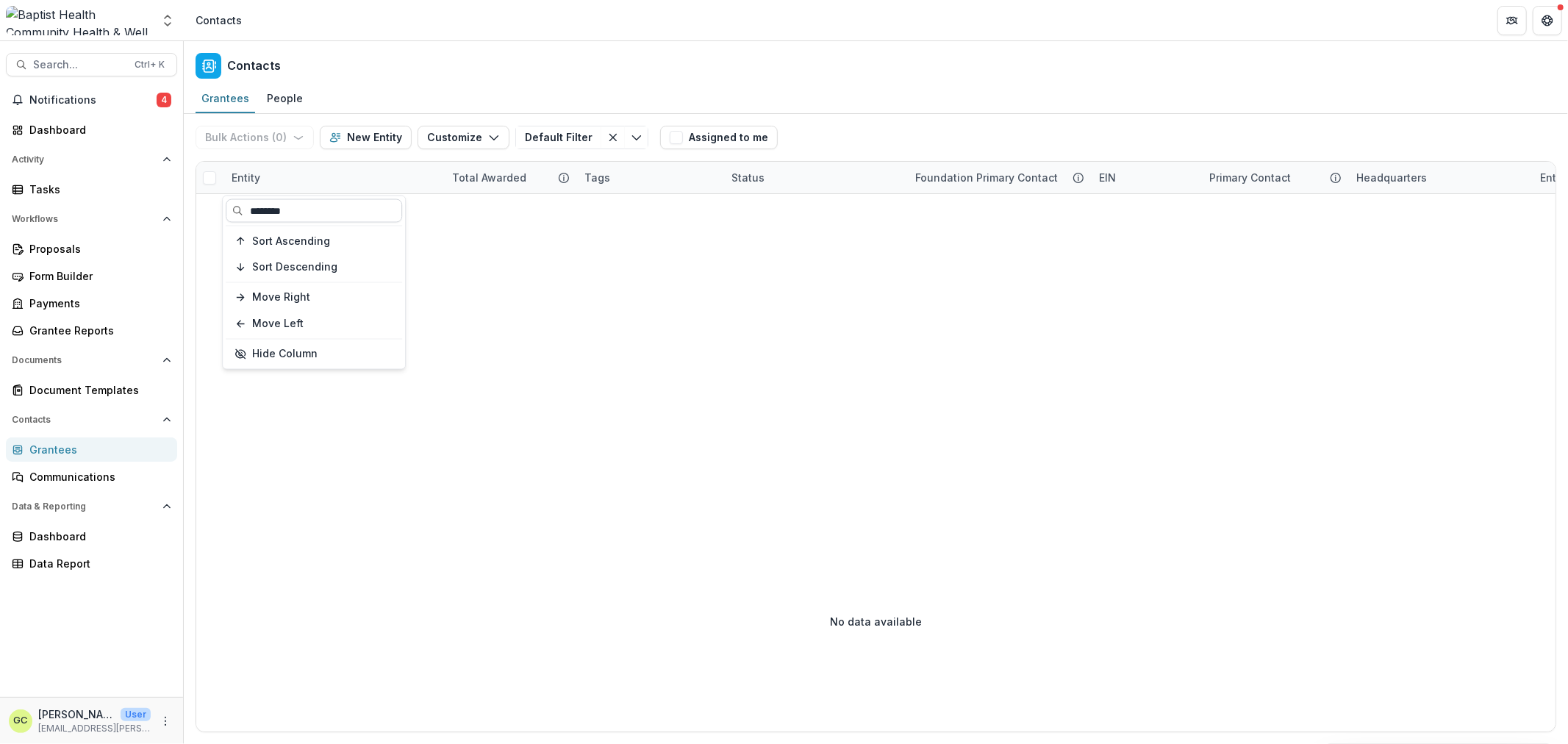
type input "********"
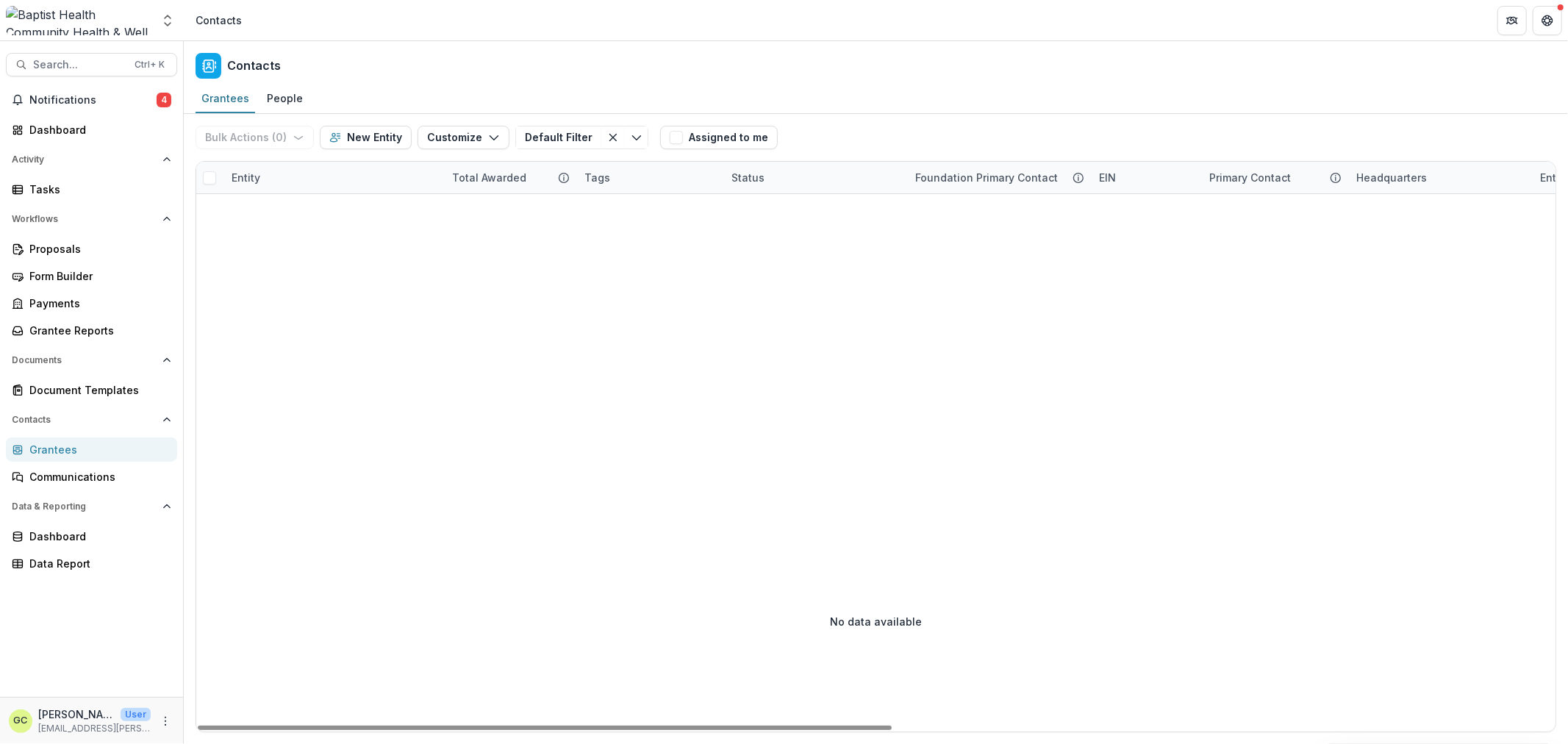
click at [243, 182] on div "Entity" at bounding box center [246, 178] width 47 height 16
click at [265, 209] on input "********" at bounding box center [313, 211] width 176 height 24
drag, startPoint x: 294, startPoint y: 212, endPoint x: 207, endPoint y: 204, distance: 87.4
click at [207, 206] on body "Skip to content Aggregate Analysis Foundations [DEMOGRAPHIC_DATA] Health Commun…" at bounding box center [784, 372] width 1568 height 744
type input "****"
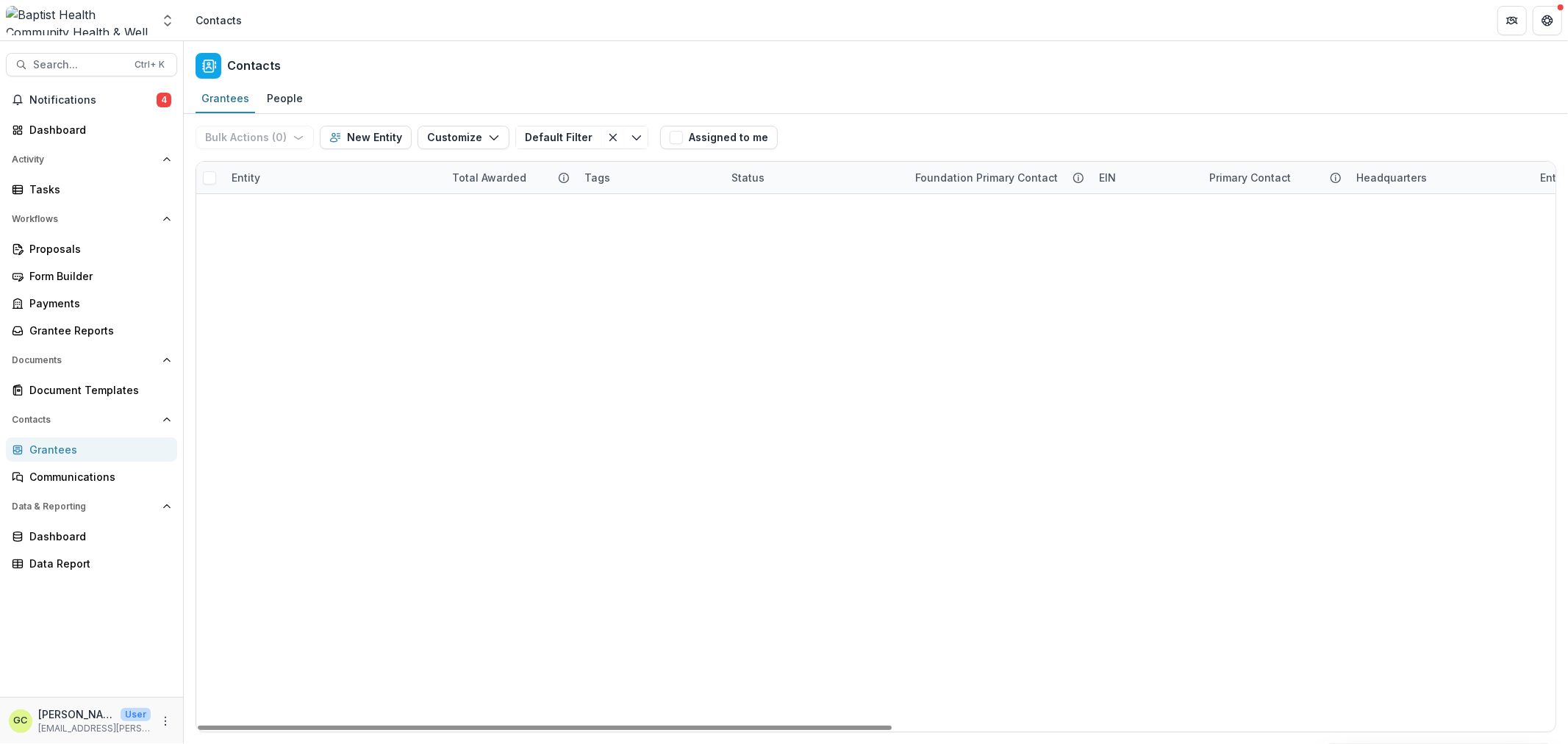
click at [549, 194] on div "Clay County Education Foundation $14,500.00 Access to Mental Health Care Popula…" at bounding box center [876, 194] width 1360 height 0
click at [333, 210] on link "Clay County Education Foundation" at bounding box center [338, 208] width 178 height 16
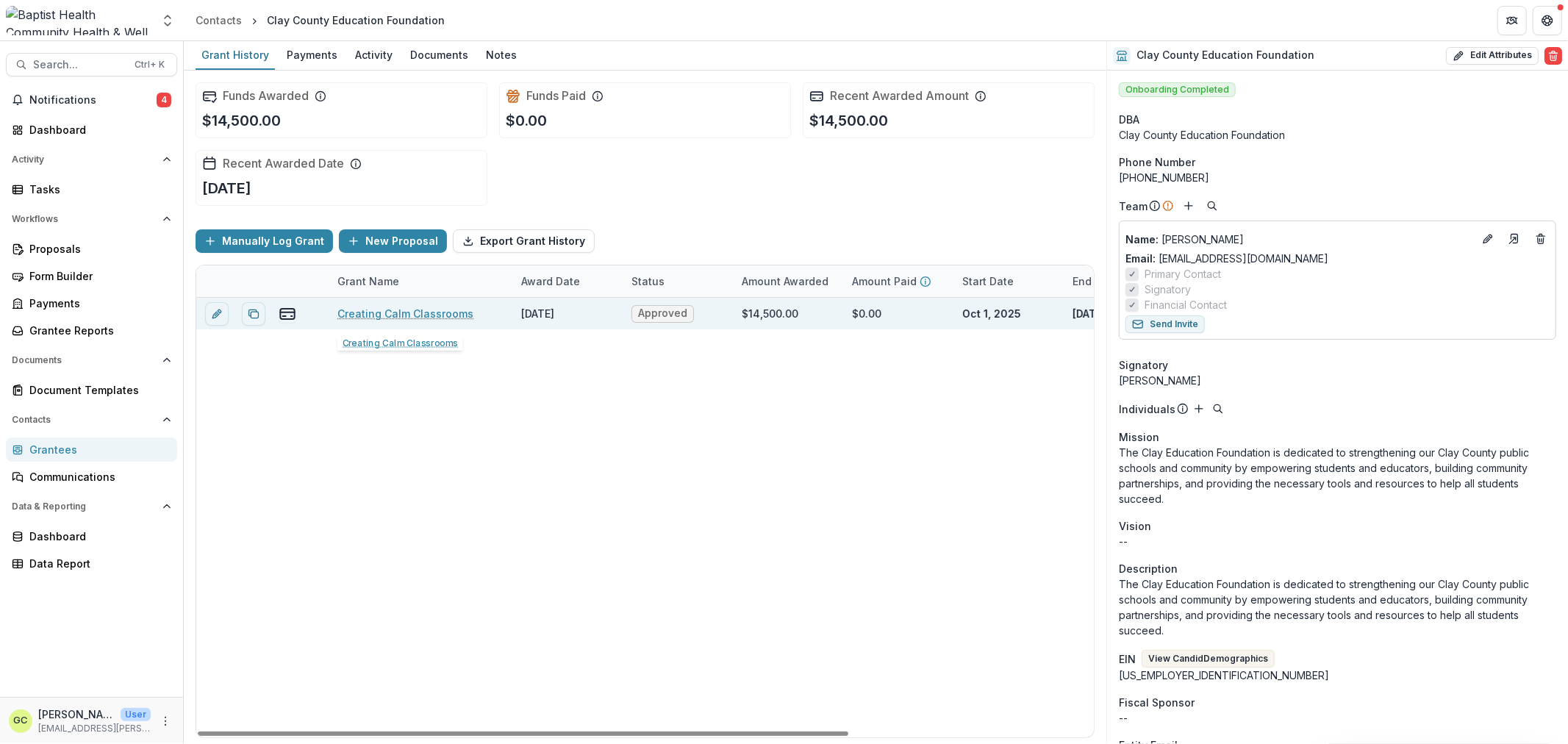
click at [404, 308] on link "Creating Calm Classrooms" at bounding box center [405, 313] width 136 height 16
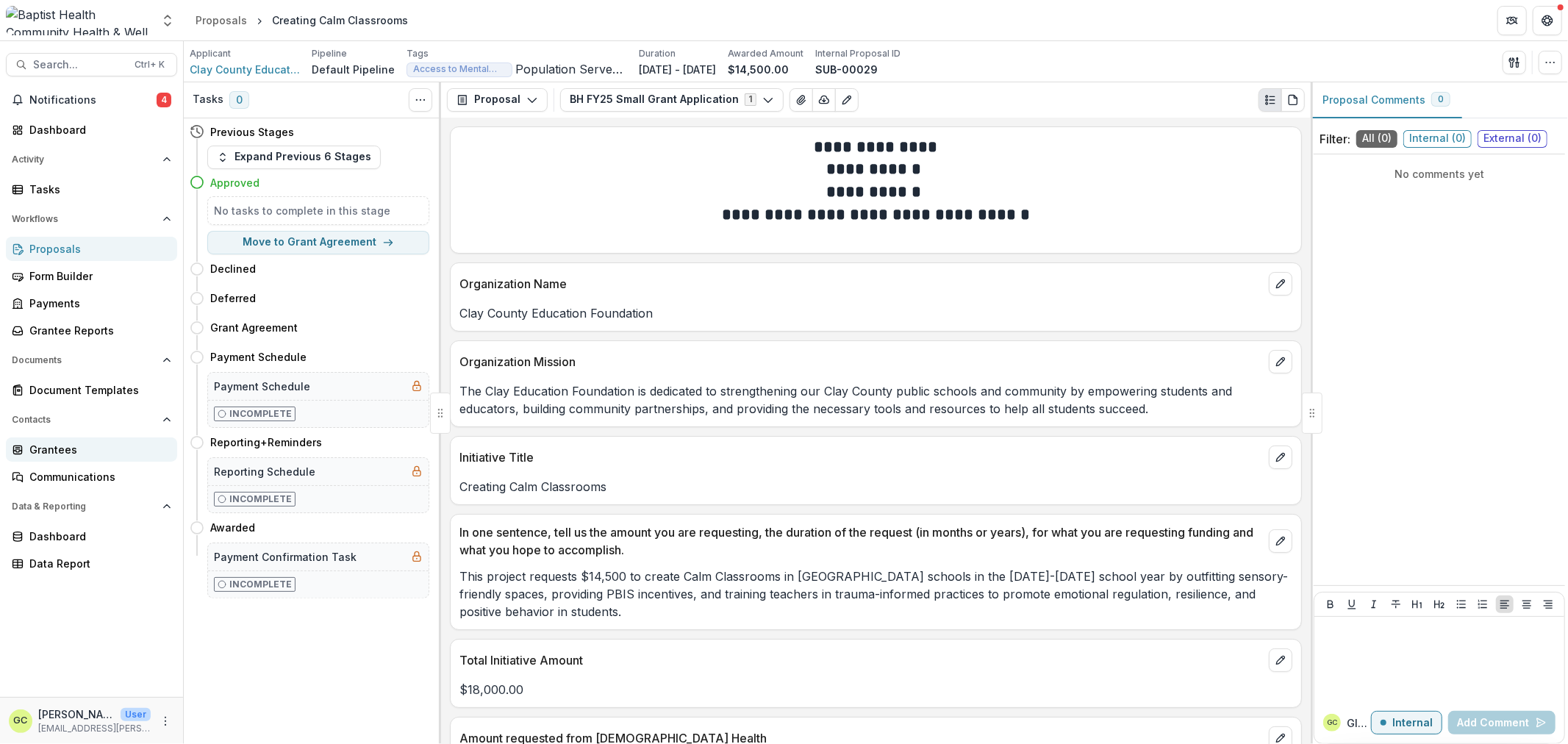
click at [49, 455] on div "Grantees" at bounding box center [98, 450] width 136 height 16
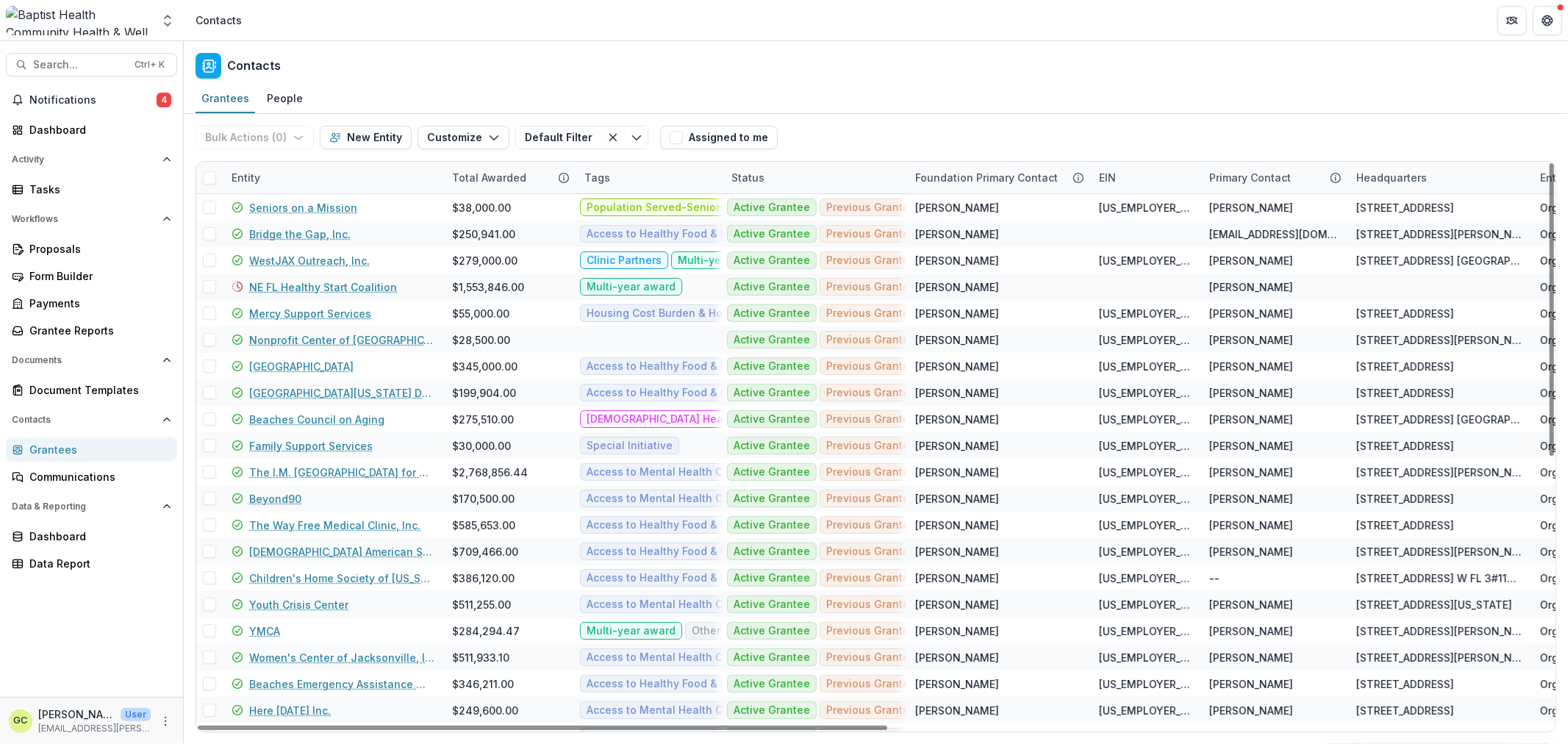
click at [248, 173] on div "Entity" at bounding box center [246, 178] width 47 height 16
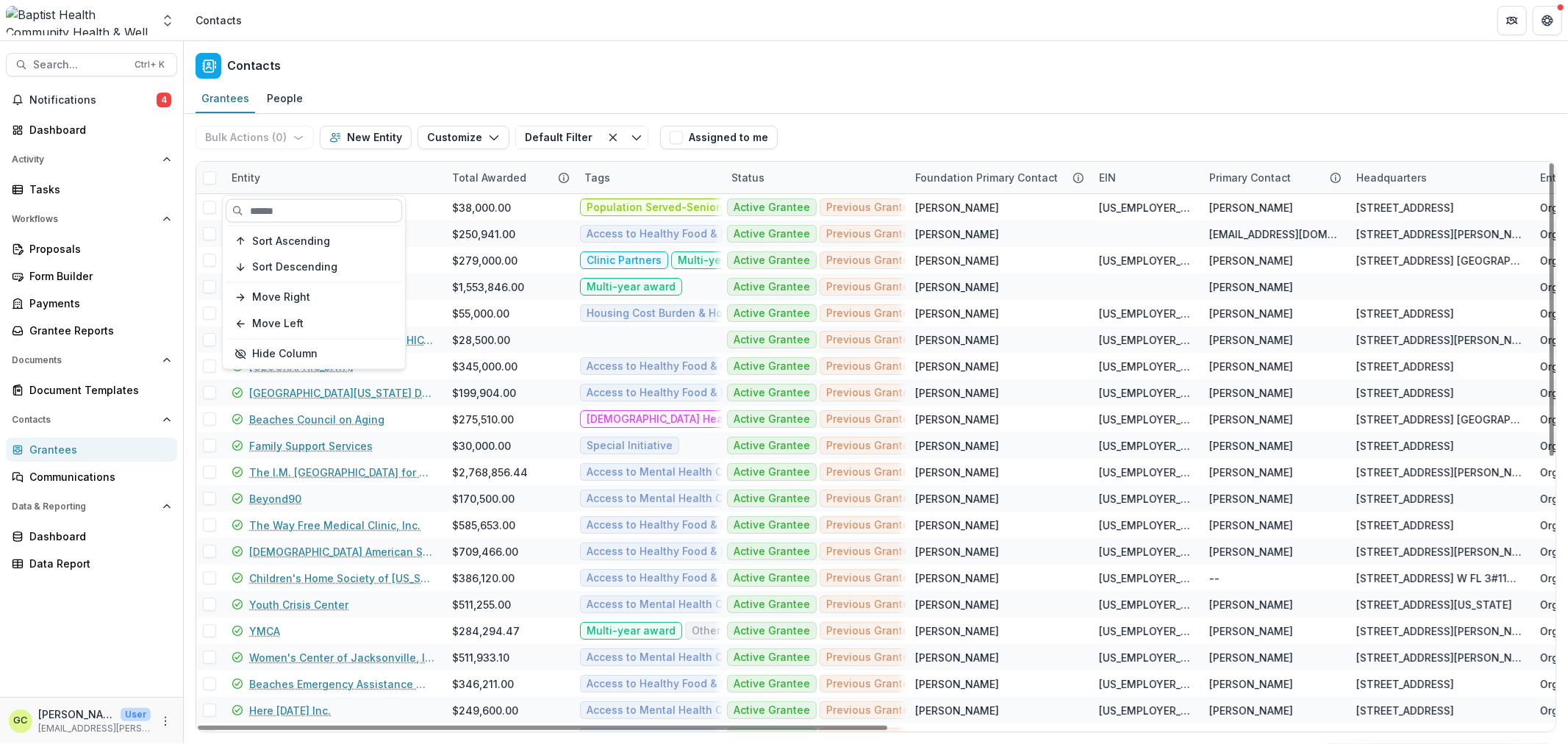
click at [342, 210] on input at bounding box center [313, 211] width 176 height 24
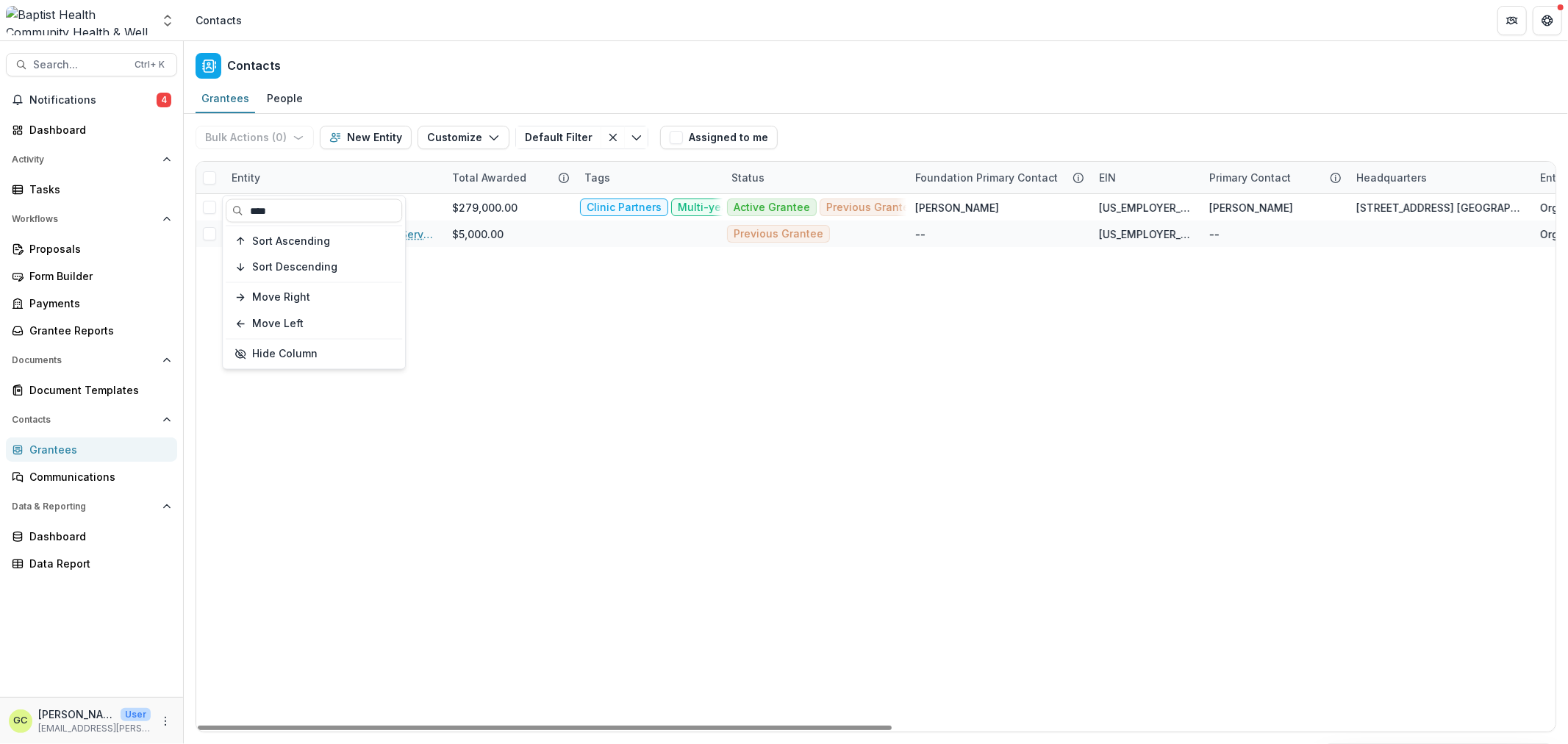
type input "****"
click at [550, 405] on div "WestJAX Outreach, Inc. $279,000.00 Clinic Partners Multi-year award Population …" at bounding box center [1525, 463] width 2658 height 537
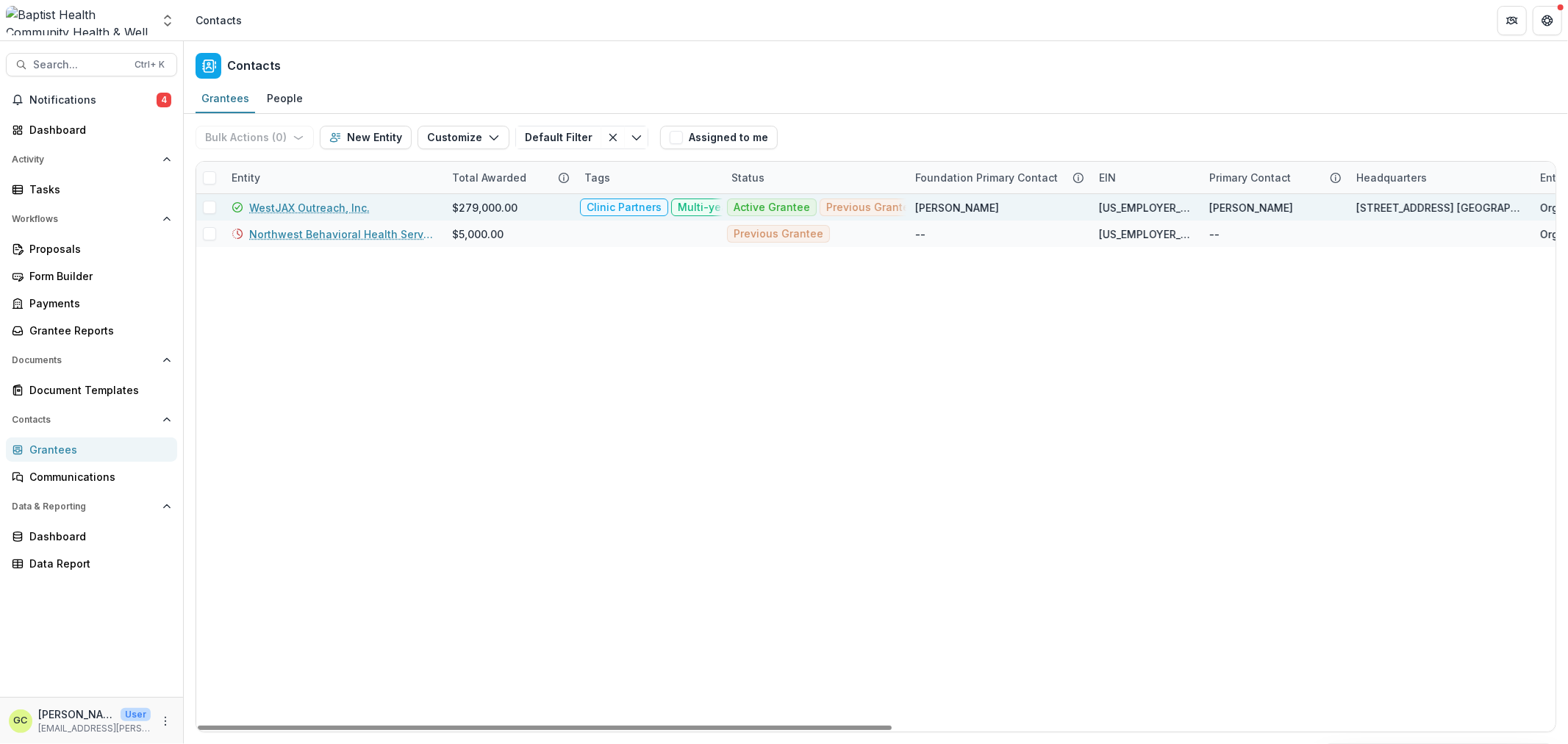
click at [327, 202] on link "WestJAX Outreach, Inc." at bounding box center [309, 208] width 120 height 16
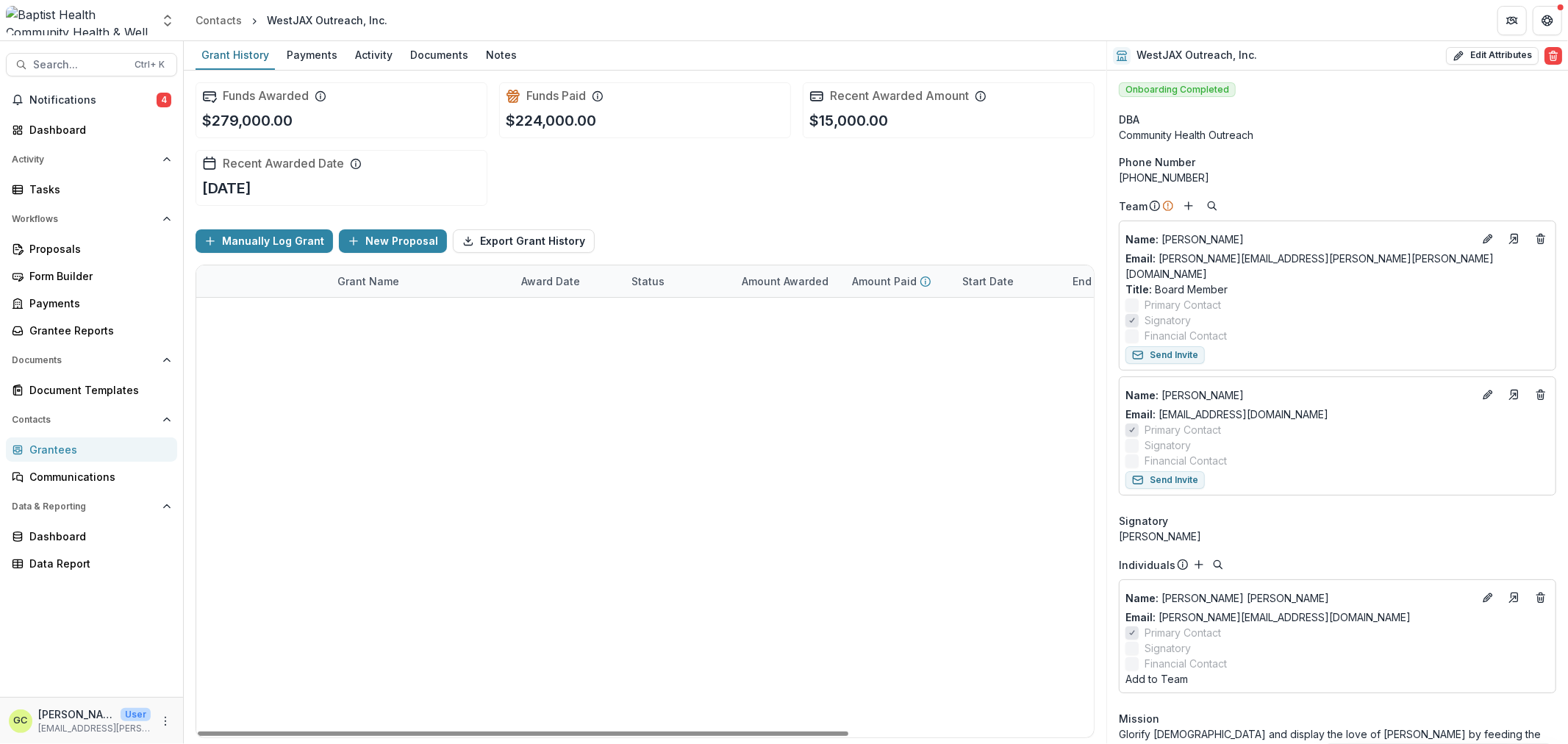
click at [422, 310] on link "Community Health Outreach Wheels (CHOW) Time Rides & Family Food Access" at bounding box center [420, 313] width 166 height 16
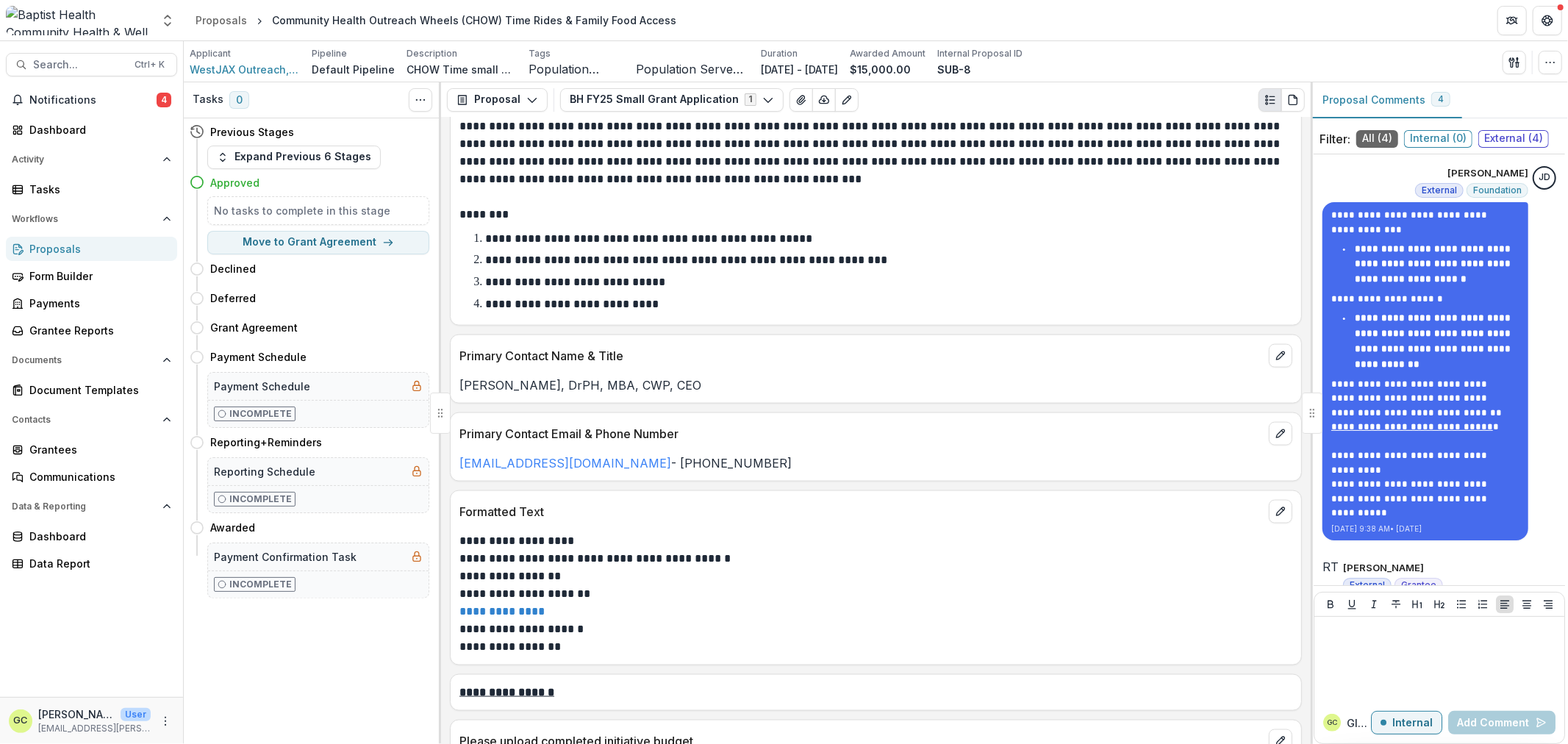
scroll to position [1552, 0]
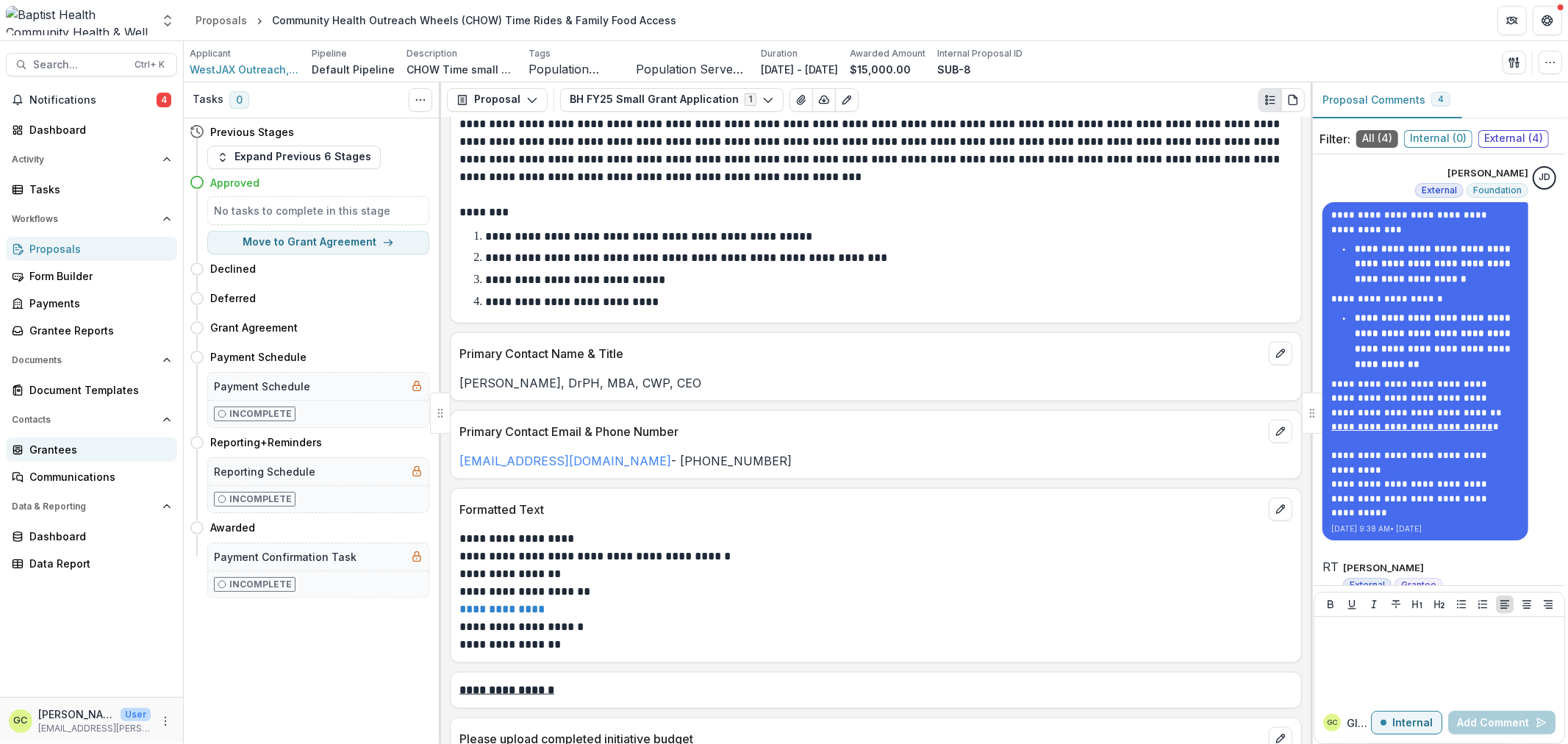
click at [49, 444] on div "Grantees" at bounding box center [98, 450] width 136 height 16
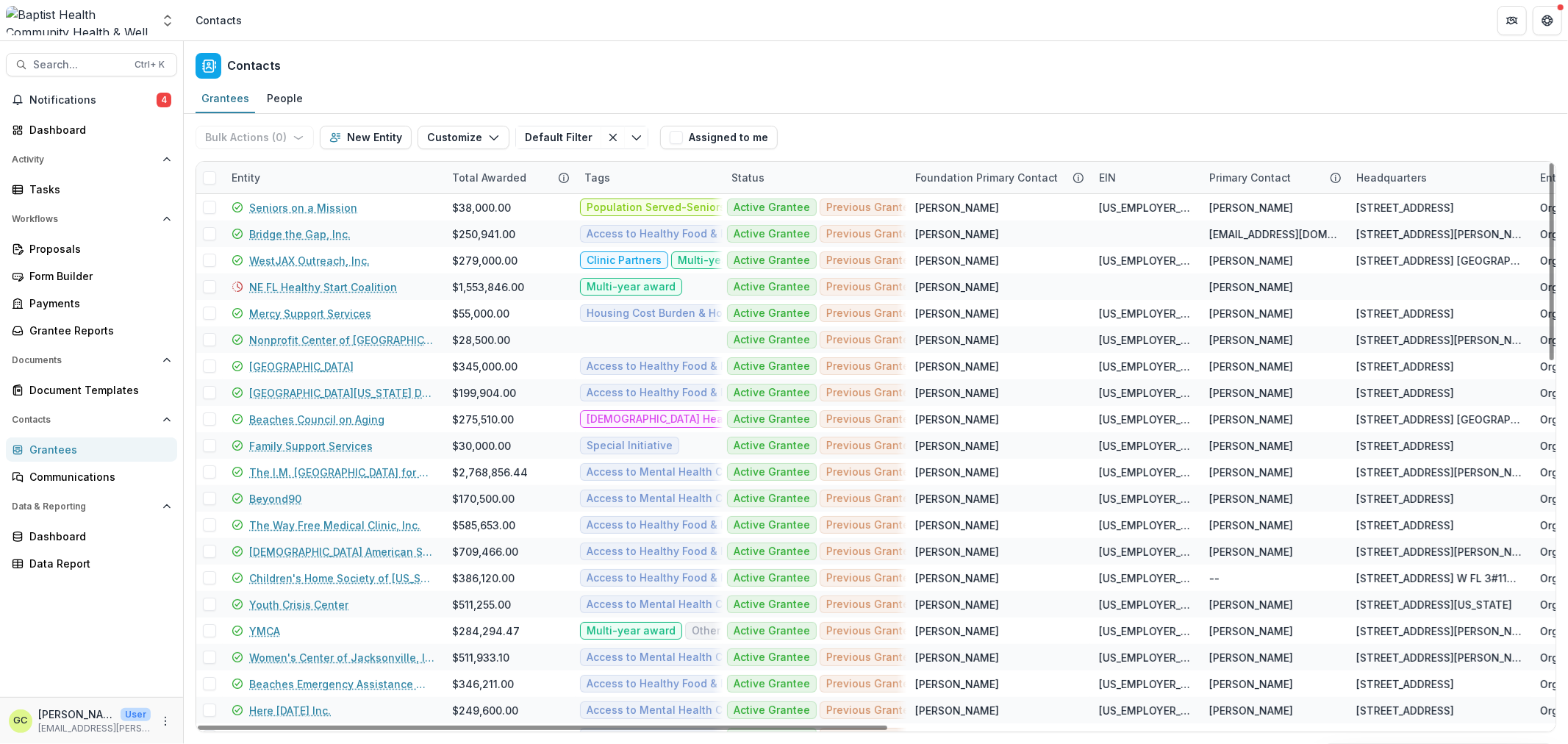
click at [269, 170] on div "Entity" at bounding box center [333, 178] width 221 height 32
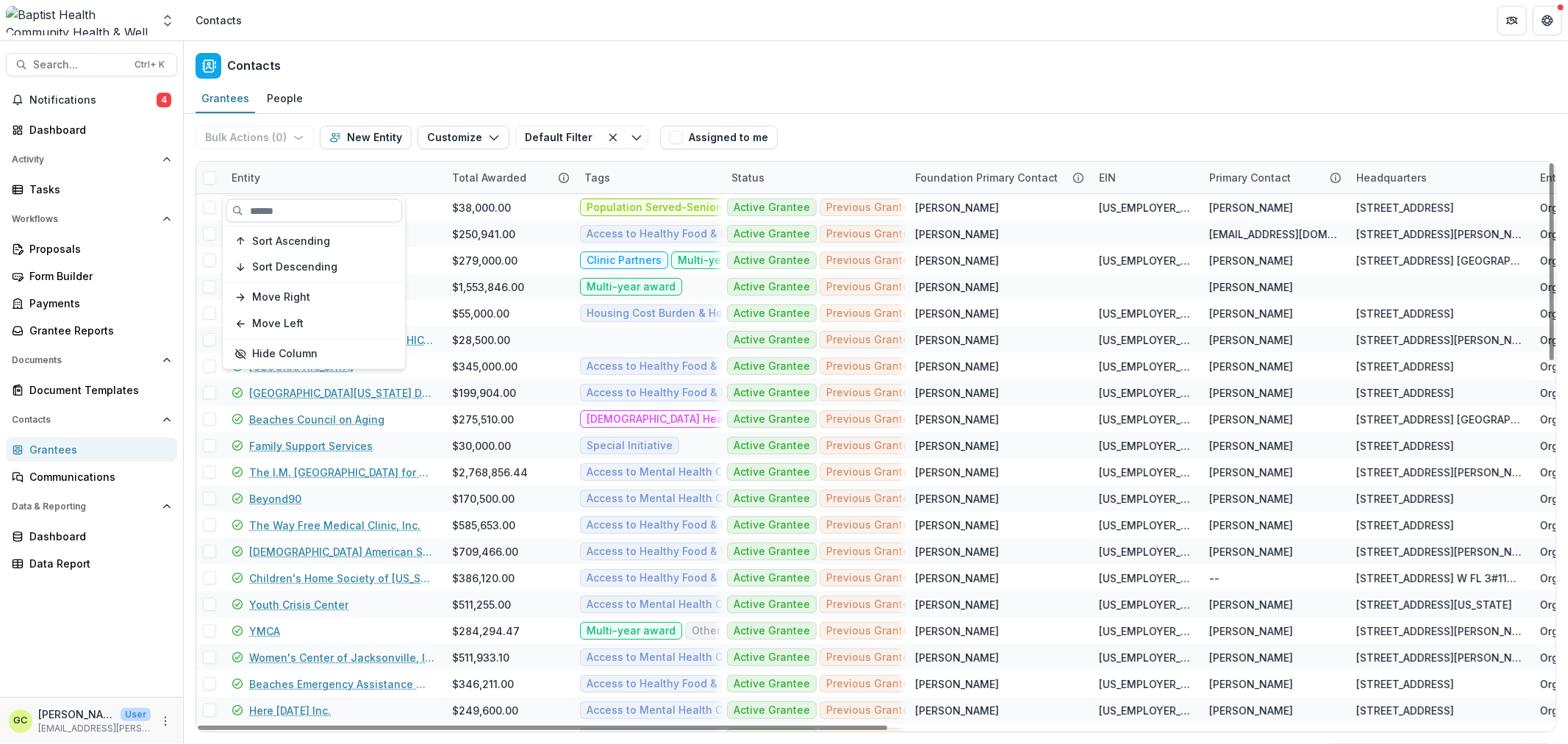
click at [270, 204] on input at bounding box center [313, 211] width 176 height 24
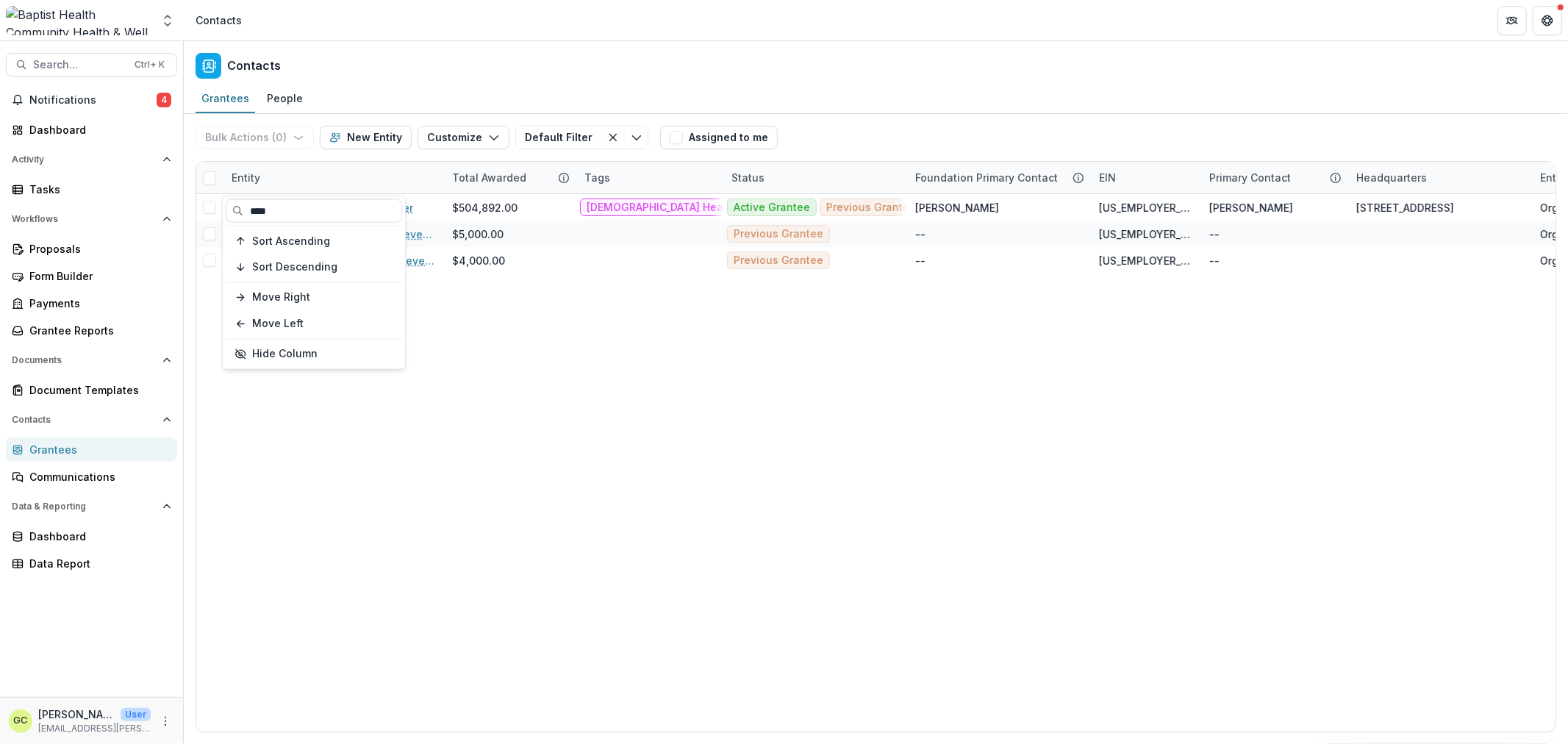
type input "****"
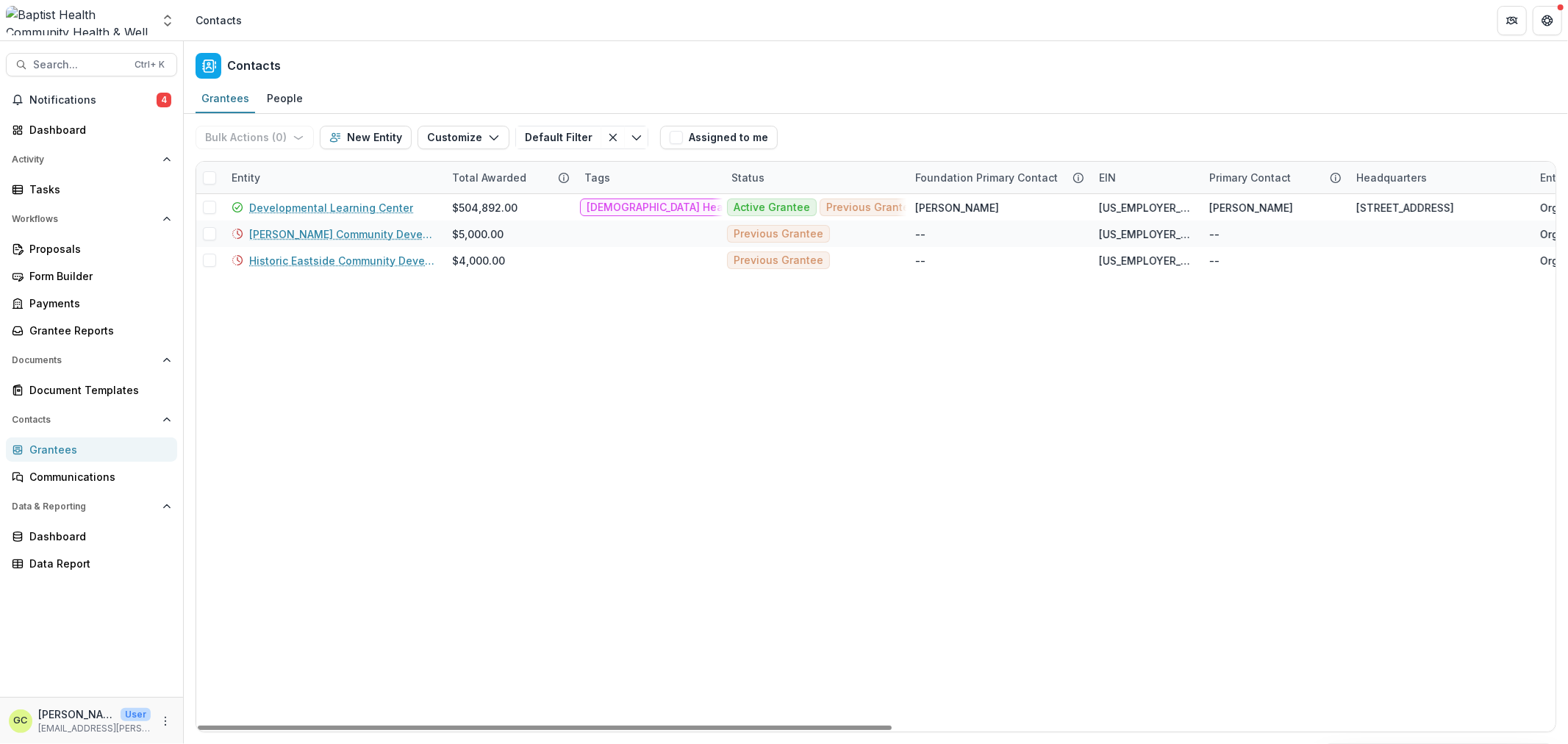
drag, startPoint x: 636, startPoint y: 346, endPoint x: 550, endPoint y: 342, distance: 86.1
click at [636, 346] on div "Developmental Learning Center $504,892.00 [DEMOGRAPHIC_DATA] Health Board Repre…" at bounding box center [1525, 463] width 2658 height 537
click at [550, 342] on div "Developmental Learning Center $504,892.00 [DEMOGRAPHIC_DATA] Health Board Repre…" at bounding box center [1525, 463] width 2658 height 537
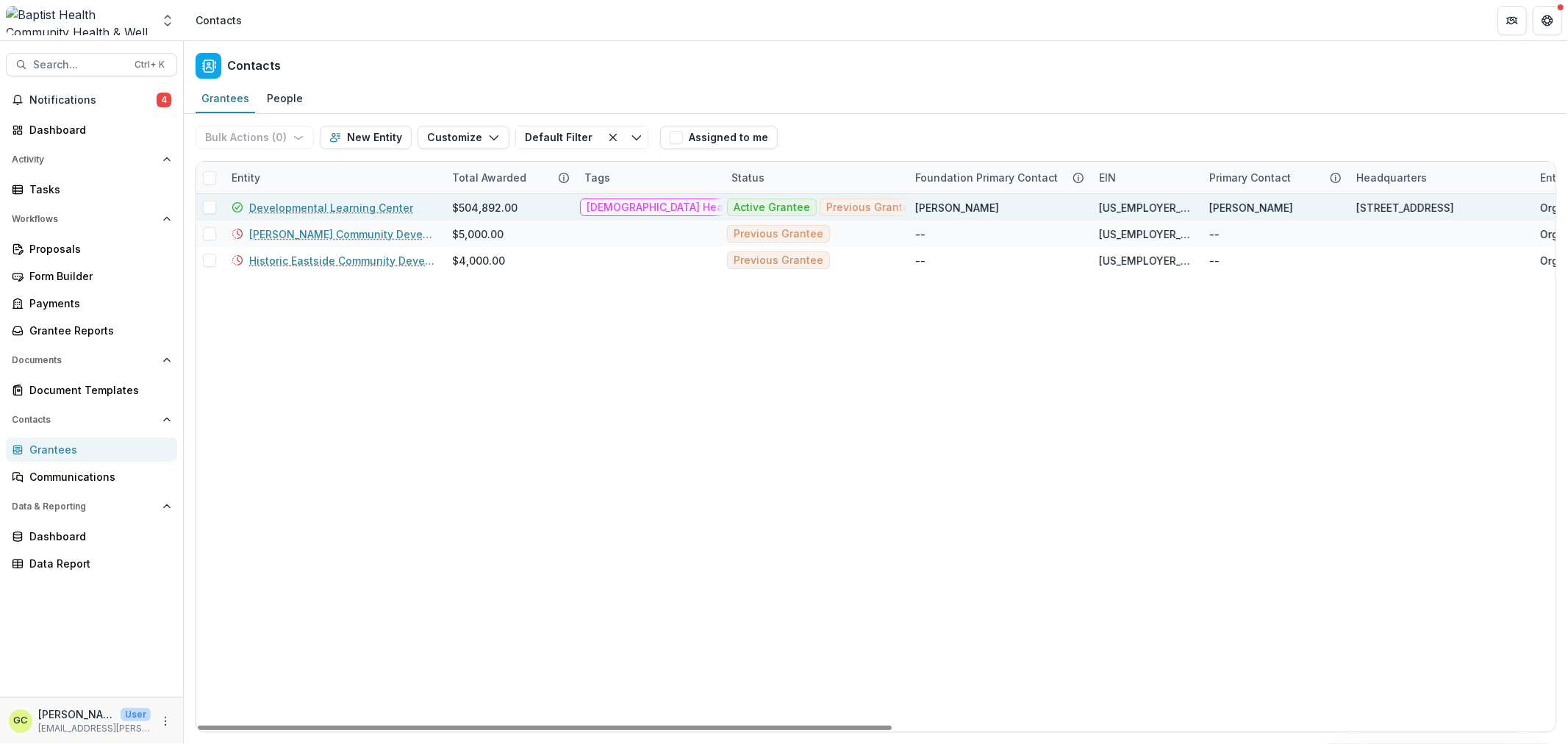
click at [372, 207] on link "Developmental Learning Center" at bounding box center [331, 208] width 164 height 16
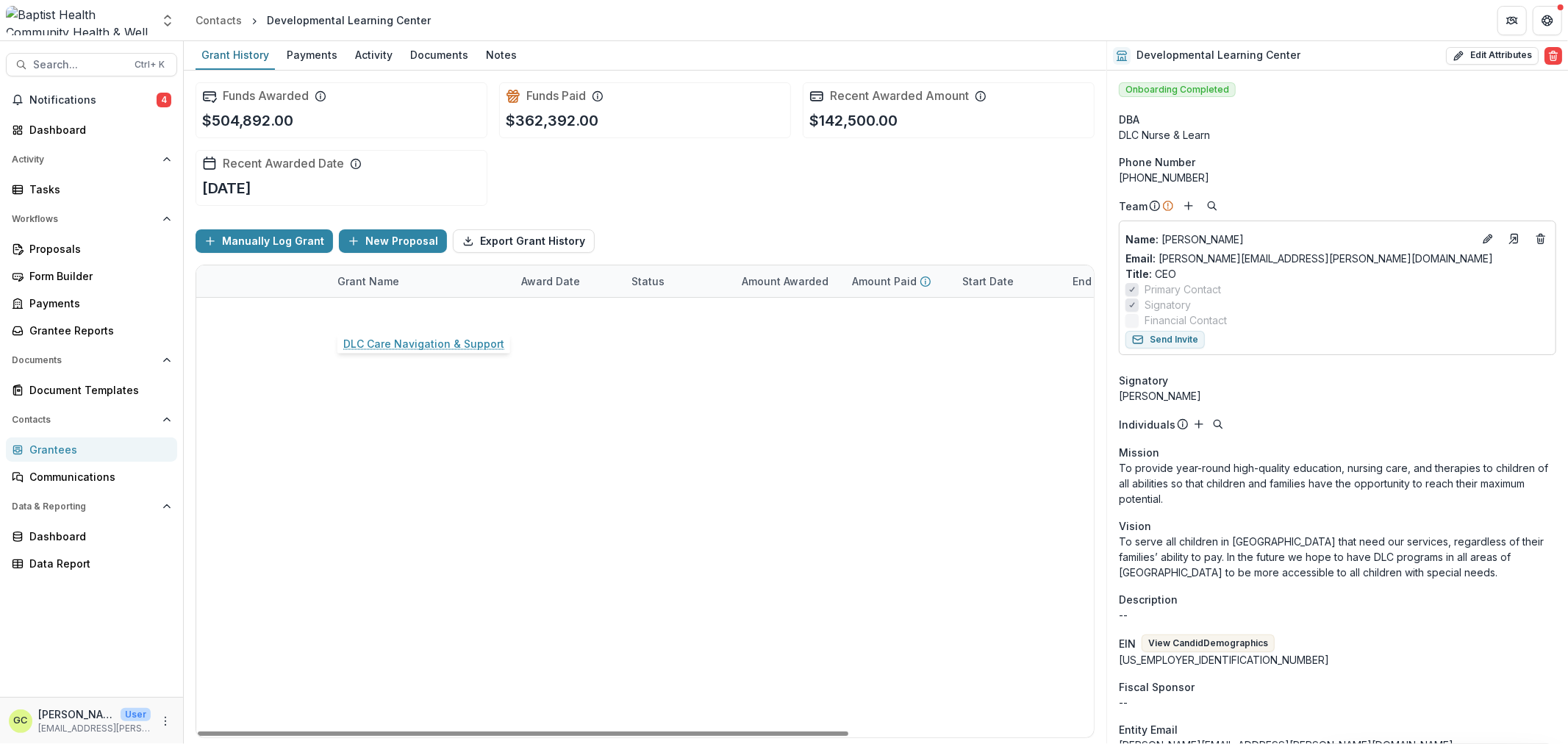
click at [446, 312] on link "DLC Care Navigation & Support" at bounding box center [418, 313] width 161 height 16
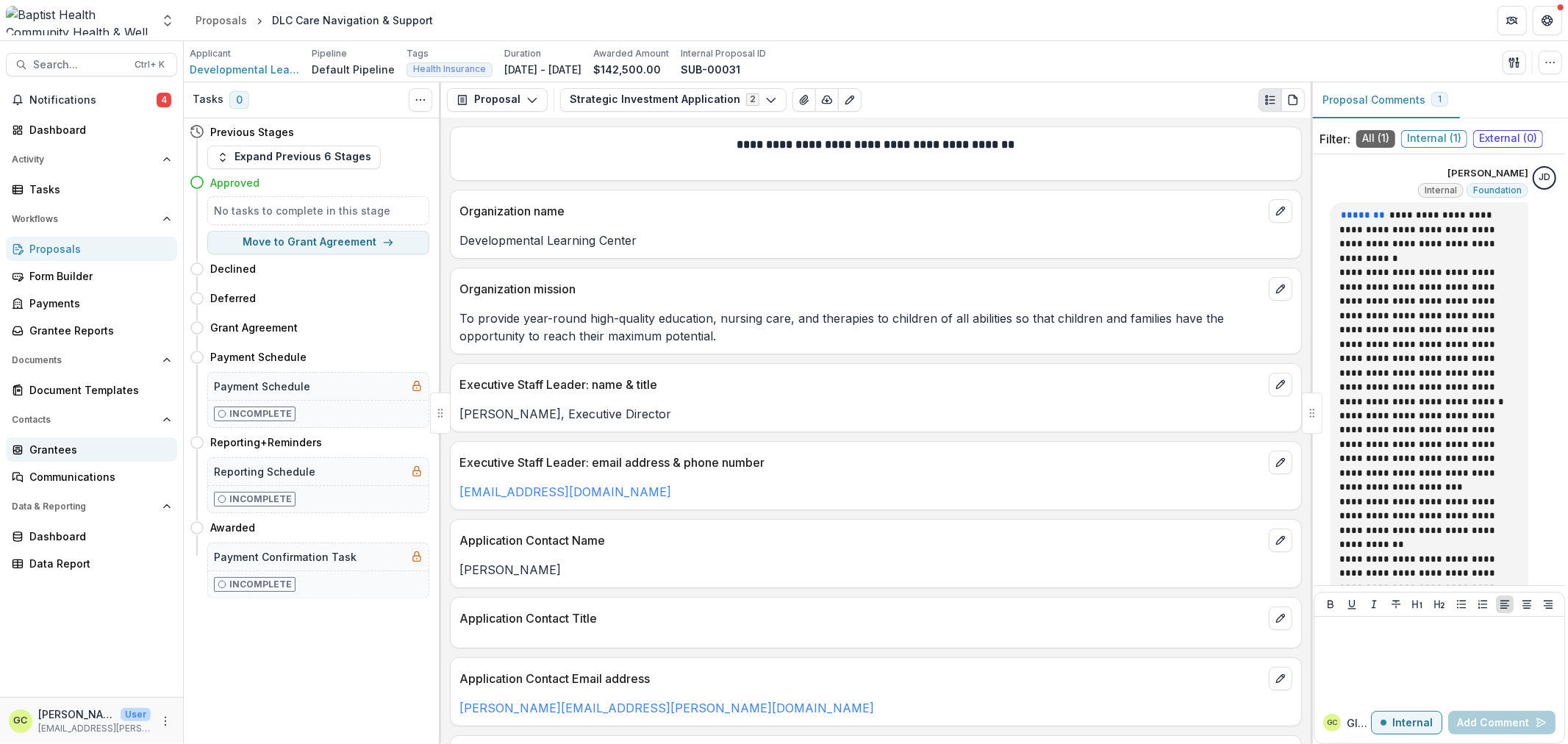
click at [84, 444] on div "Grantees" at bounding box center [98, 450] width 136 height 16
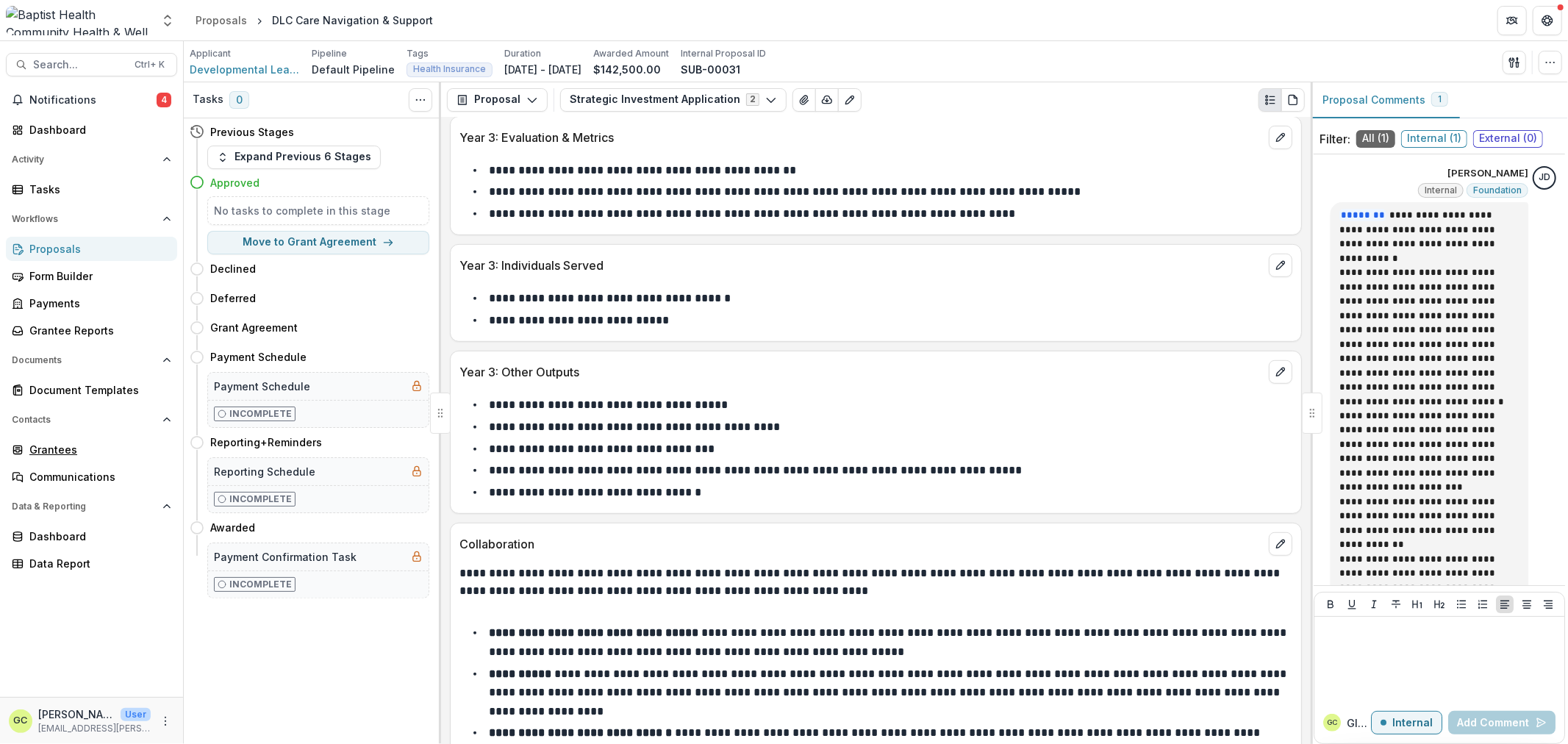
scroll to position [5308, 0]
